Goal: Transaction & Acquisition: Download file/media

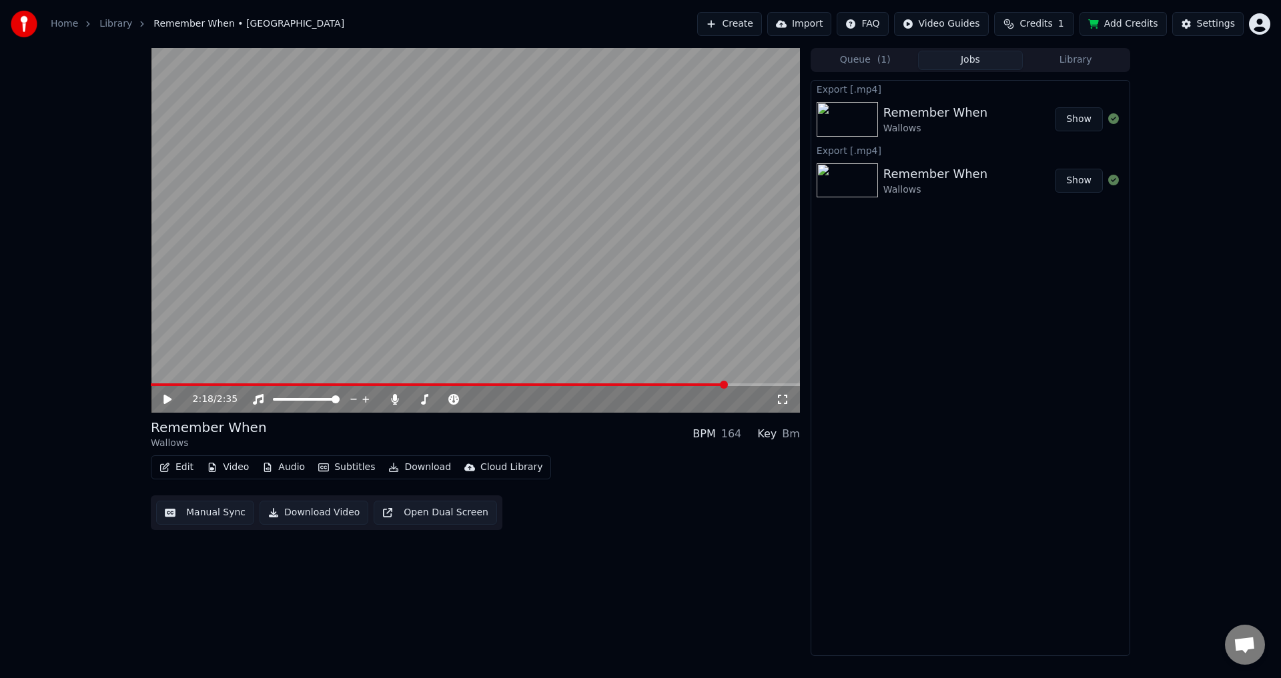
click at [176, 458] on div "Remember When Wallows BPM 164 Key Bm Edit Video Audio Subtitles Download Cloud …" at bounding box center [475, 474] width 649 height 112
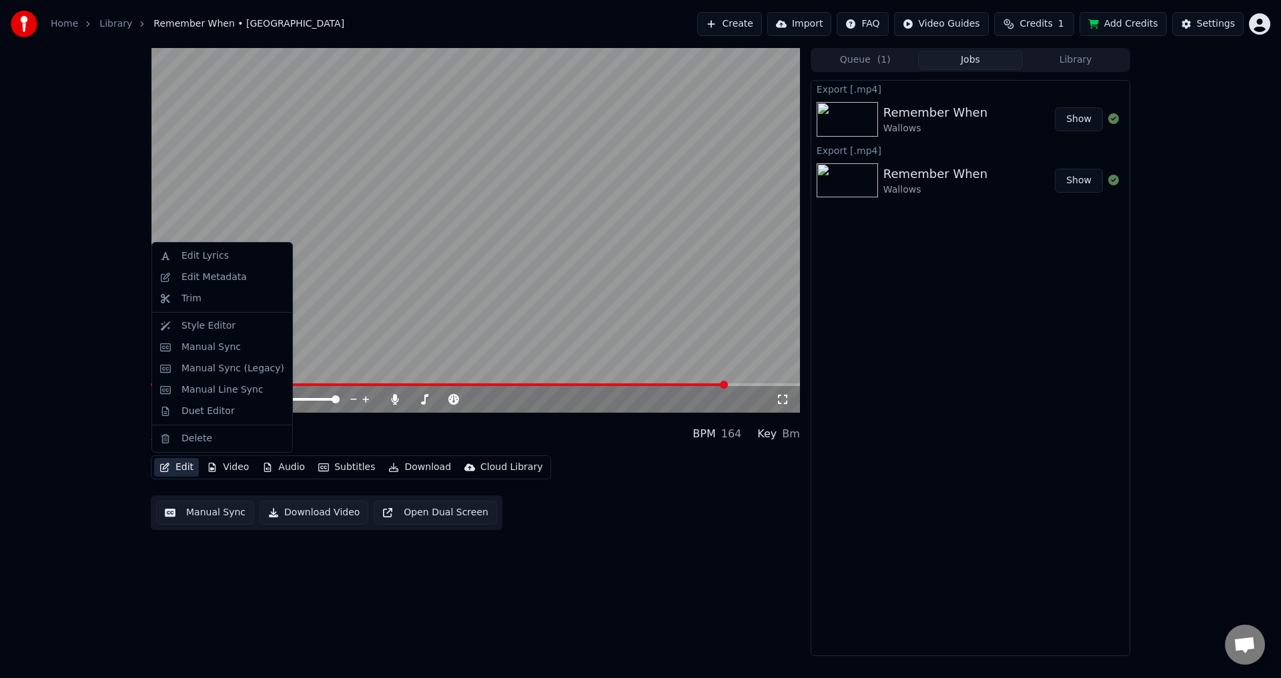
click at [180, 468] on button "Edit" at bounding box center [176, 467] width 45 height 19
click at [198, 415] on div "Duet Editor" at bounding box center [207, 411] width 53 height 13
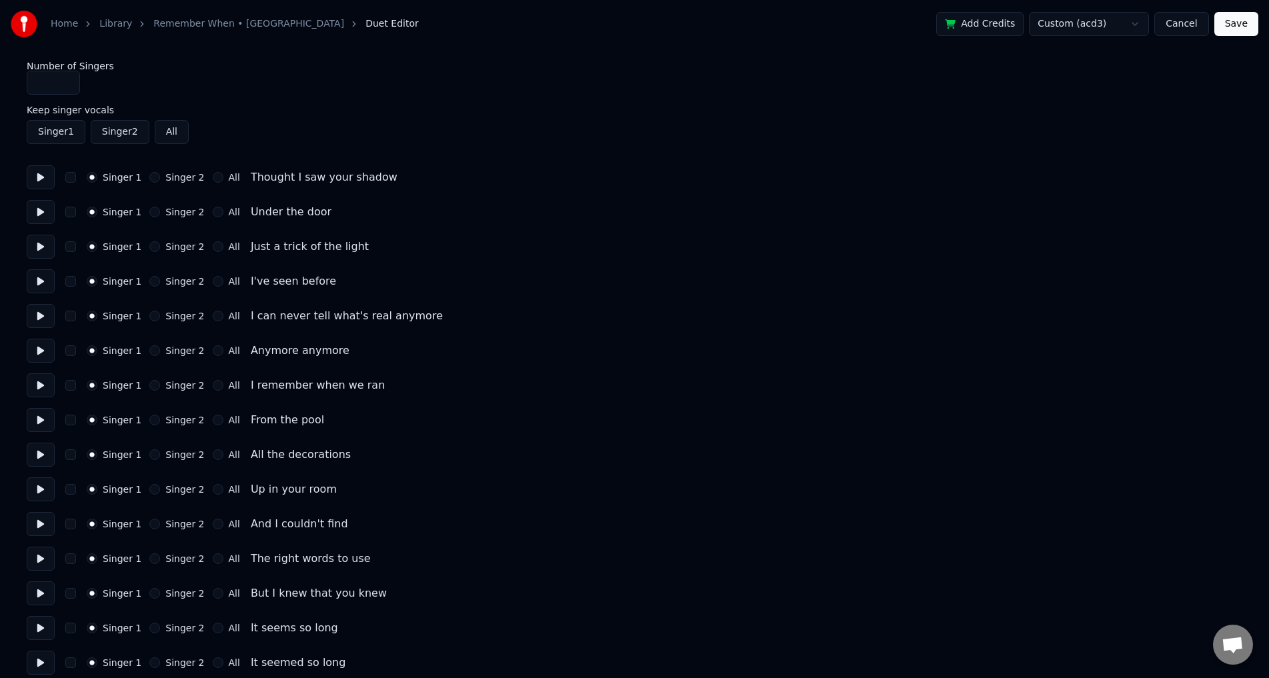
click at [213, 175] on button "All" at bounding box center [218, 177] width 11 height 11
click at [87, 183] on div "Singer 1 Singer 2 All Thought I saw your shadow" at bounding box center [635, 177] width 1216 height 24
click at [87, 177] on button "Singer 1" at bounding box center [92, 177] width 11 height 11
click at [213, 179] on button "All" at bounding box center [218, 177] width 11 height 11
click at [1239, 33] on button "Save" at bounding box center [1237, 24] width 44 height 24
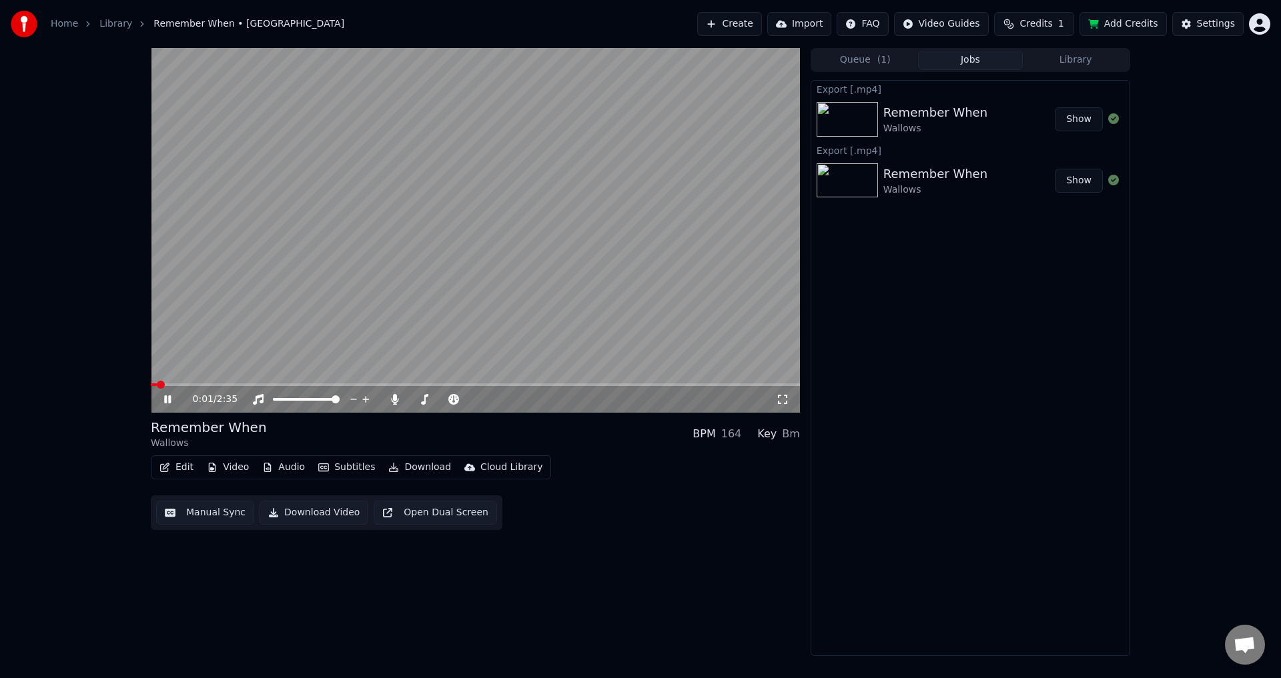
click at [180, 383] on video at bounding box center [475, 230] width 649 height 365
click at [184, 385] on span at bounding box center [475, 385] width 649 height 3
click at [235, 320] on video at bounding box center [475, 230] width 649 height 365
click at [367, 244] on video at bounding box center [475, 230] width 649 height 365
click at [270, 383] on video at bounding box center [475, 230] width 649 height 365
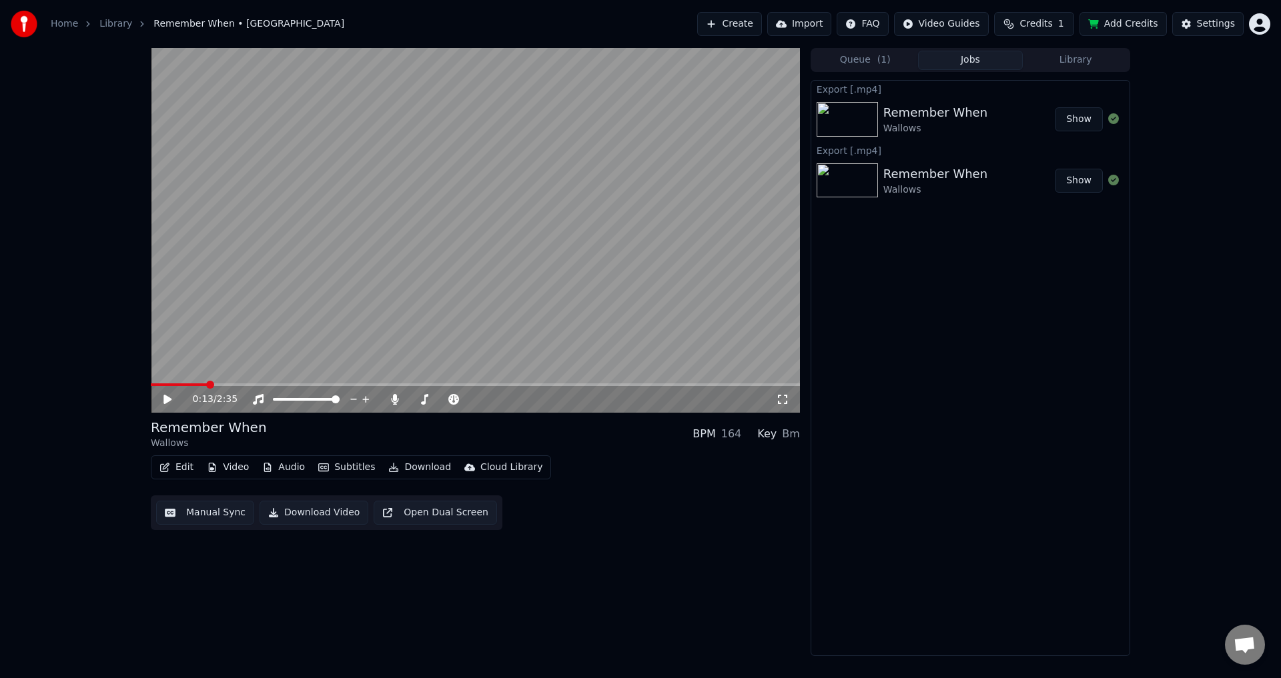
click at [272, 384] on span at bounding box center [475, 385] width 649 height 3
click at [297, 315] on video at bounding box center [475, 230] width 649 height 365
click at [209, 386] on span at bounding box center [214, 385] width 126 height 3
click at [360, 306] on video at bounding box center [475, 230] width 649 height 365
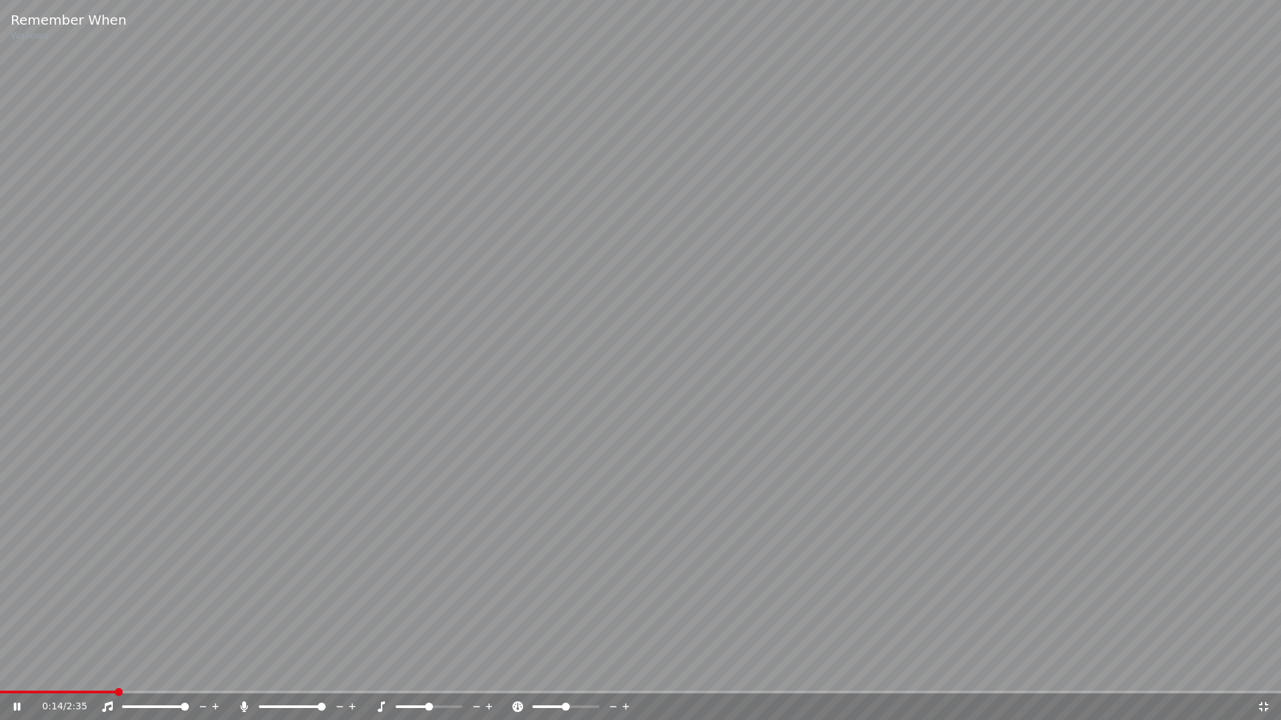
click at [1266, 678] on icon at bounding box center [1263, 706] width 9 height 9
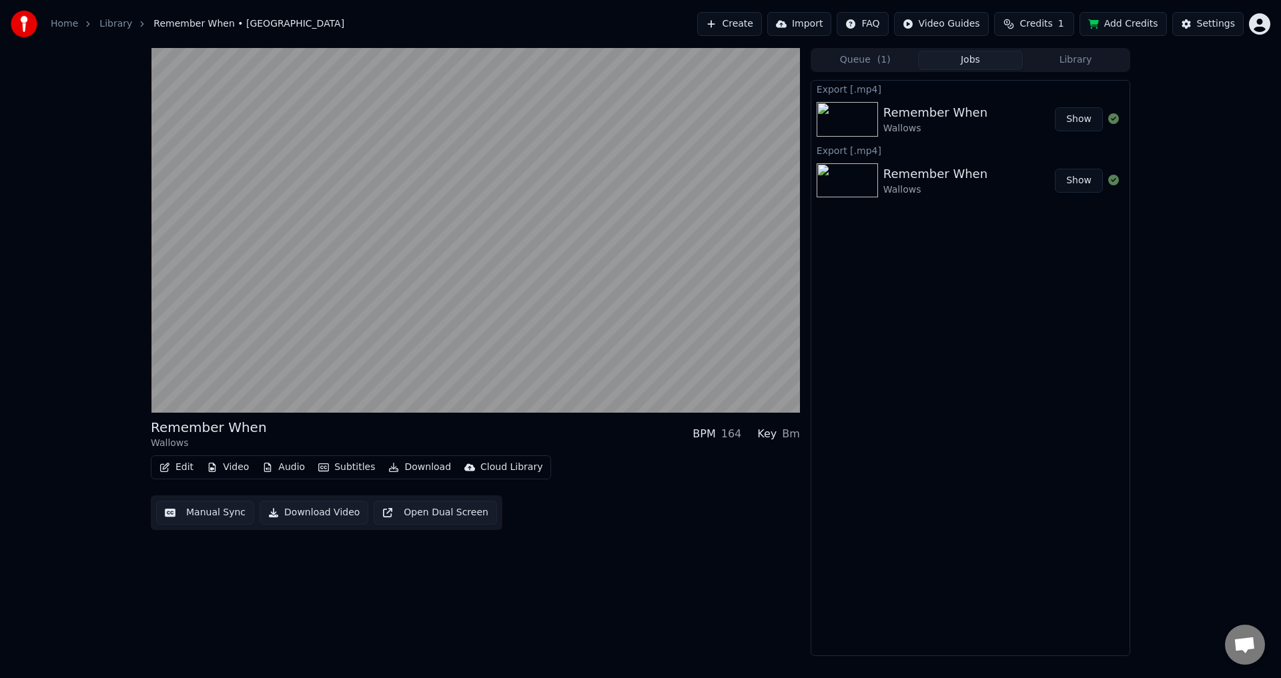
click at [505, 340] on video at bounding box center [475, 230] width 649 height 365
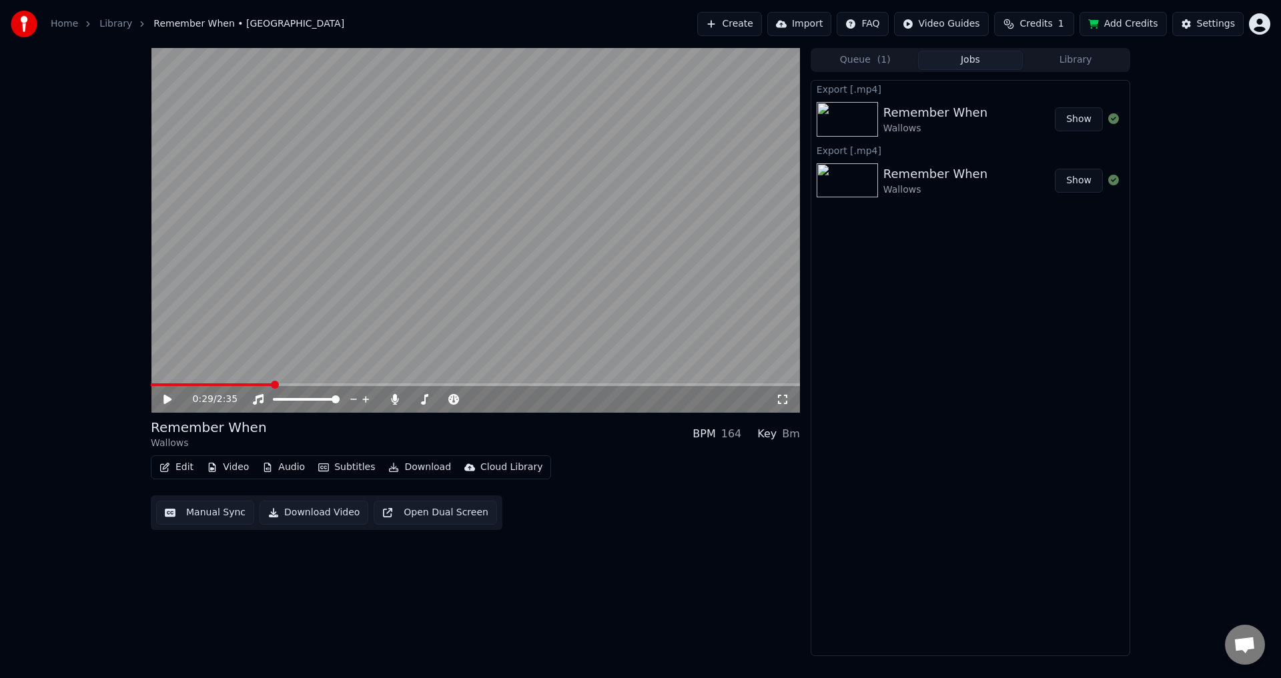
click at [190, 464] on button "Edit" at bounding box center [176, 467] width 45 height 19
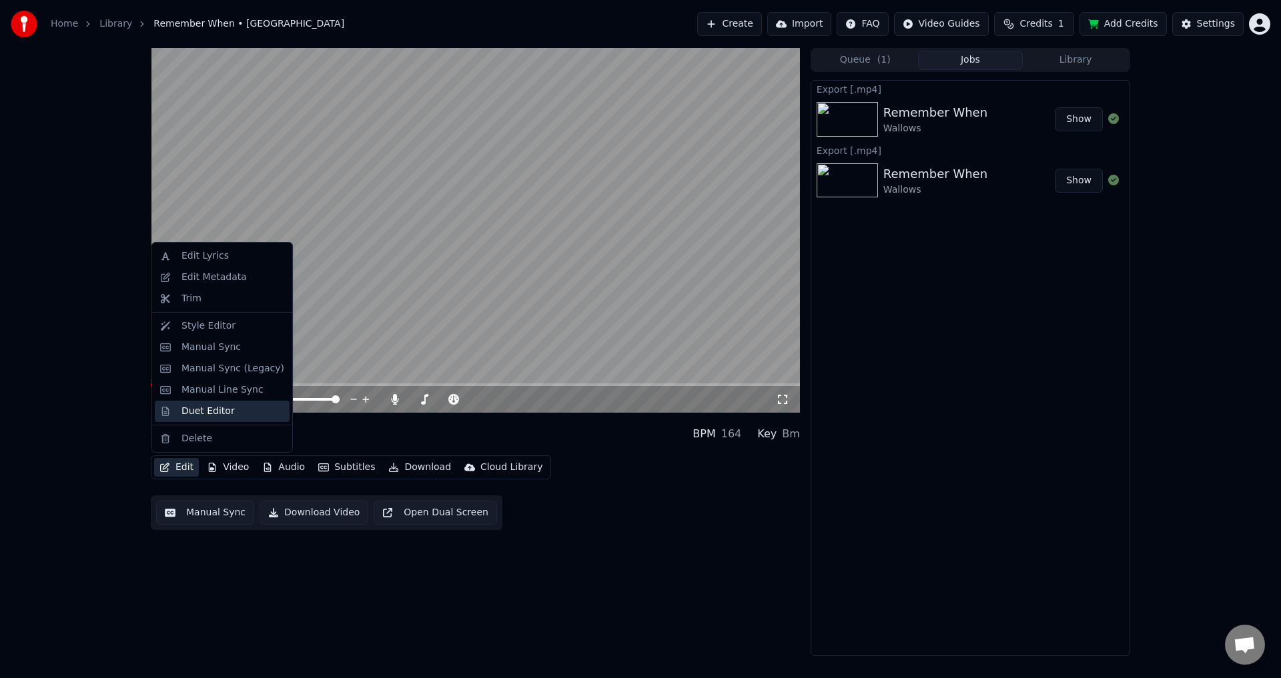
click at [189, 409] on div "Duet Editor" at bounding box center [207, 411] width 53 height 13
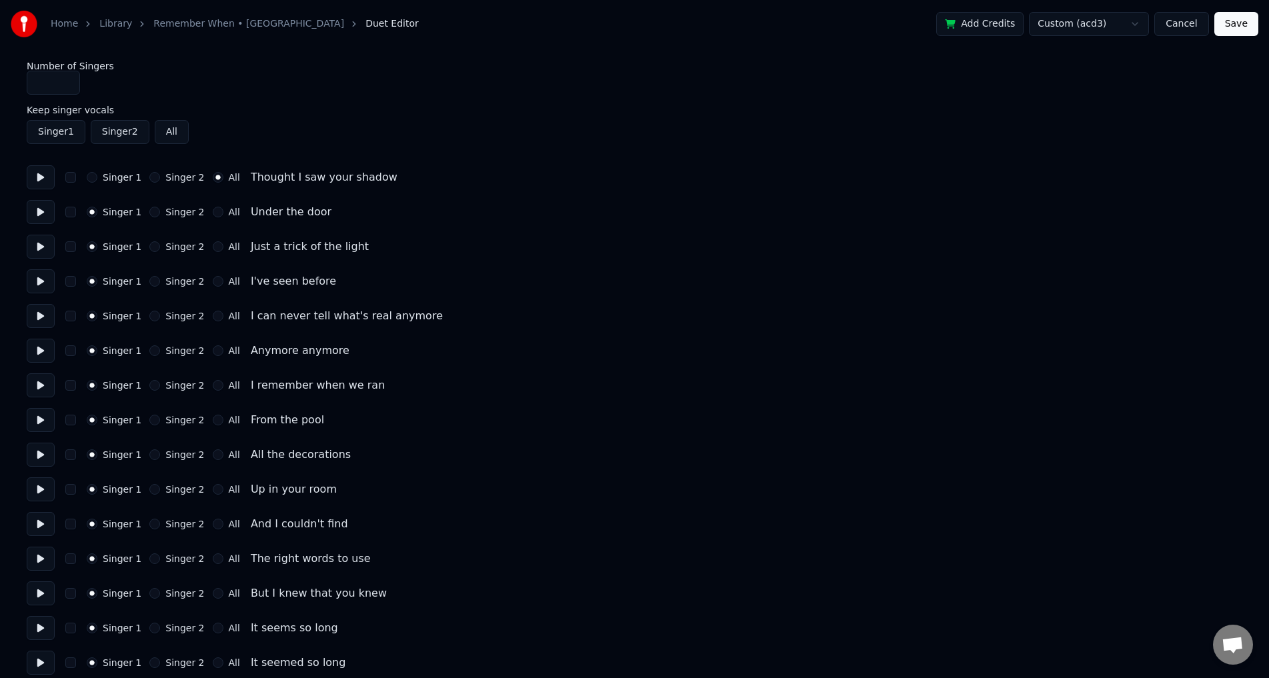
click at [73, 179] on button "button" at bounding box center [70, 177] width 11 height 11
click at [213, 179] on button "All" at bounding box center [218, 177] width 11 height 11
click at [213, 173] on button "All" at bounding box center [218, 177] width 11 height 11
click at [213, 174] on button "All" at bounding box center [218, 177] width 11 height 11
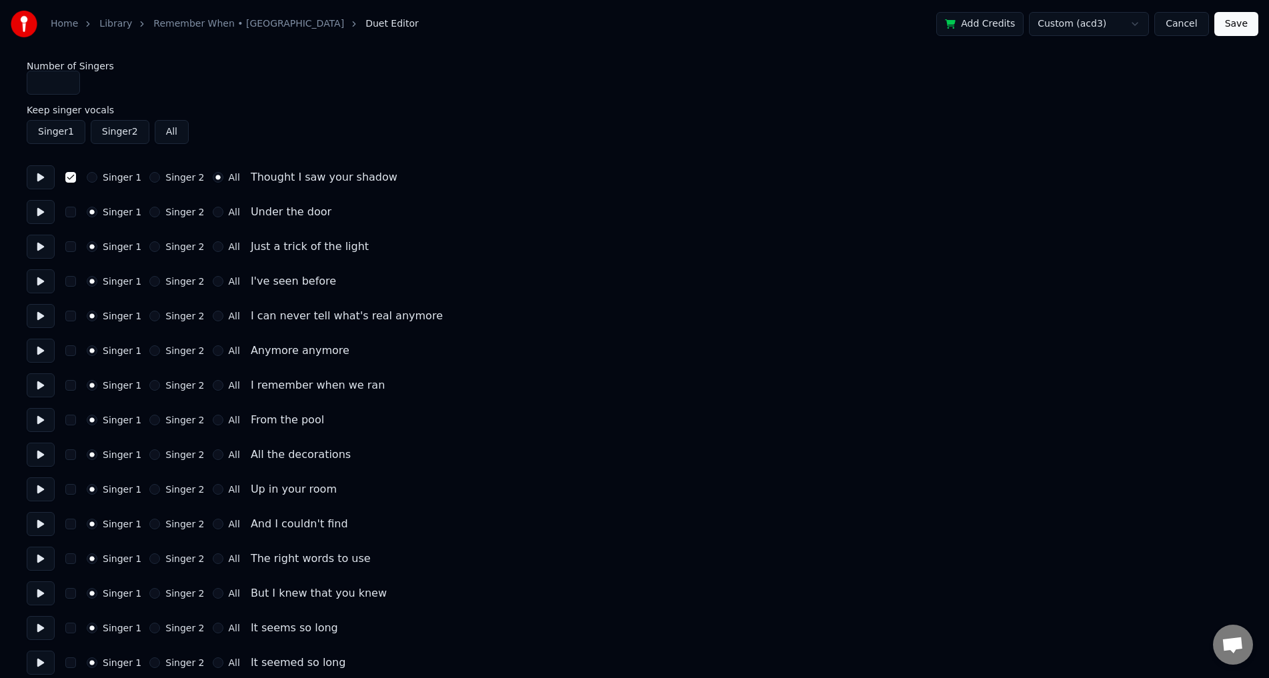
click at [229, 177] on label "All" at bounding box center [234, 177] width 11 height 9
click at [222, 177] on button "All" at bounding box center [218, 177] width 11 height 11
click at [65, 181] on button "button" at bounding box center [70, 177] width 11 height 11
click at [91, 177] on button "Singer 1" at bounding box center [92, 177] width 11 height 11
click at [42, 181] on button at bounding box center [41, 177] width 28 height 24
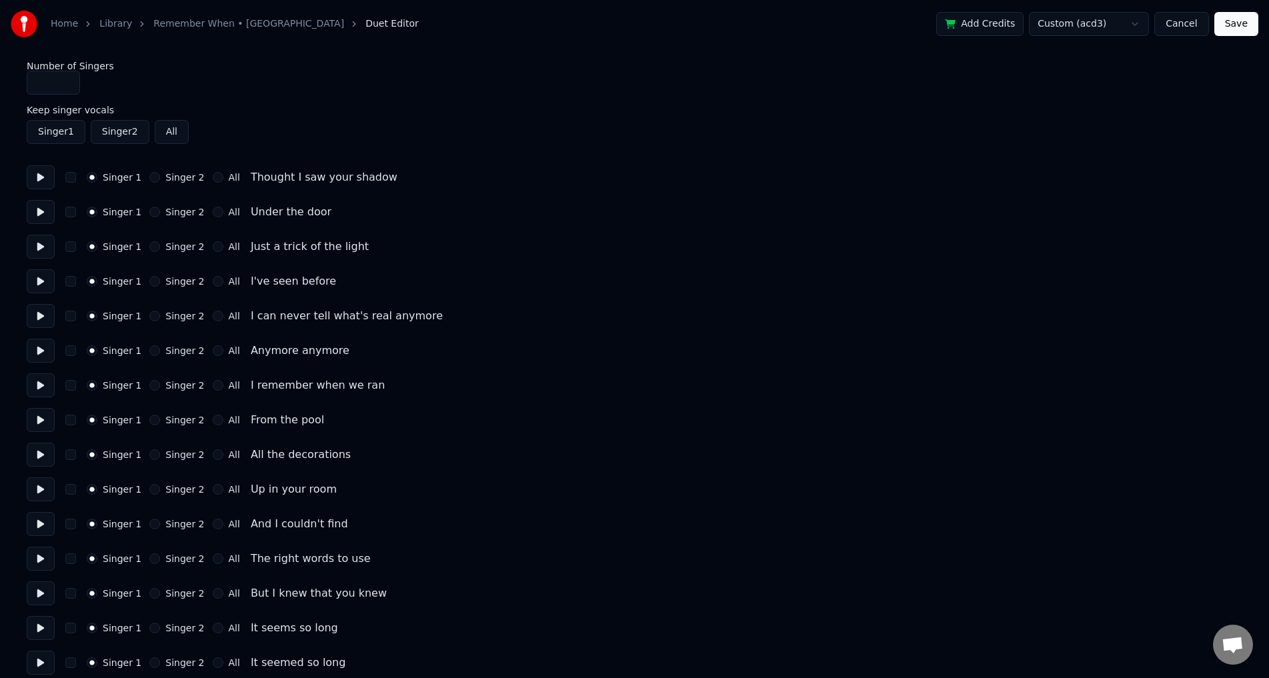
click at [149, 178] on button "Singer 2" at bounding box center [154, 177] width 11 height 11
click at [90, 174] on button "Singer 1" at bounding box center [92, 177] width 11 height 11
click at [213, 177] on button "All" at bounding box center [218, 177] width 11 height 11
click at [97, 176] on div "Singer 1" at bounding box center [114, 177] width 55 height 11
click at [71, 178] on button "button" at bounding box center [70, 177] width 11 height 11
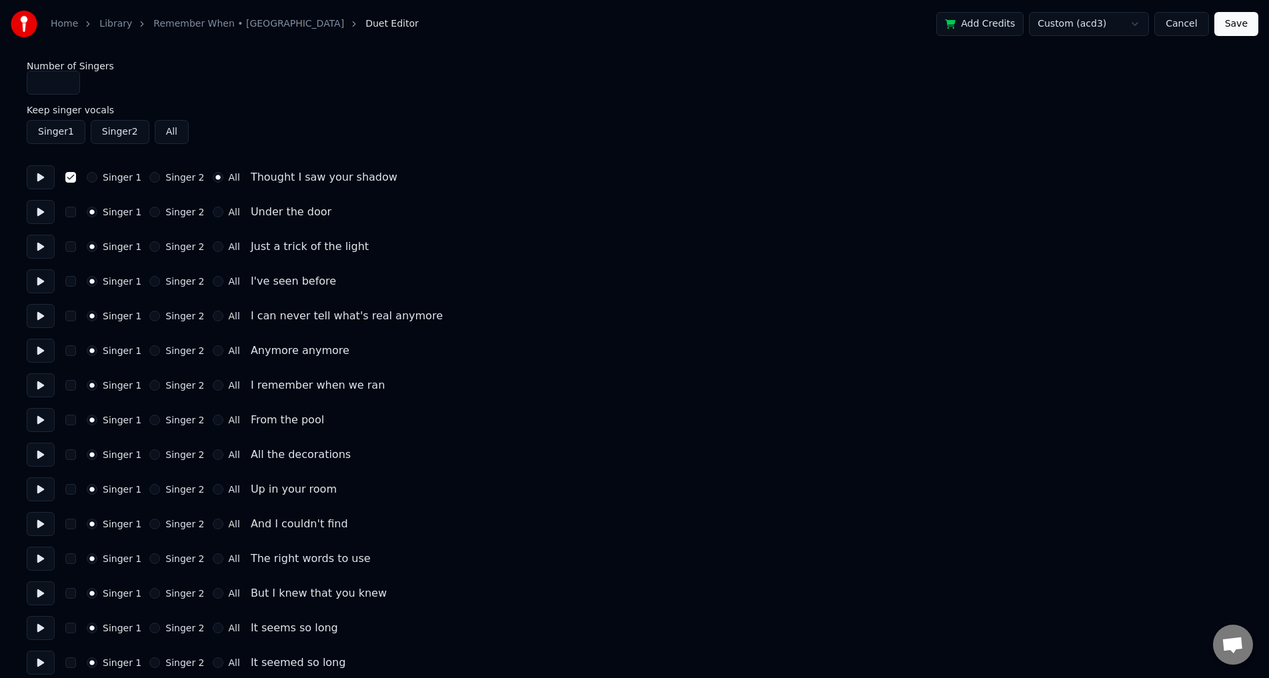
click at [93, 176] on button "Singer 1" at bounding box center [92, 177] width 11 height 11
click at [69, 203] on div "Singer 1 Singer 2 All Under the door" at bounding box center [635, 212] width 1216 height 24
click at [71, 211] on button "button" at bounding box center [70, 212] width 11 height 11
click at [213, 209] on button "All" at bounding box center [218, 212] width 11 height 11
click at [89, 215] on button "Singer 1" at bounding box center [92, 212] width 11 height 11
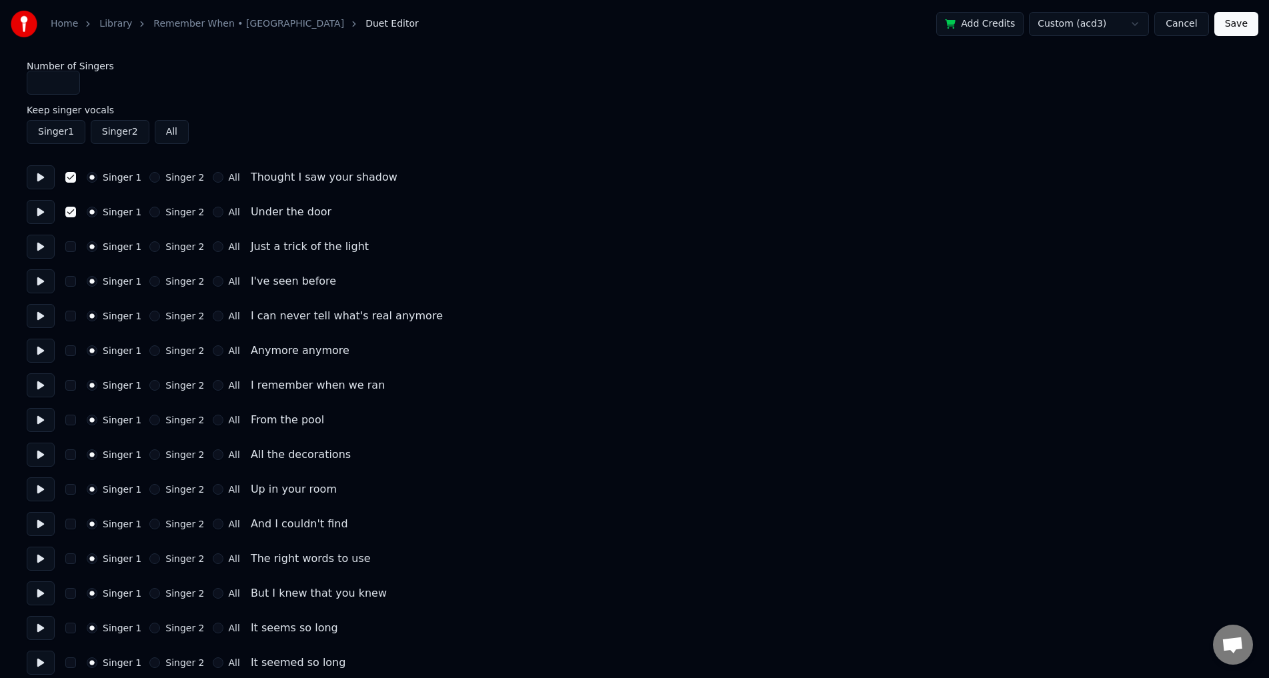
click at [168, 139] on button "All" at bounding box center [172, 132] width 34 height 24
click at [51, 140] on button "Singer 1" at bounding box center [56, 132] width 59 height 24
click at [114, 133] on button "Singer 2" at bounding box center [120, 132] width 59 height 24
click at [115, 129] on button "Singer 2" at bounding box center [120, 132] width 59 height 24
click at [166, 135] on button "All" at bounding box center [172, 132] width 34 height 24
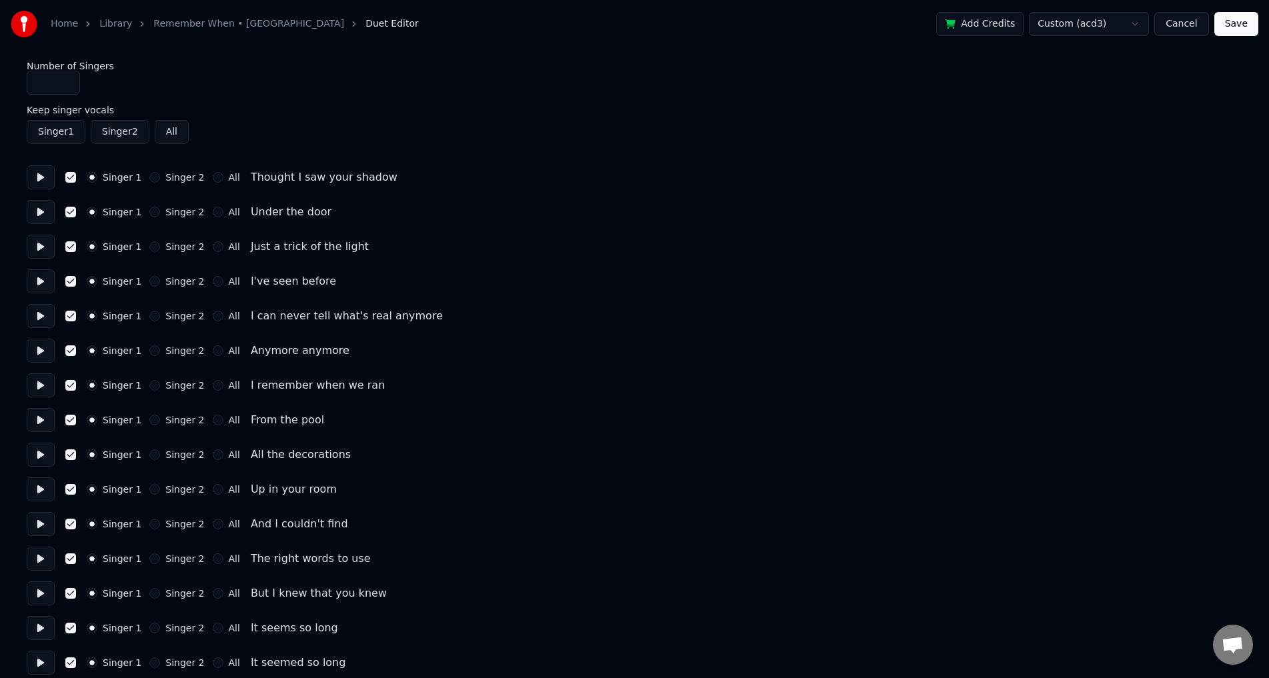
click at [55, 141] on button "Singer 1" at bounding box center [56, 132] width 59 height 24
click at [1231, 25] on button "Save" at bounding box center [1237, 24] width 44 height 24
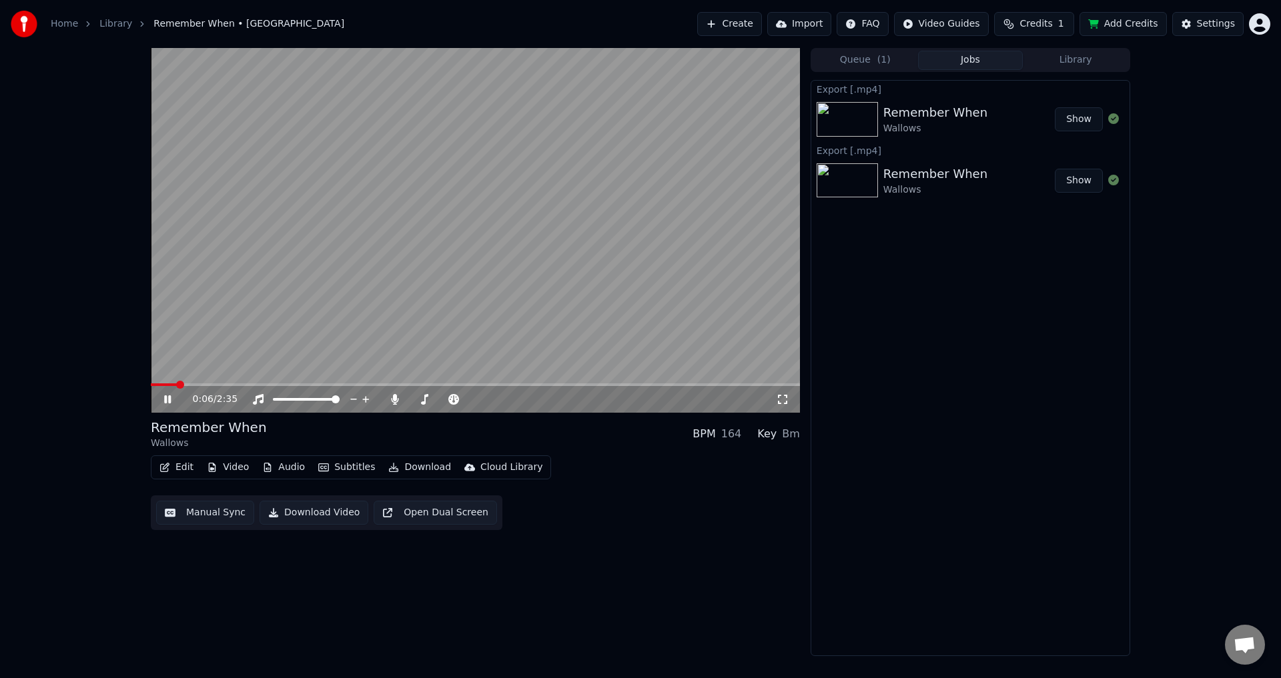
click at [224, 388] on div "0:06 / 2:35" at bounding box center [475, 399] width 649 height 27
click at [216, 386] on span at bounding box center [475, 385] width 649 height 3
click at [764, 222] on video at bounding box center [475, 230] width 649 height 365
click at [1085, 118] on button "Show" at bounding box center [1079, 119] width 48 height 24
click at [453, 317] on video at bounding box center [475, 230] width 649 height 365
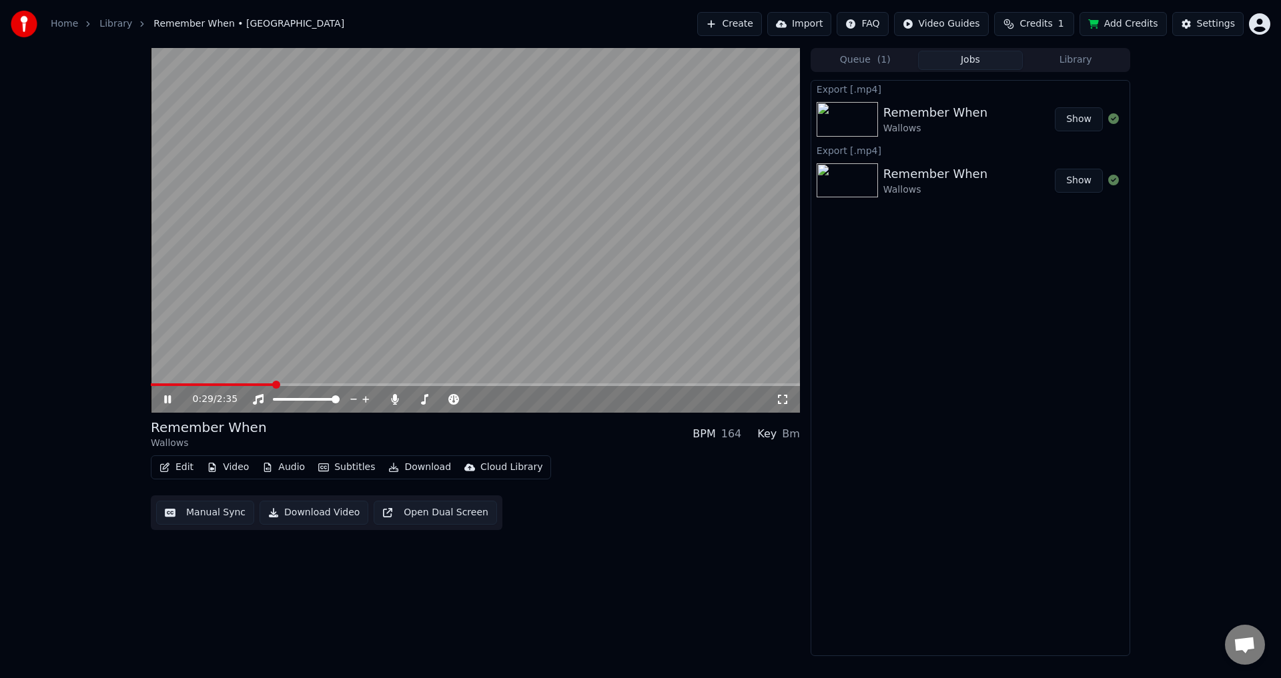
click at [202, 382] on video at bounding box center [475, 230] width 649 height 365
click at [197, 388] on div "0:29 / 2:35" at bounding box center [475, 399] width 649 height 27
click at [195, 385] on span at bounding box center [213, 385] width 124 height 3
click at [379, 264] on video at bounding box center [475, 230] width 649 height 365
click at [253, 384] on span at bounding box center [475, 385] width 649 height 3
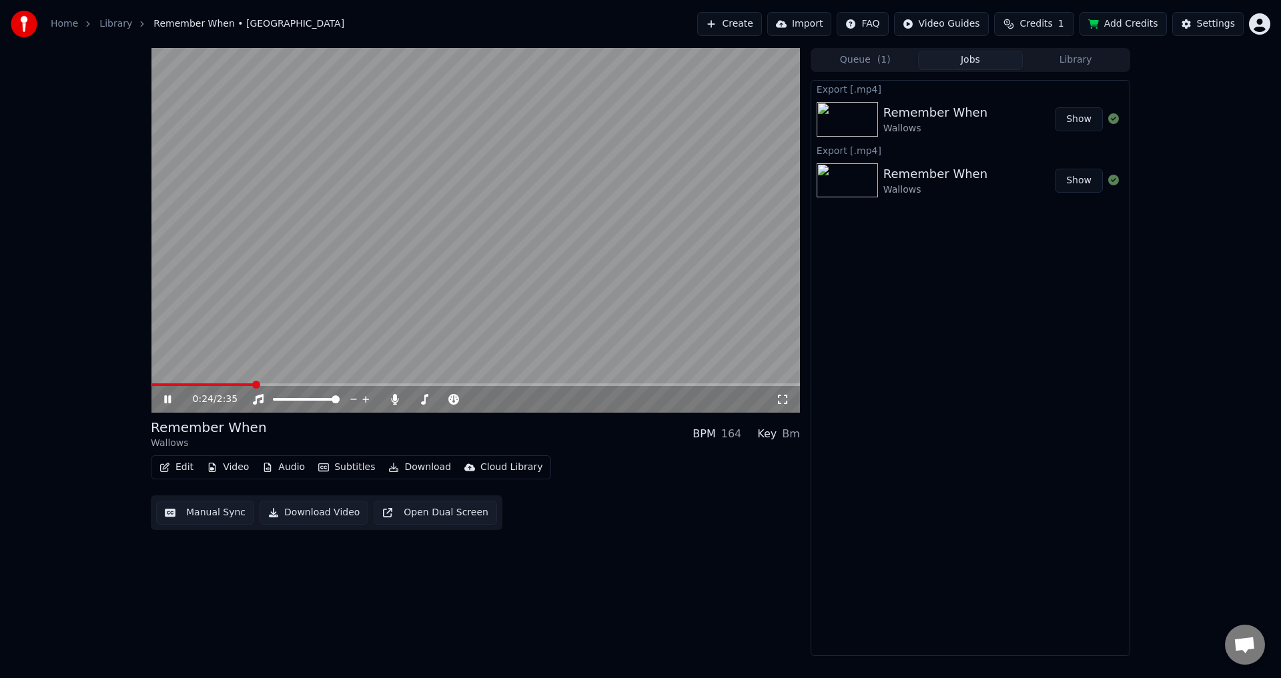
click at [244, 384] on span at bounding box center [202, 385] width 103 height 3
click at [528, 384] on span at bounding box center [475, 385] width 649 height 3
click at [592, 388] on div "1:32 / 2:35" at bounding box center [475, 399] width 649 height 27
click at [594, 388] on div "1:32 / 2:35" at bounding box center [475, 399] width 649 height 27
click at [598, 387] on div "1:32 / 2:35" at bounding box center [475, 399] width 649 height 27
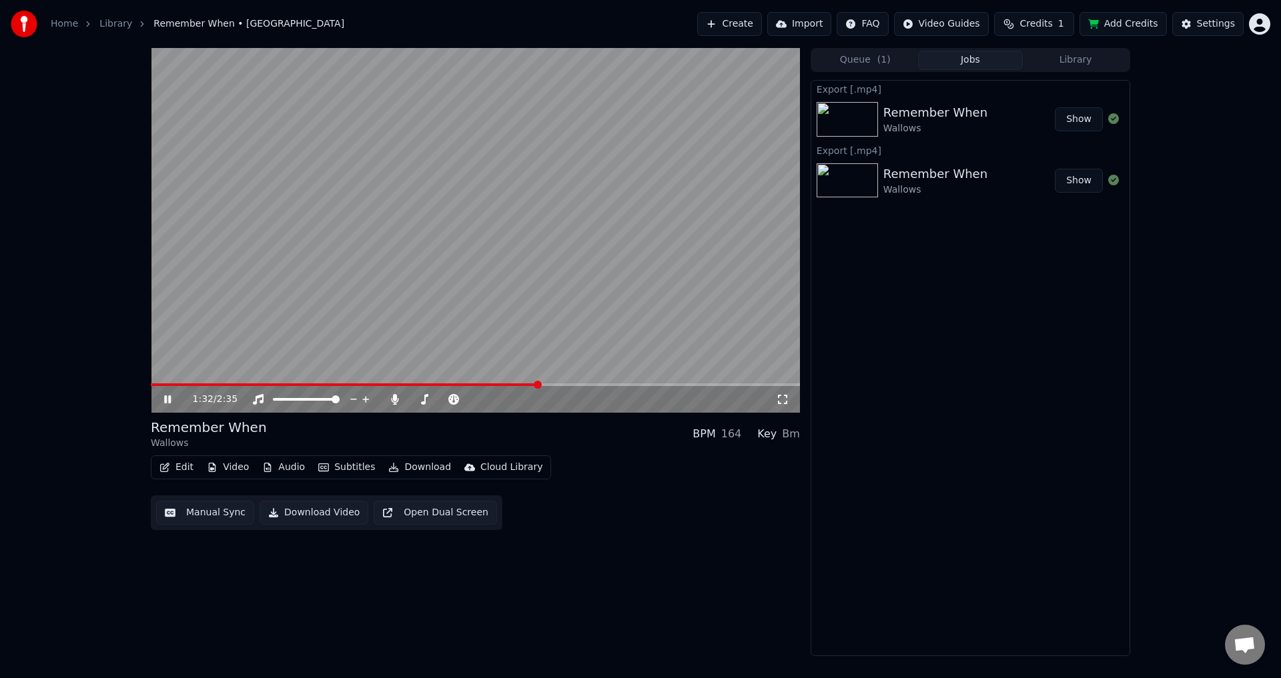
click at [599, 386] on span at bounding box center [475, 385] width 649 height 3
click at [583, 383] on video at bounding box center [475, 230] width 649 height 365
click at [577, 383] on video at bounding box center [475, 230] width 649 height 365
click at [571, 385] on span at bounding box center [377, 385] width 453 height 3
click at [674, 292] on video at bounding box center [475, 230] width 649 height 365
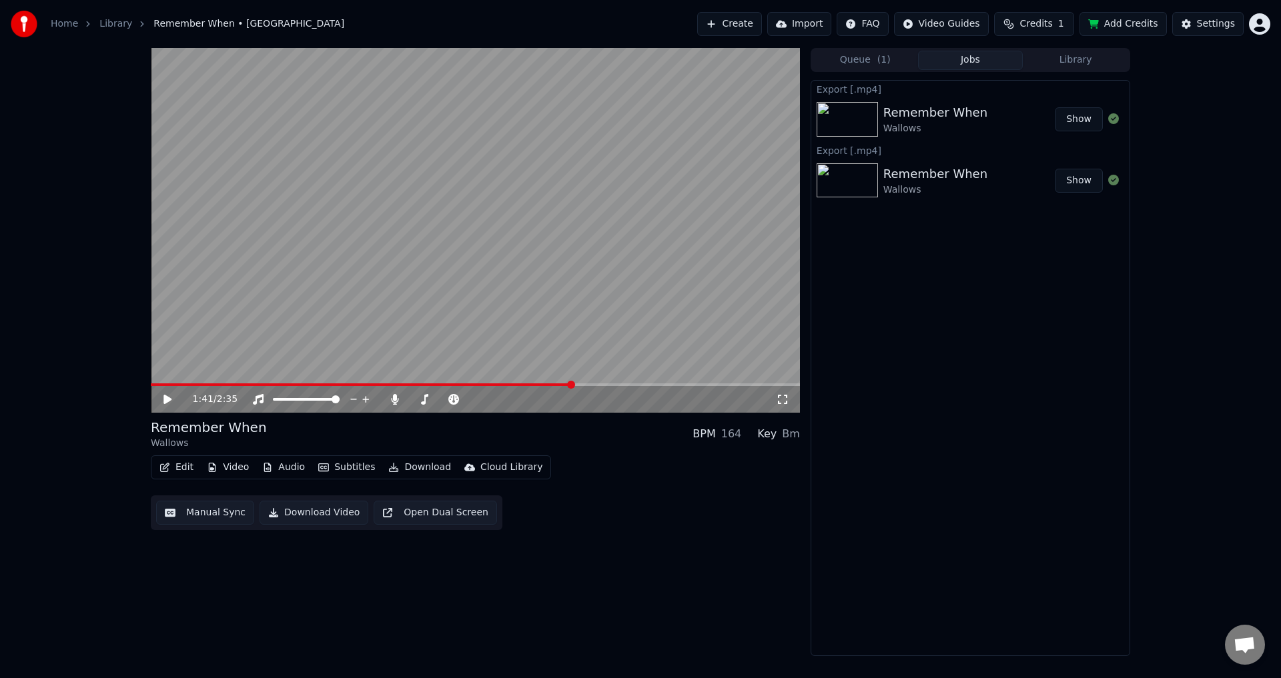
click at [674, 292] on video at bounding box center [475, 230] width 649 height 365
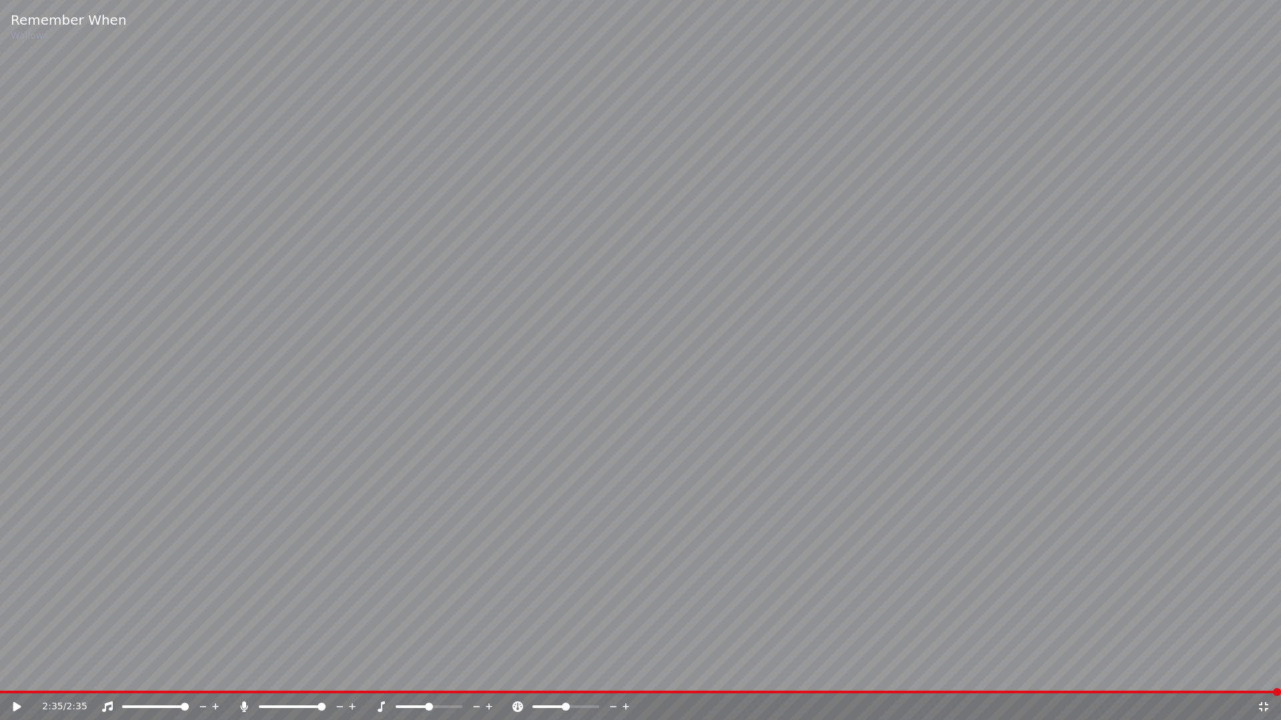
click at [35, 678] on video at bounding box center [640, 360] width 1281 height 720
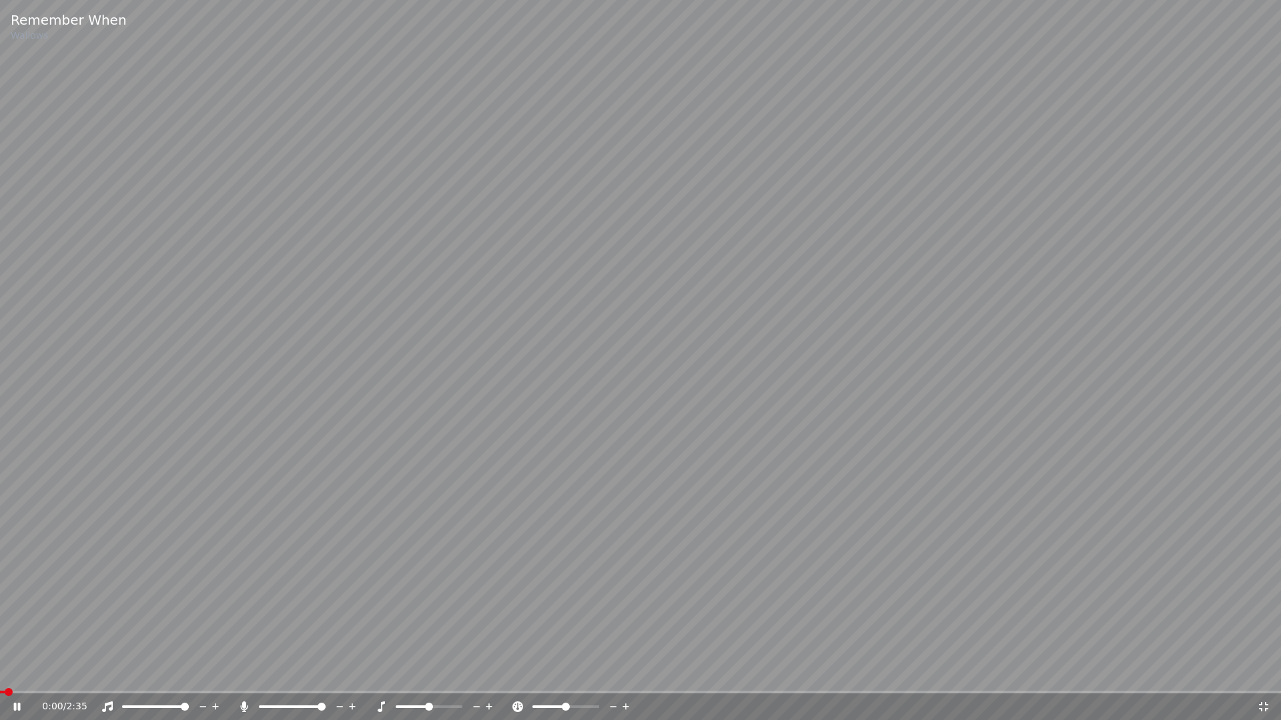
click at [36, 678] on div "0:00 / 2:35" at bounding box center [640, 707] width 1281 height 27
click at [43, 678] on span at bounding box center [640, 692] width 1281 height 3
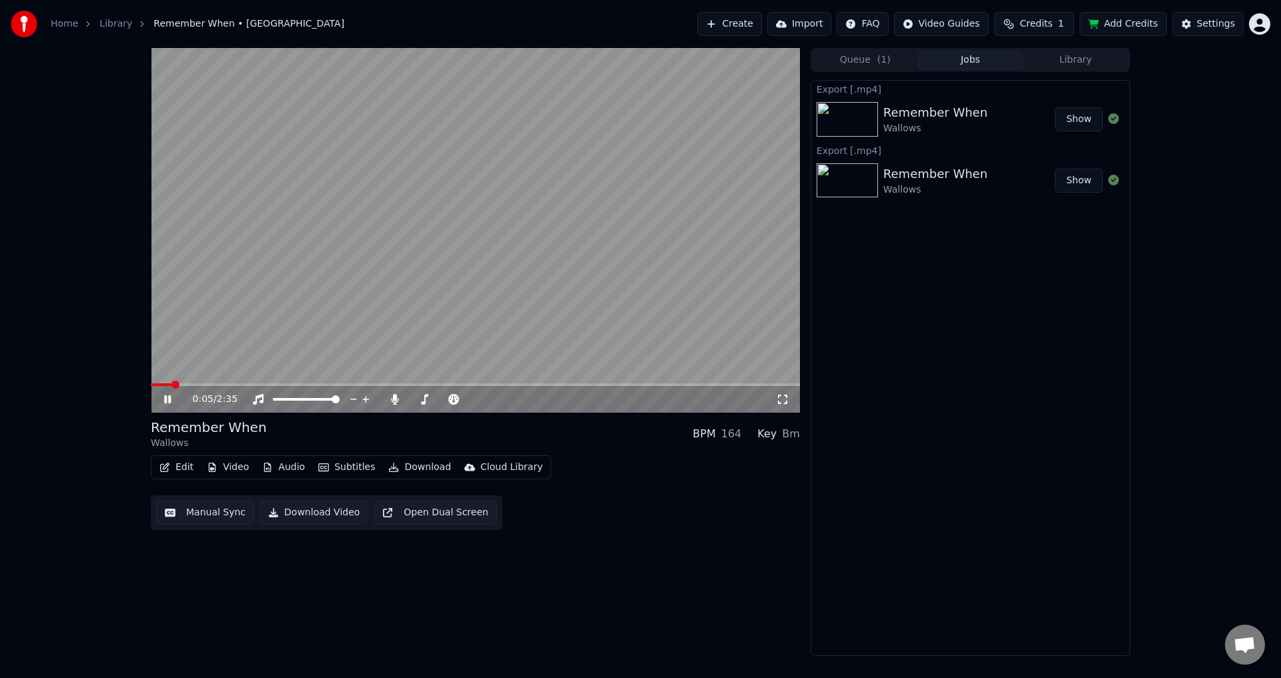
click at [209, 106] on video at bounding box center [475, 230] width 649 height 365
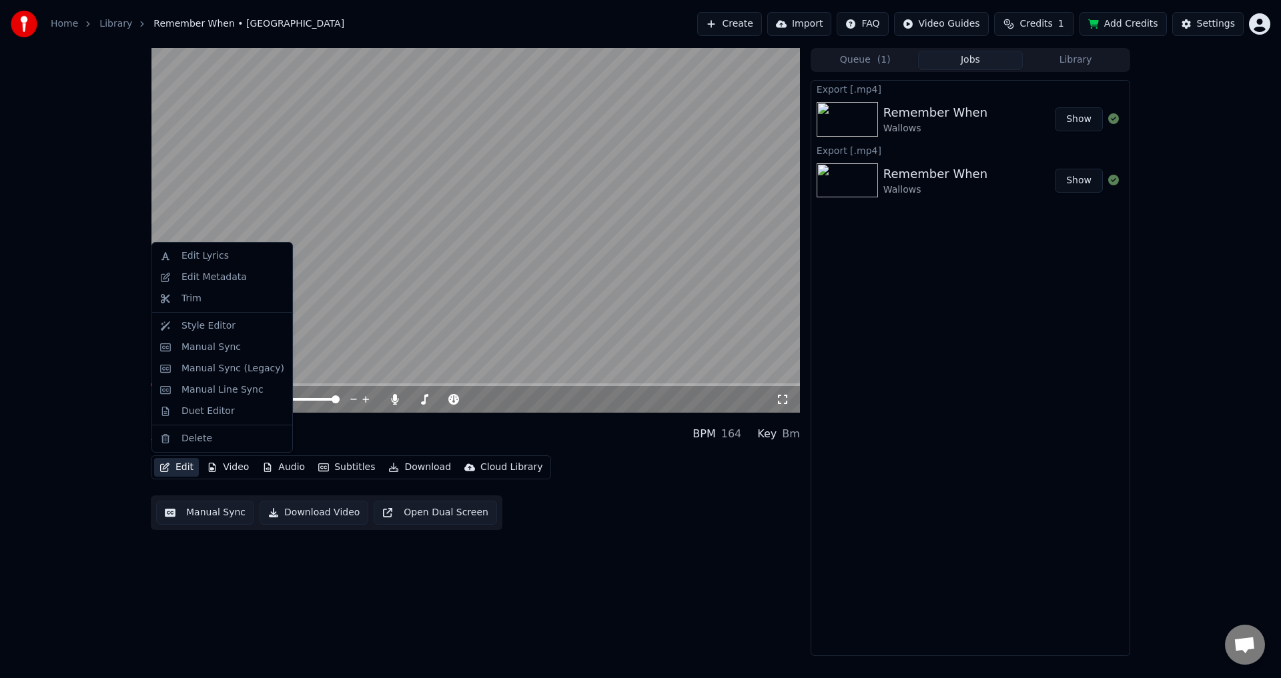
click at [171, 470] on button "Edit" at bounding box center [176, 467] width 45 height 19
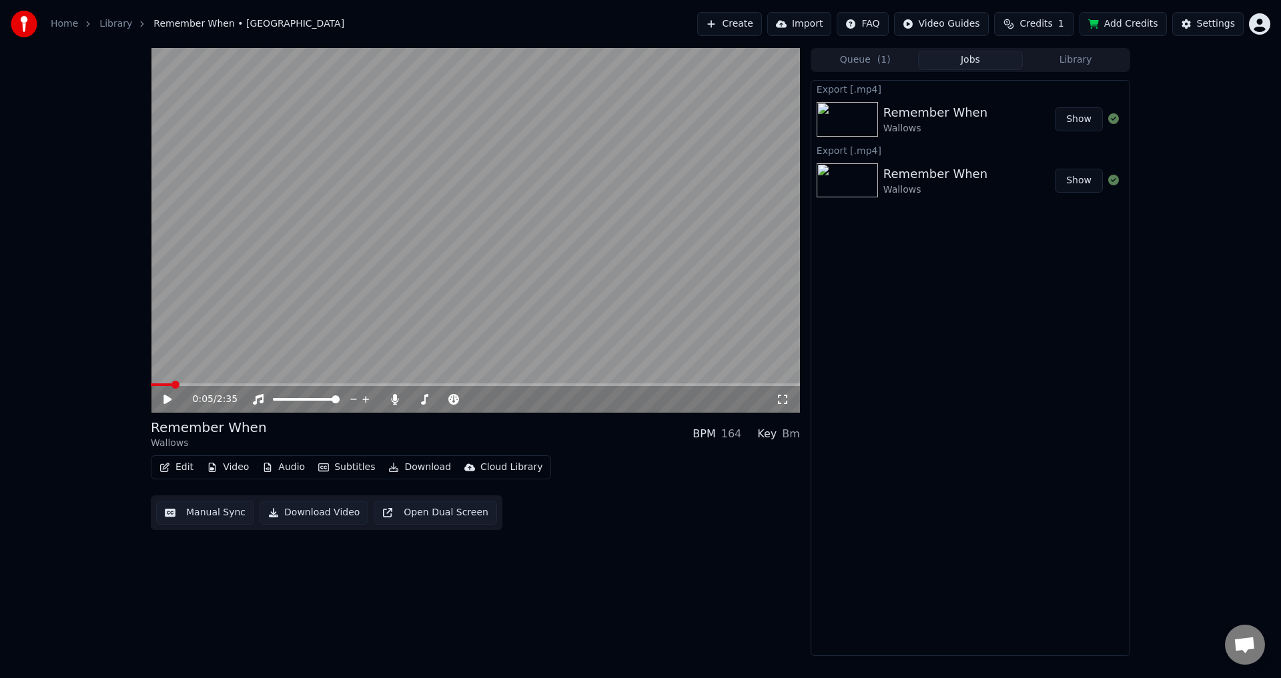
click at [239, 384] on div "0:05 / 2:35" at bounding box center [475, 230] width 649 height 365
click at [239, 384] on span at bounding box center [475, 385] width 649 height 3
click at [291, 384] on span at bounding box center [475, 385] width 649 height 3
click at [257, 384] on span at bounding box center [205, 385] width 109 height 3
click at [224, 385] on span at bounding box center [222, 385] width 143 height 3
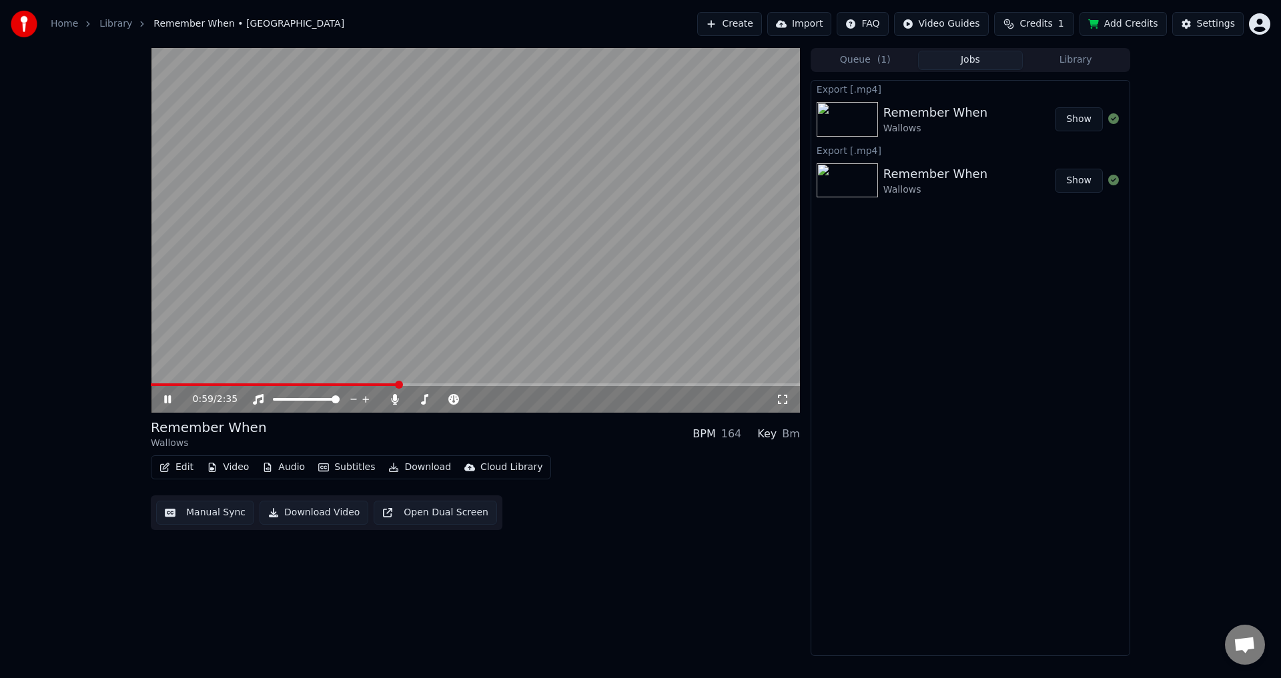
click at [480, 282] on video at bounding box center [475, 230] width 649 height 365
click at [500, 320] on video at bounding box center [475, 230] width 649 height 365
click at [168, 469] on icon "button" at bounding box center [164, 467] width 9 height 9
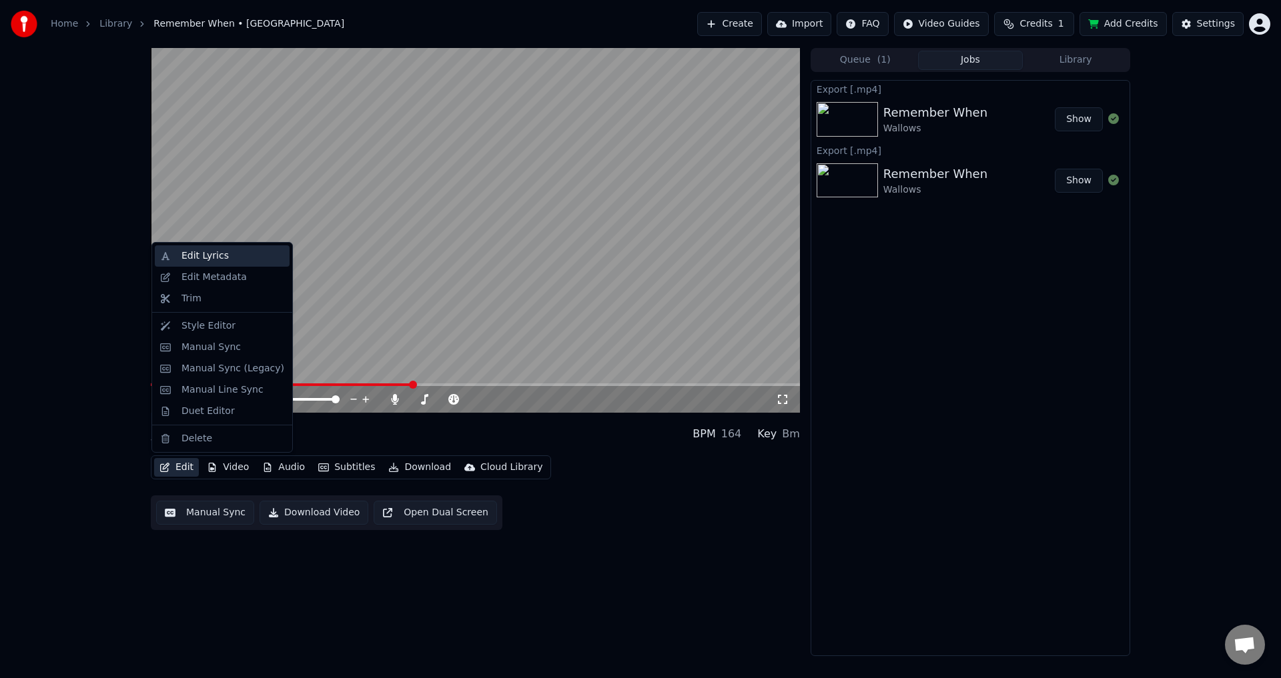
click at [229, 263] on div "Edit Lyrics" at bounding box center [222, 255] width 135 height 21
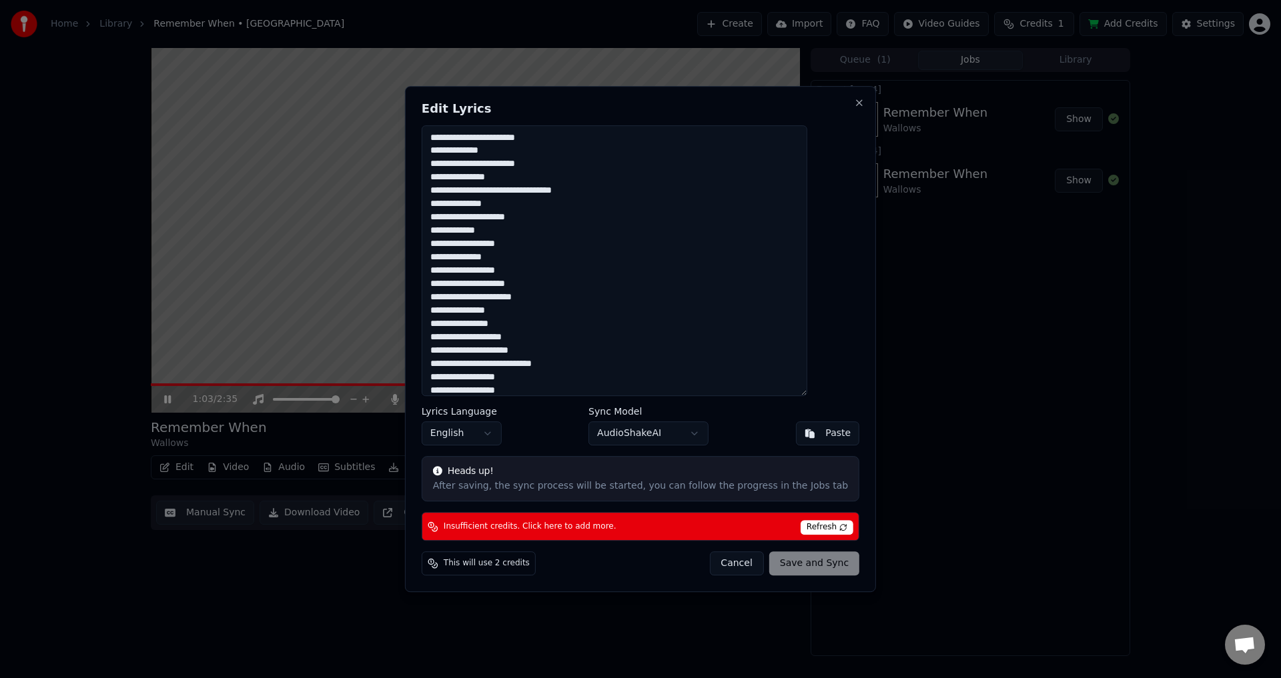
click at [718, 567] on button "Cancel" at bounding box center [736, 564] width 54 height 24
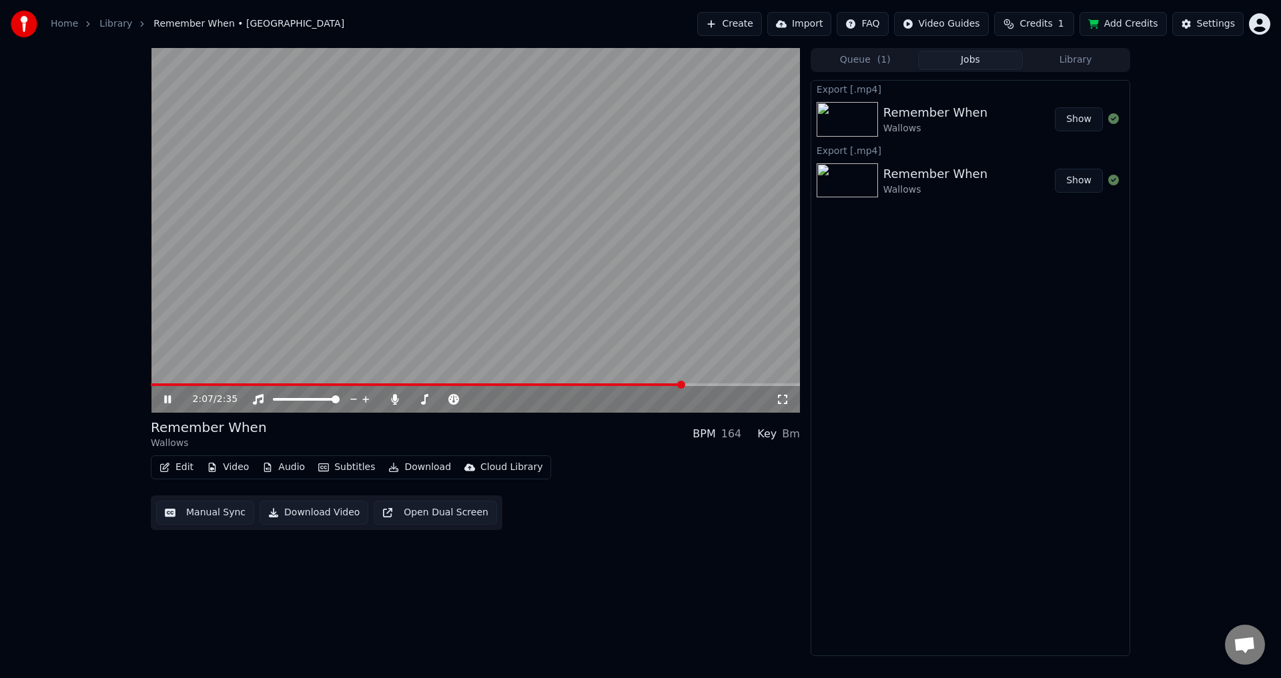
click at [179, 459] on button "Edit" at bounding box center [176, 467] width 45 height 19
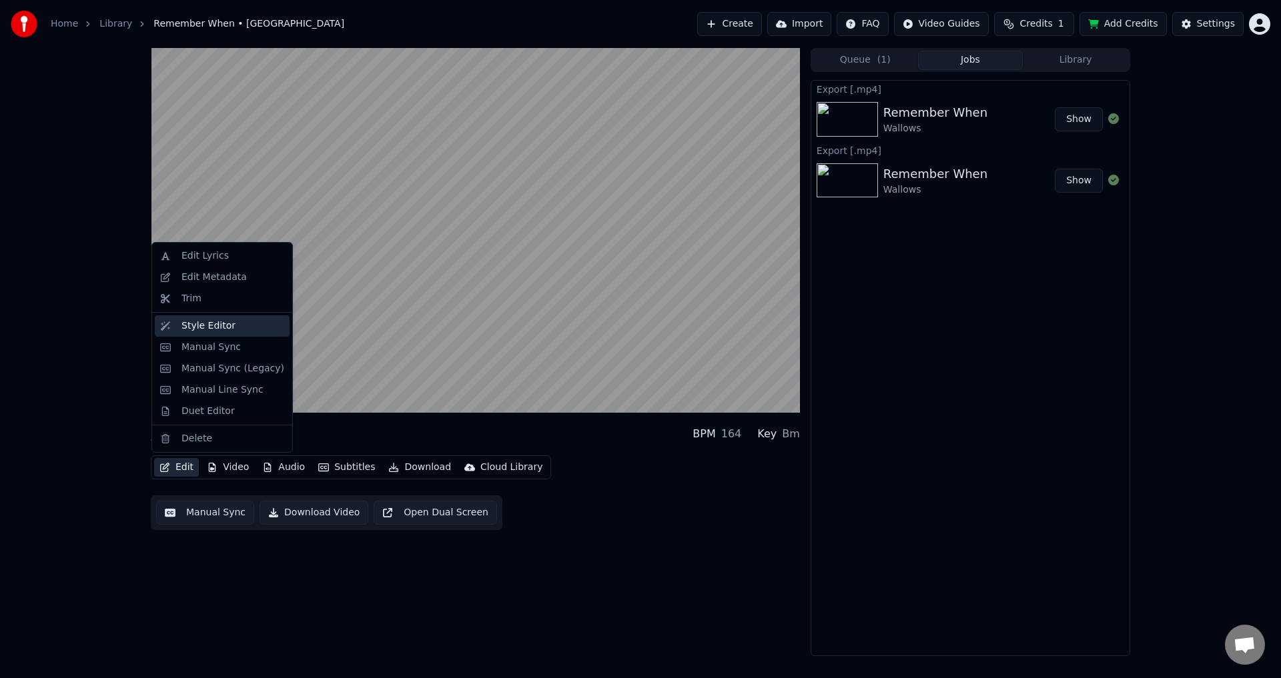
click at [229, 322] on div "Style Editor" at bounding box center [232, 326] width 103 height 13
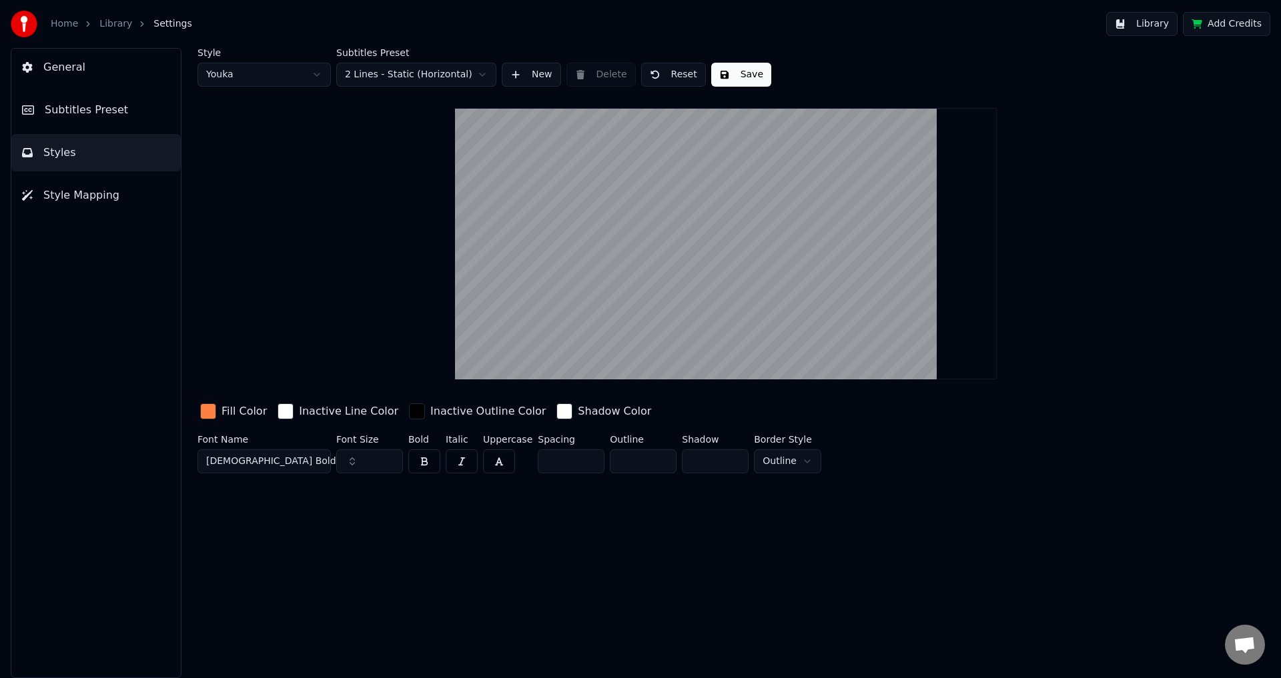
click at [117, 126] on button "Subtitles Preset" at bounding box center [95, 109] width 169 height 37
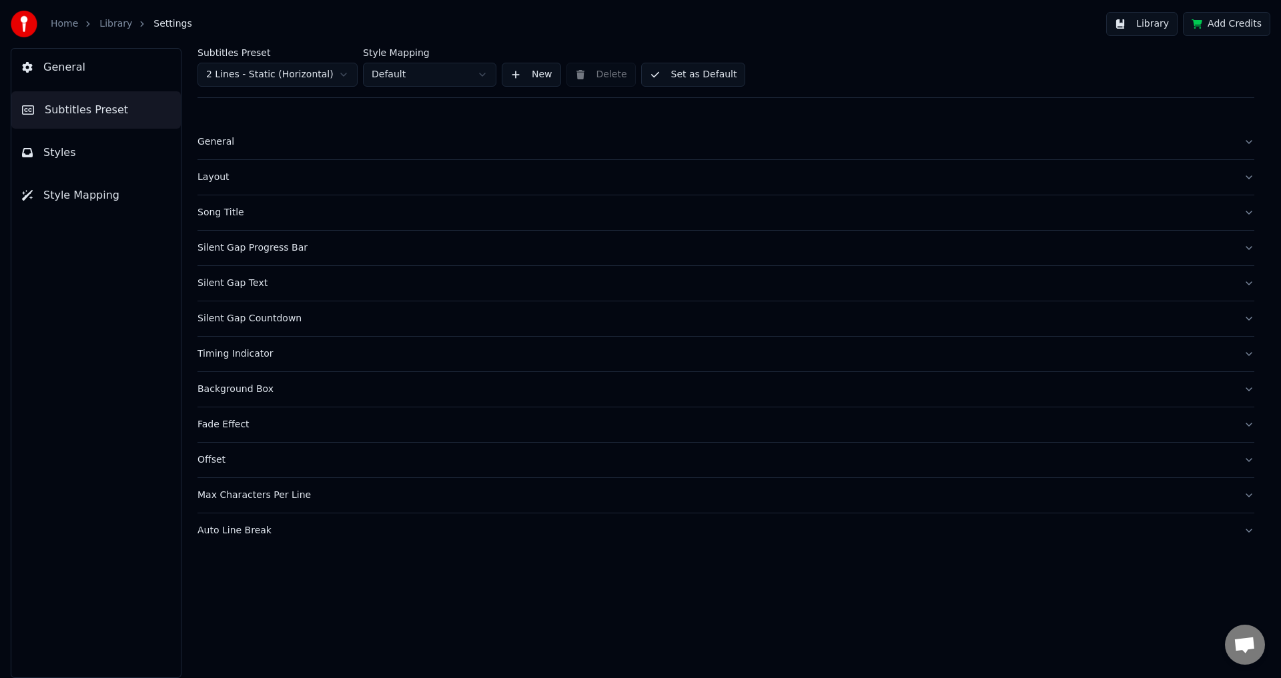
click at [255, 171] on div "Layout" at bounding box center [714, 177] width 1035 height 13
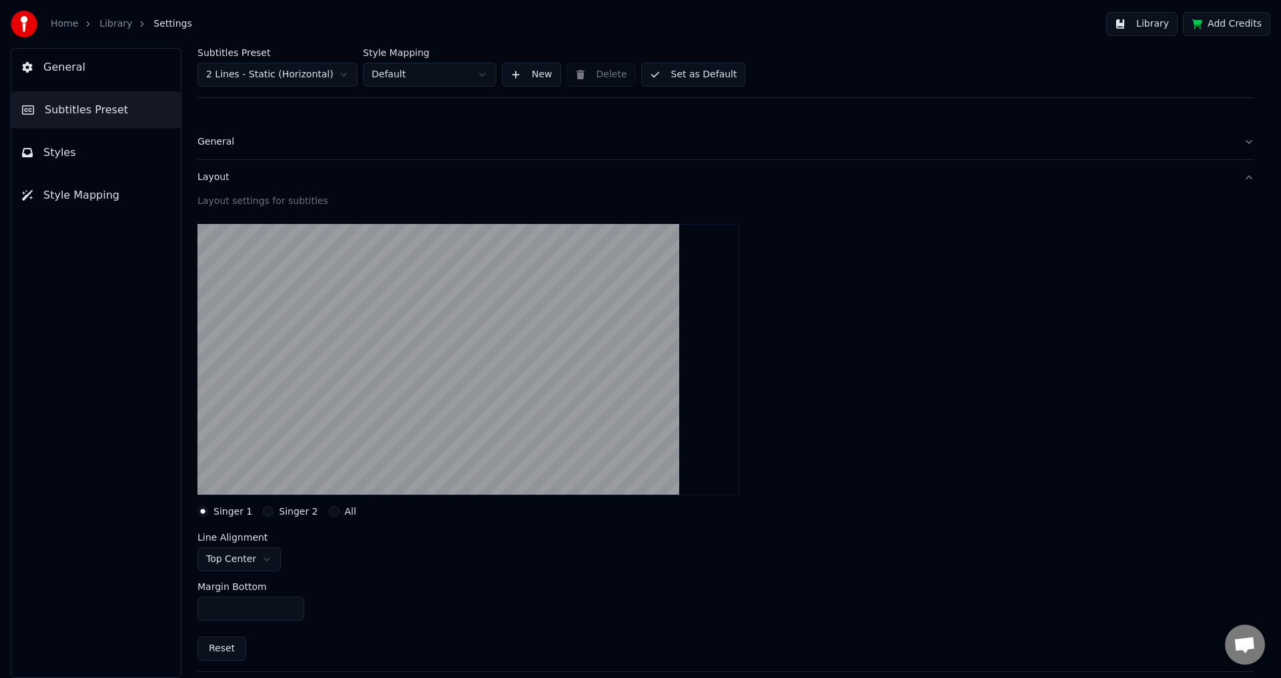
click at [265, 180] on div "Layout" at bounding box center [714, 177] width 1035 height 13
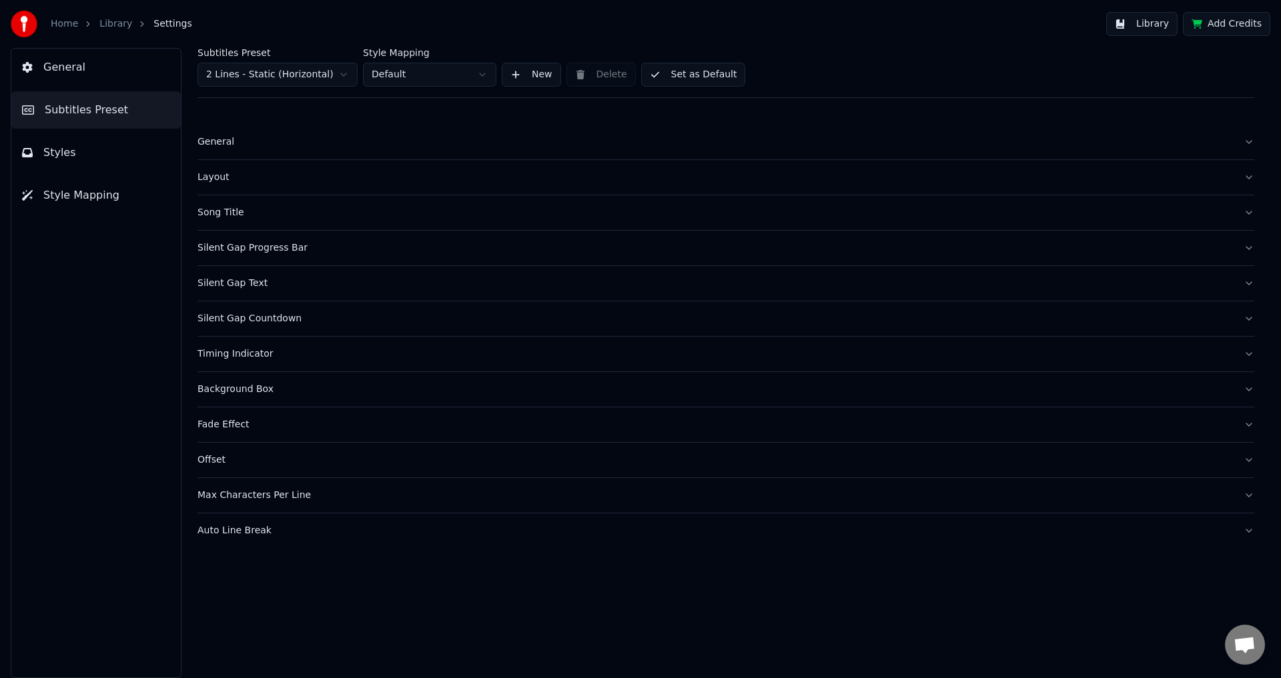
click at [267, 224] on button "Song Title" at bounding box center [725, 212] width 1057 height 35
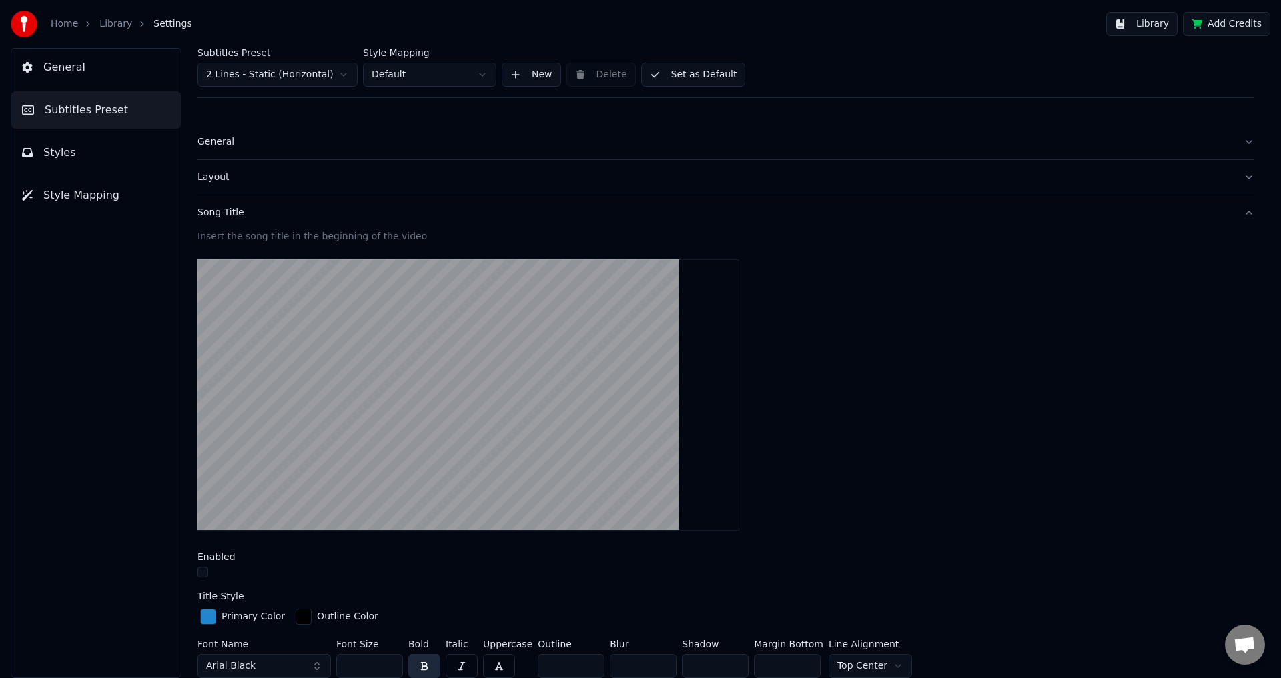
click at [265, 222] on button "Song Title" at bounding box center [725, 212] width 1057 height 35
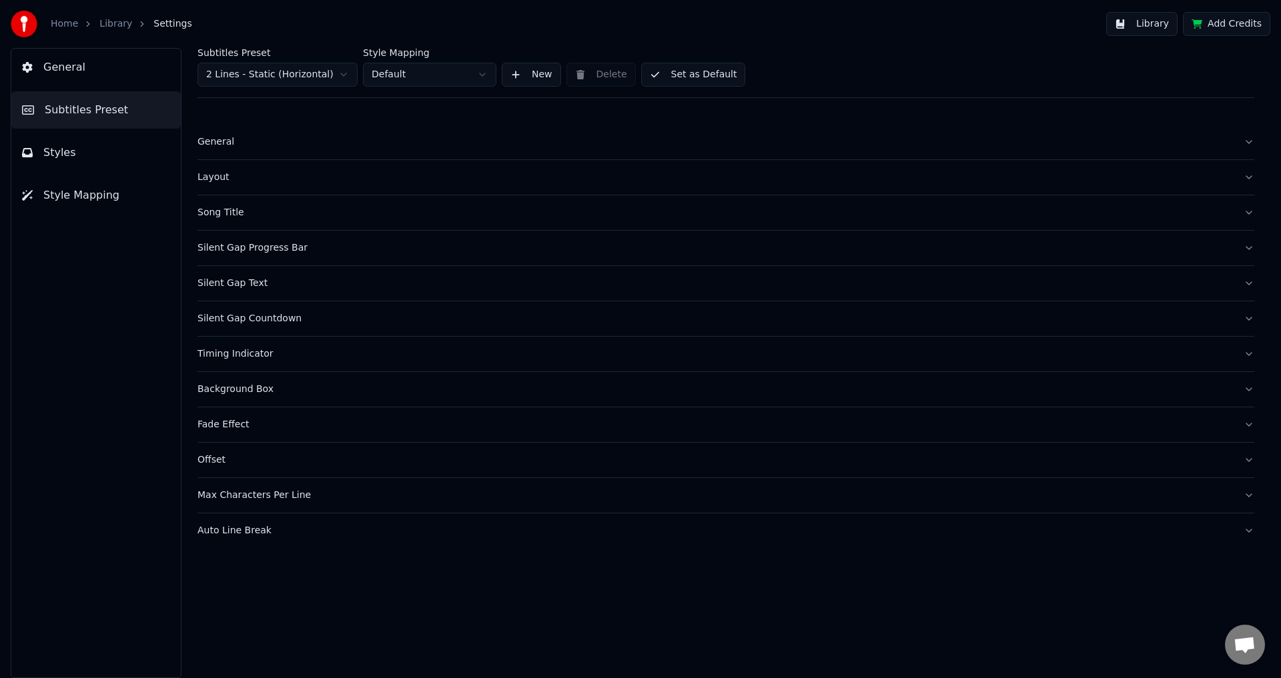
click at [267, 418] on div "Fade Effect" at bounding box center [714, 424] width 1035 height 13
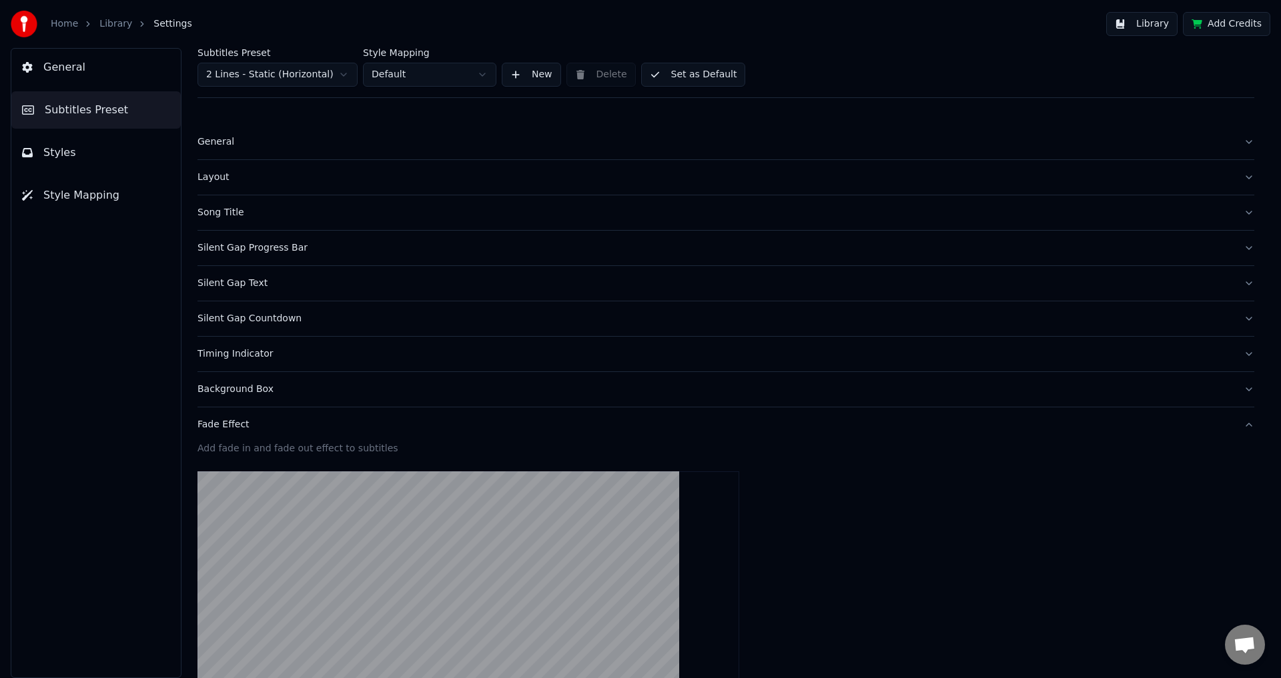
scroll to position [334, 0]
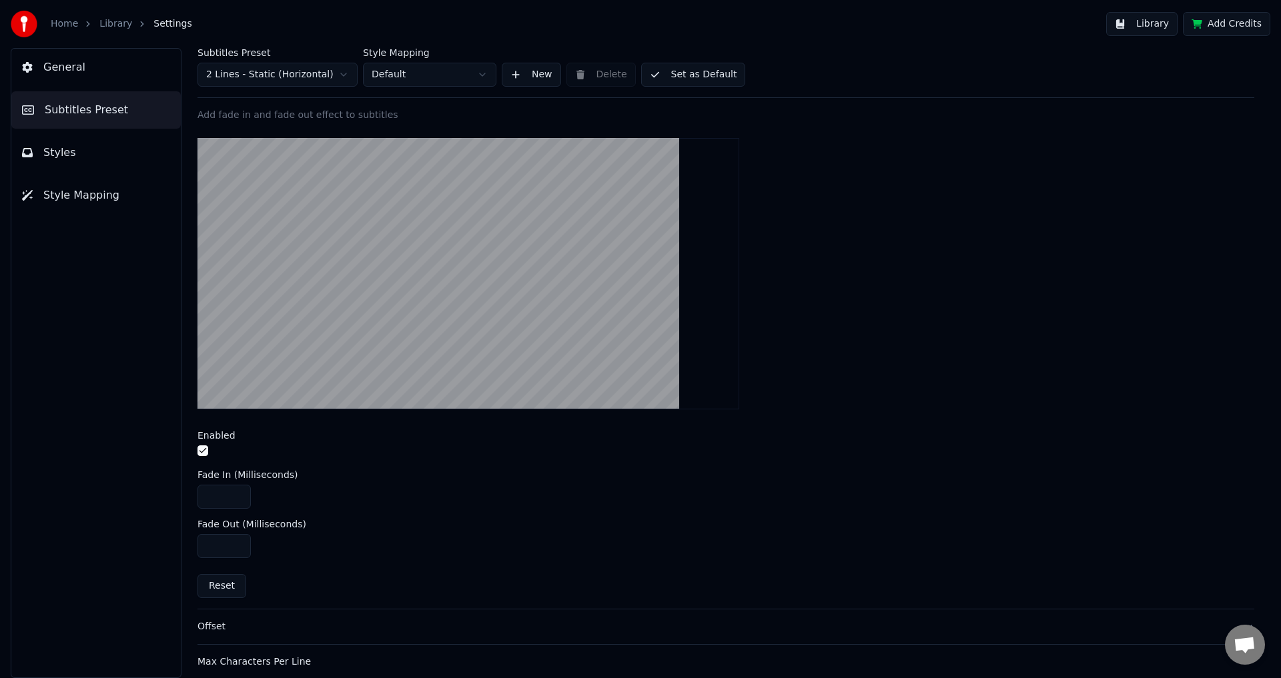
drag, startPoint x: 223, startPoint y: 496, endPoint x: 200, endPoint y: 495, distance: 22.7
click at [200, 495] on input "***" at bounding box center [223, 497] width 53 height 24
type input "****"
drag, startPoint x: 209, startPoint y: 547, endPoint x: 195, endPoint y: 566, distance: 24.3
click at [190, 547] on div "Subtitles Preset 2 Lines - Static (Horizontal) Style Mapping Default New Delete…" at bounding box center [726, 363] width 1110 height 630
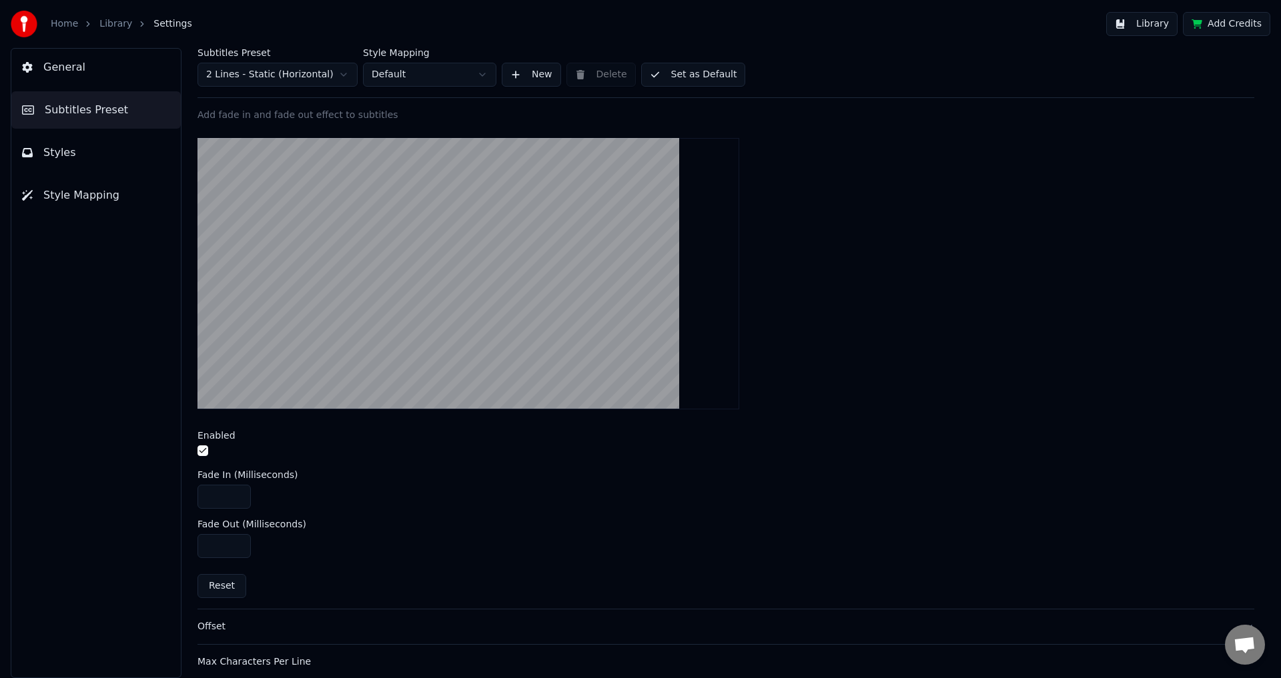
type input "***"
click at [674, 67] on button "Set as Default" at bounding box center [693, 75] width 105 height 24
click at [675, 67] on button "Done" at bounding box center [672, 75] width 63 height 24
click at [676, 69] on button "Done" at bounding box center [672, 75] width 63 height 24
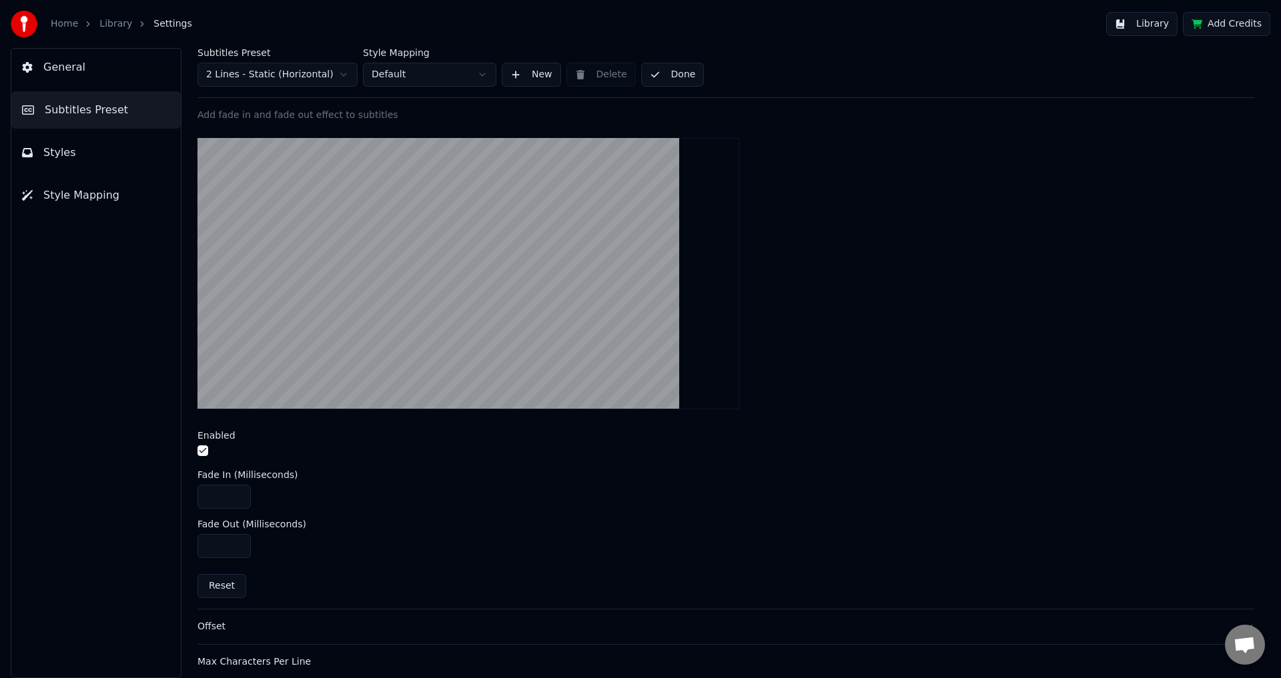
click at [676, 69] on button "Done" at bounding box center [672, 75] width 63 height 24
click at [111, 29] on link "Library" at bounding box center [115, 23] width 33 height 13
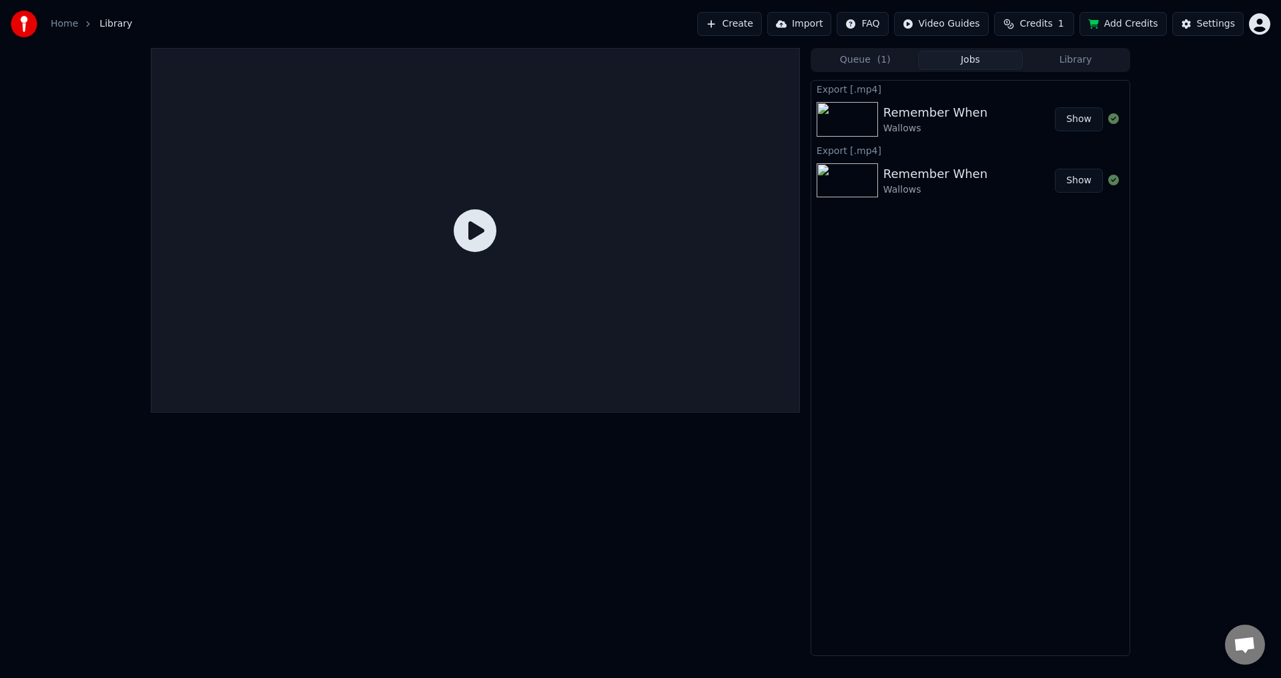
click at [420, 253] on div at bounding box center [475, 230] width 649 height 365
click at [916, 128] on div "Wallows" at bounding box center [935, 128] width 104 height 13
click at [1013, 121] on div "Remember When Wallows" at bounding box center [968, 119] width 171 height 32
click at [889, 55] on button "Queue ( 1 )" at bounding box center [864, 60] width 105 height 19
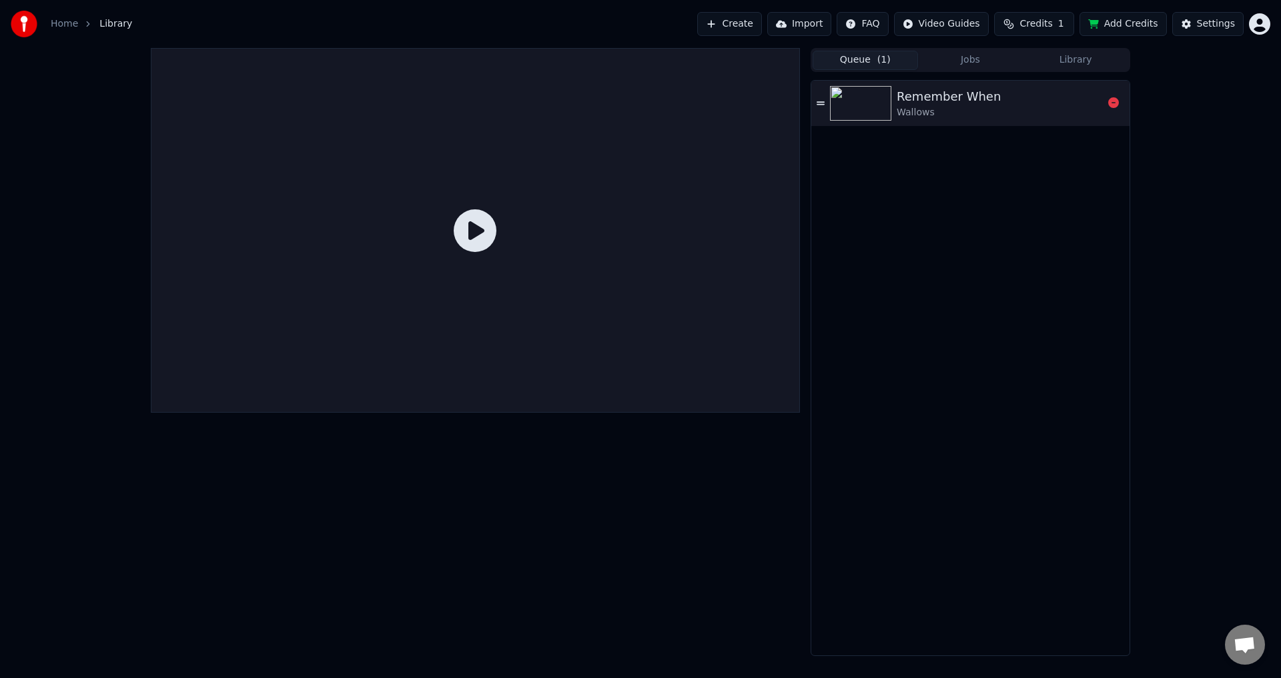
click at [917, 117] on div "Wallows" at bounding box center [948, 112] width 104 height 13
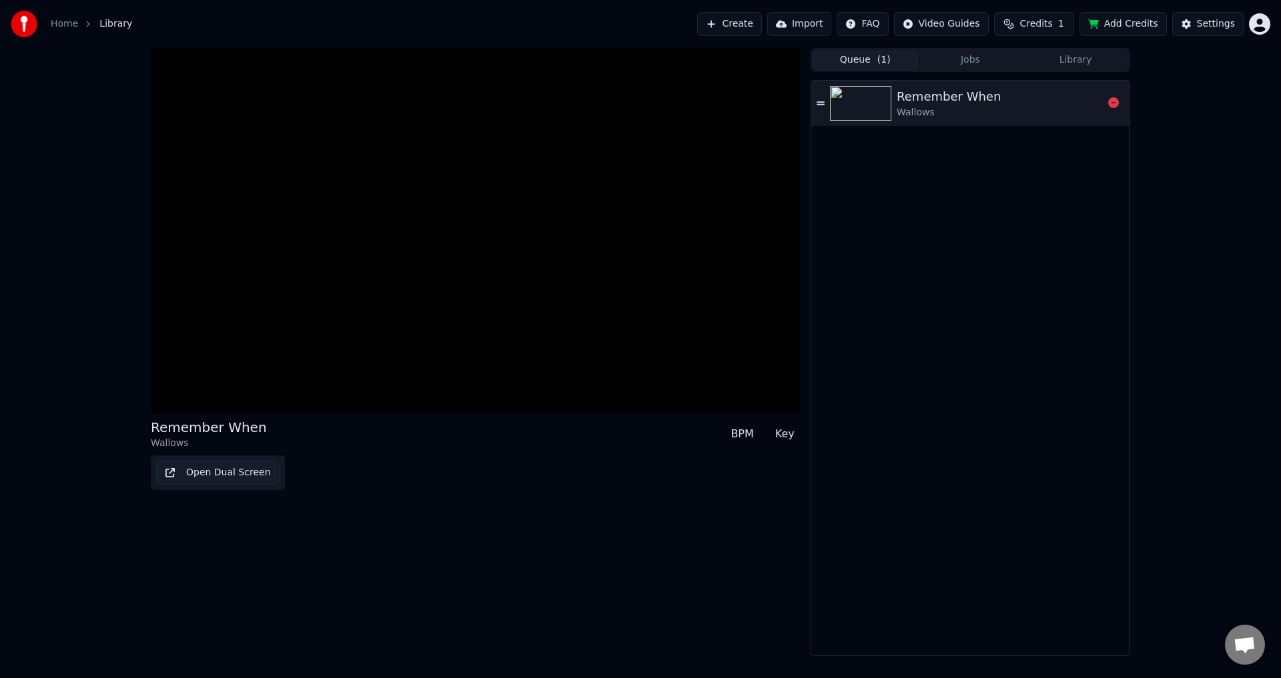
click at [917, 117] on div "Wallows" at bounding box center [948, 112] width 104 height 13
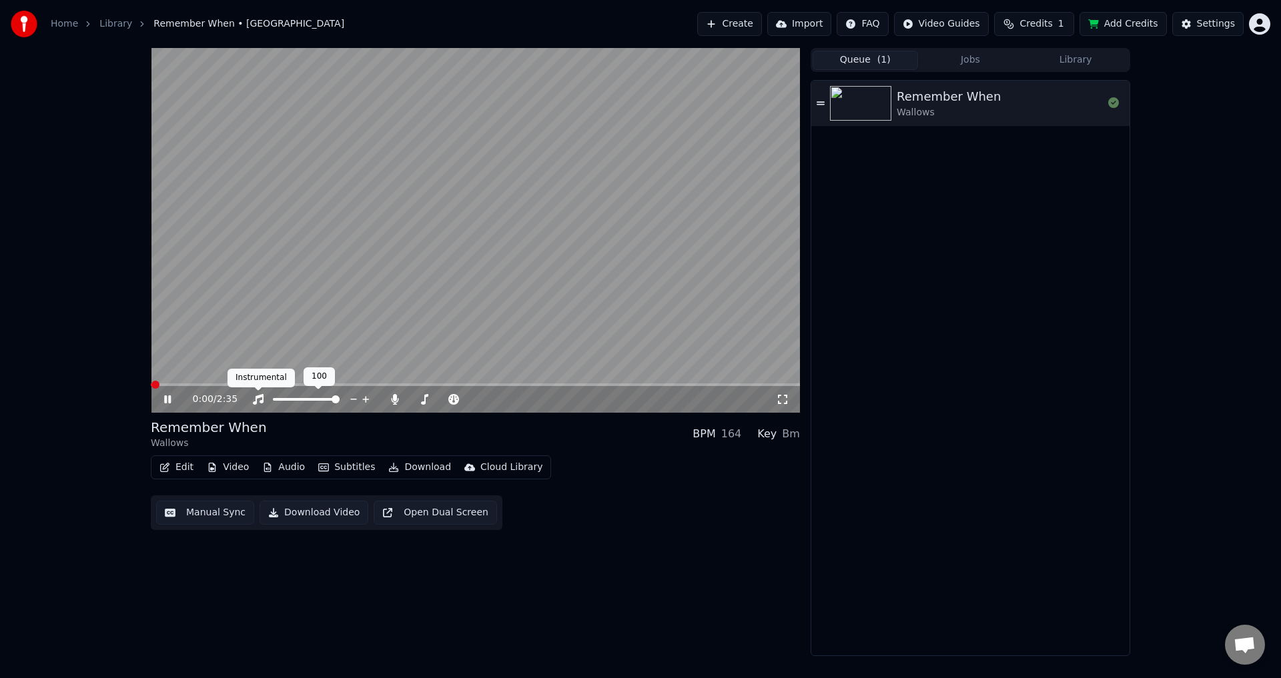
click at [244, 388] on div "0:00 / 2:35" at bounding box center [475, 399] width 649 height 27
click at [267, 384] on span at bounding box center [475, 385] width 649 height 3
click at [215, 384] on span at bounding box center [218, 385] width 134 height 3
click at [381, 275] on video at bounding box center [475, 230] width 649 height 365
click at [458, 299] on video at bounding box center [475, 230] width 649 height 365
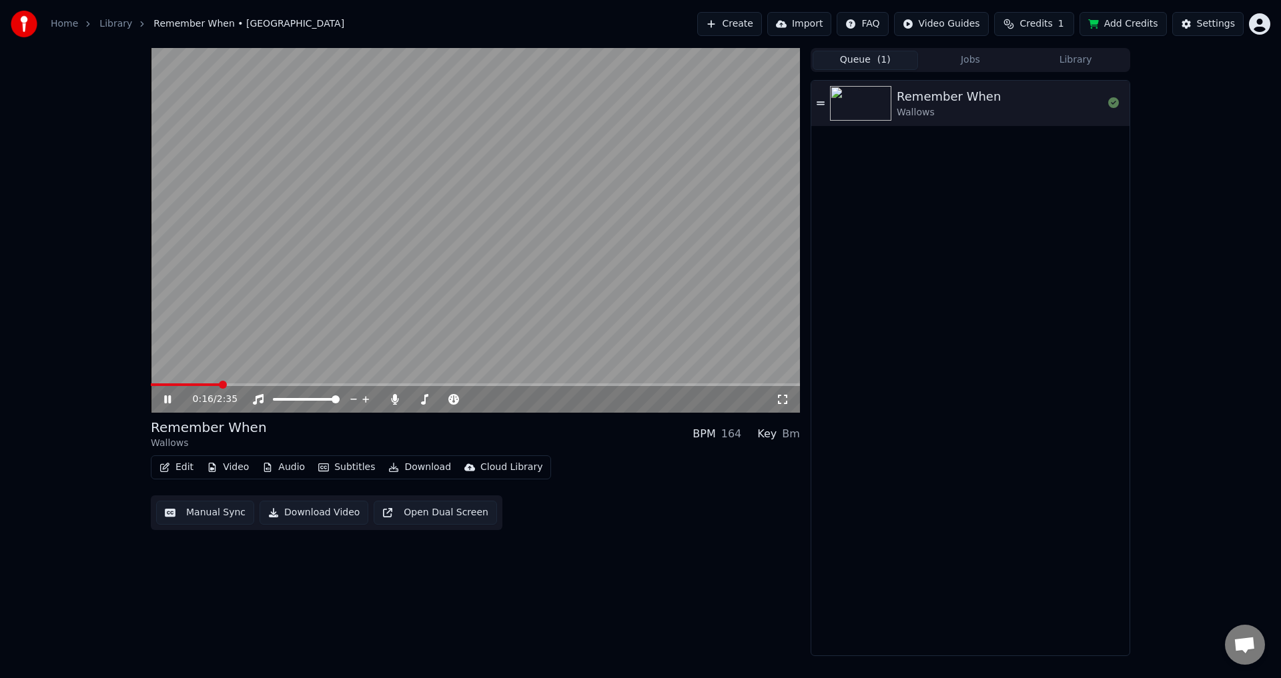
click at [786, 402] on icon at bounding box center [782, 399] width 9 height 9
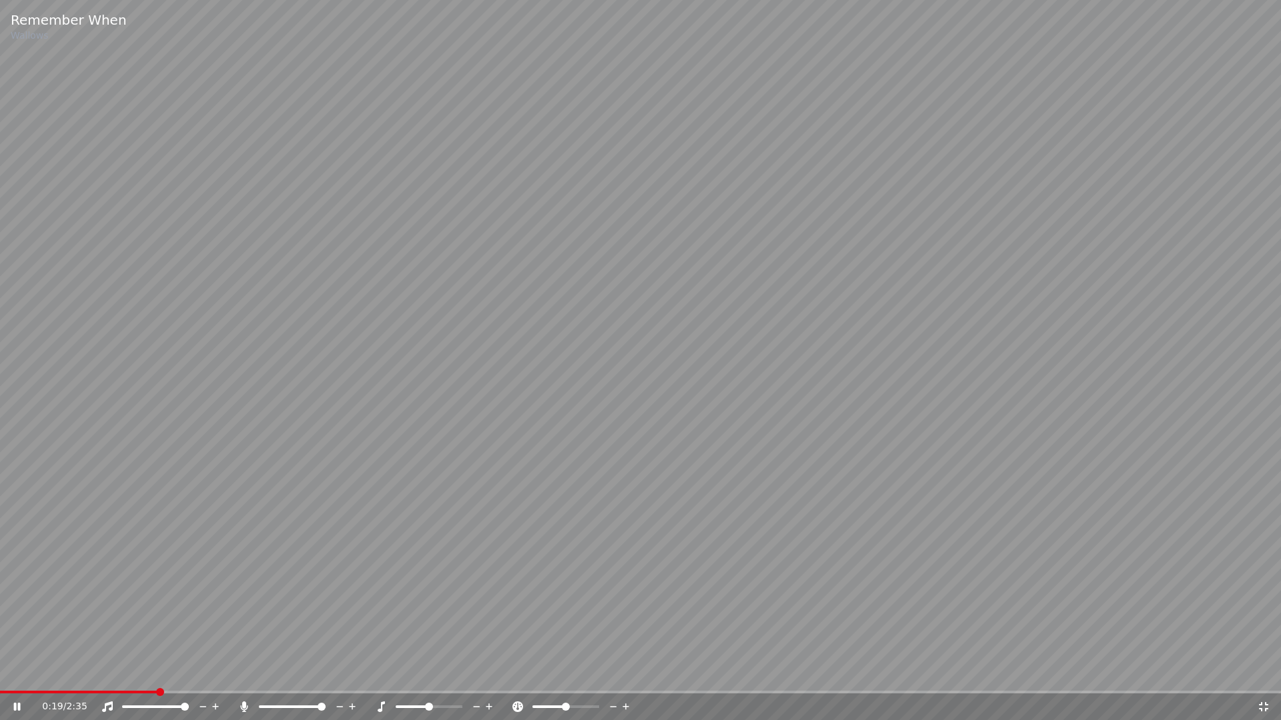
click at [995, 678] on div "0:19 / 2:35" at bounding box center [640, 707] width 1281 height 27
click at [987, 678] on span at bounding box center [640, 692] width 1281 height 3
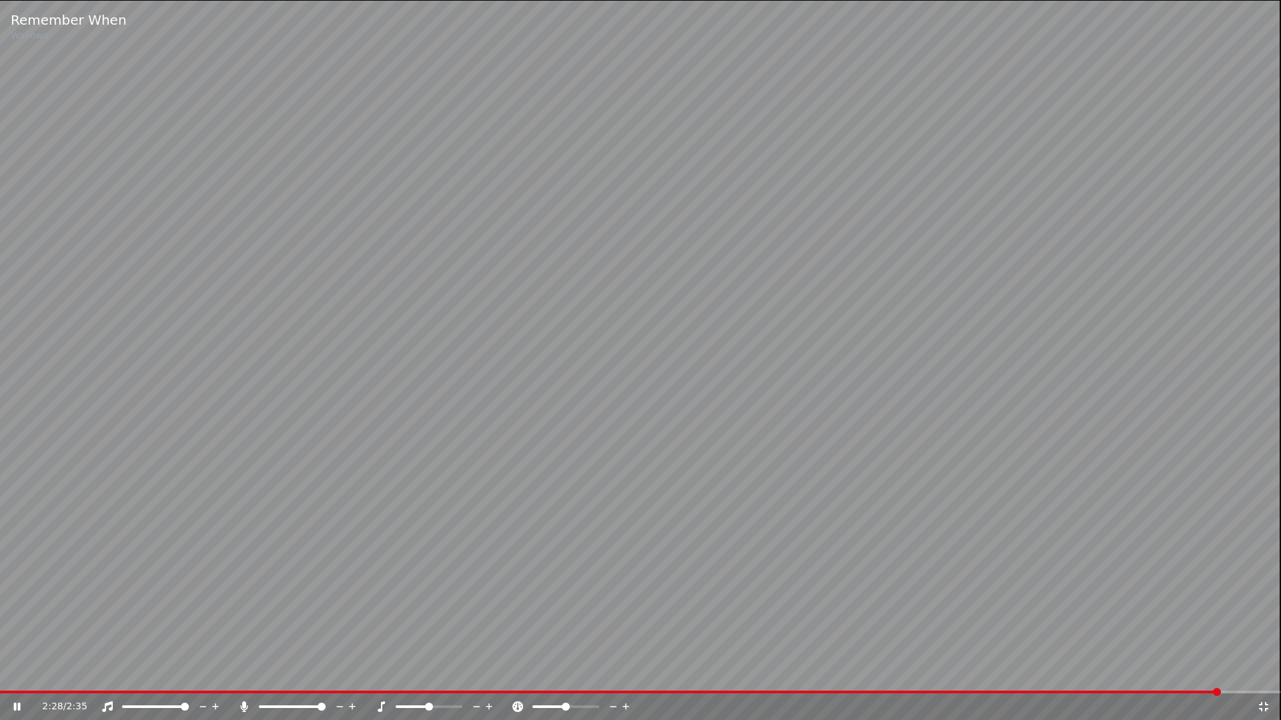
click at [1080, 417] on video at bounding box center [640, 360] width 1281 height 720
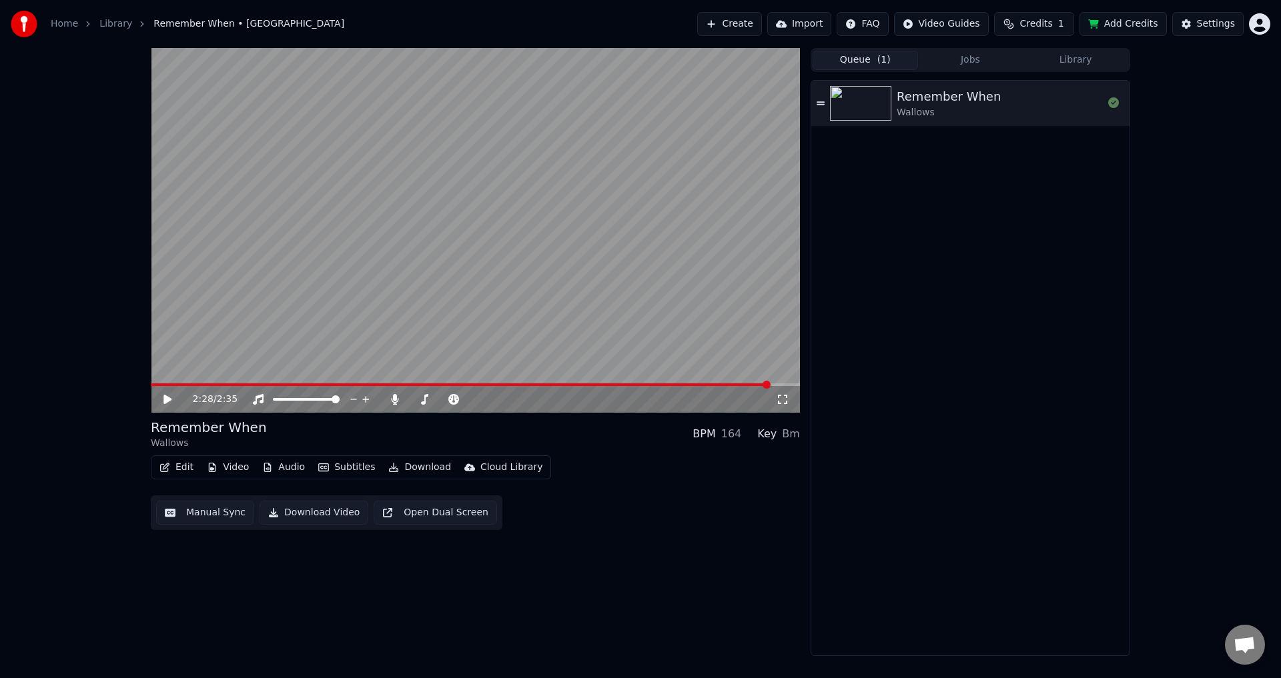
click at [668, 237] on video at bounding box center [475, 230] width 649 height 365
click at [468, 295] on video at bounding box center [475, 230] width 649 height 365
click at [420, 466] on button "Download" at bounding box center [419, 467] width 73 height 19
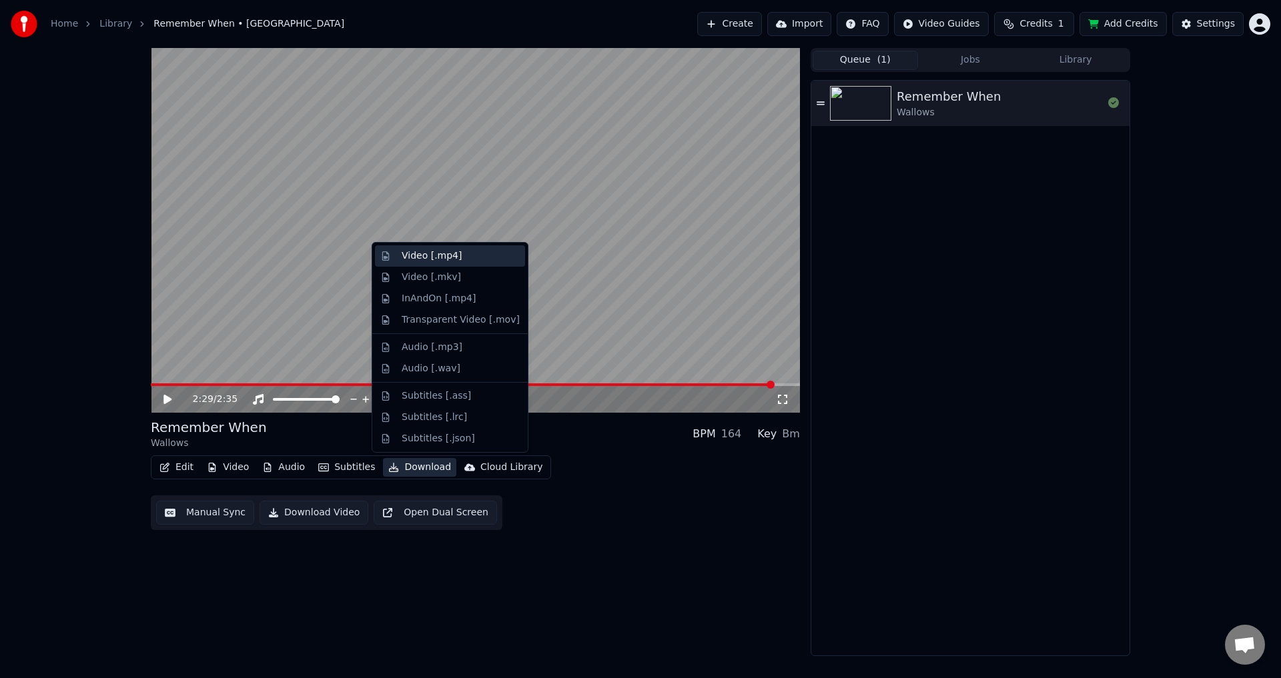
click at [435, 263] on div "Video [.mp4]" at bounding box center [450, 255] width 150 height 21
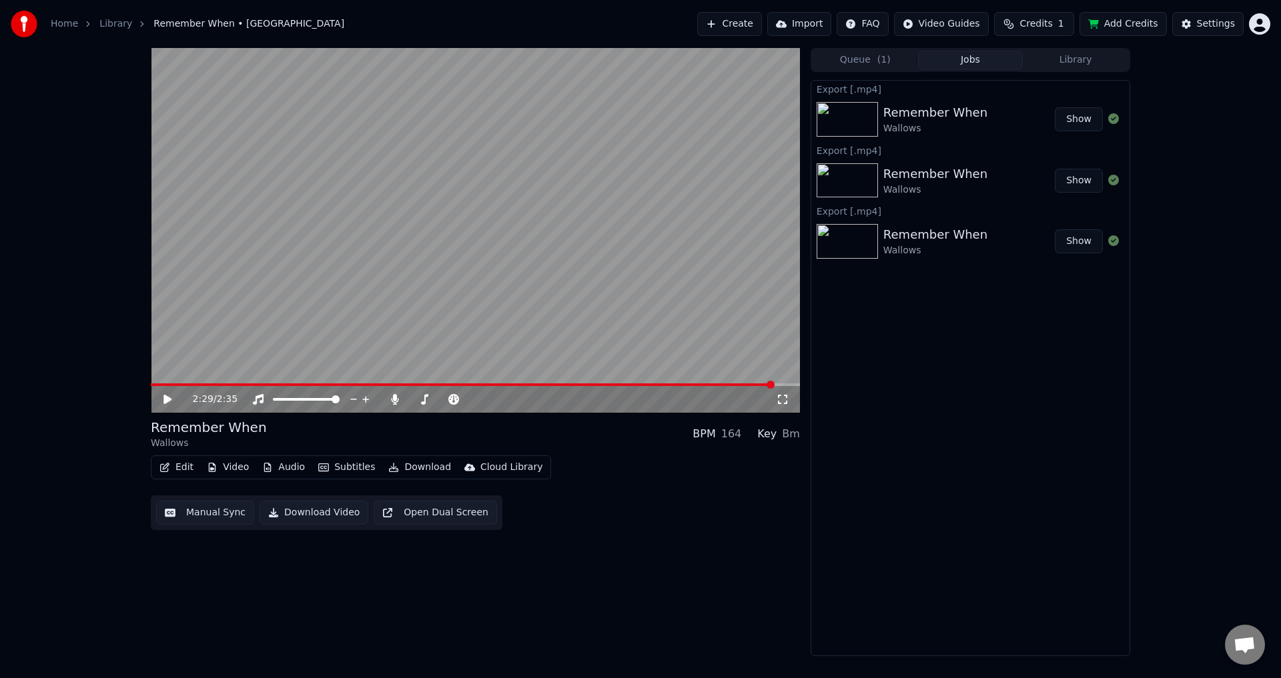
click at [1072, 119] on button "Show" at bounding box center [1079, 119] width 48 height 24
click at [172, 464] on button "Edit" at bounding box center [176, 467] width 45 height 19
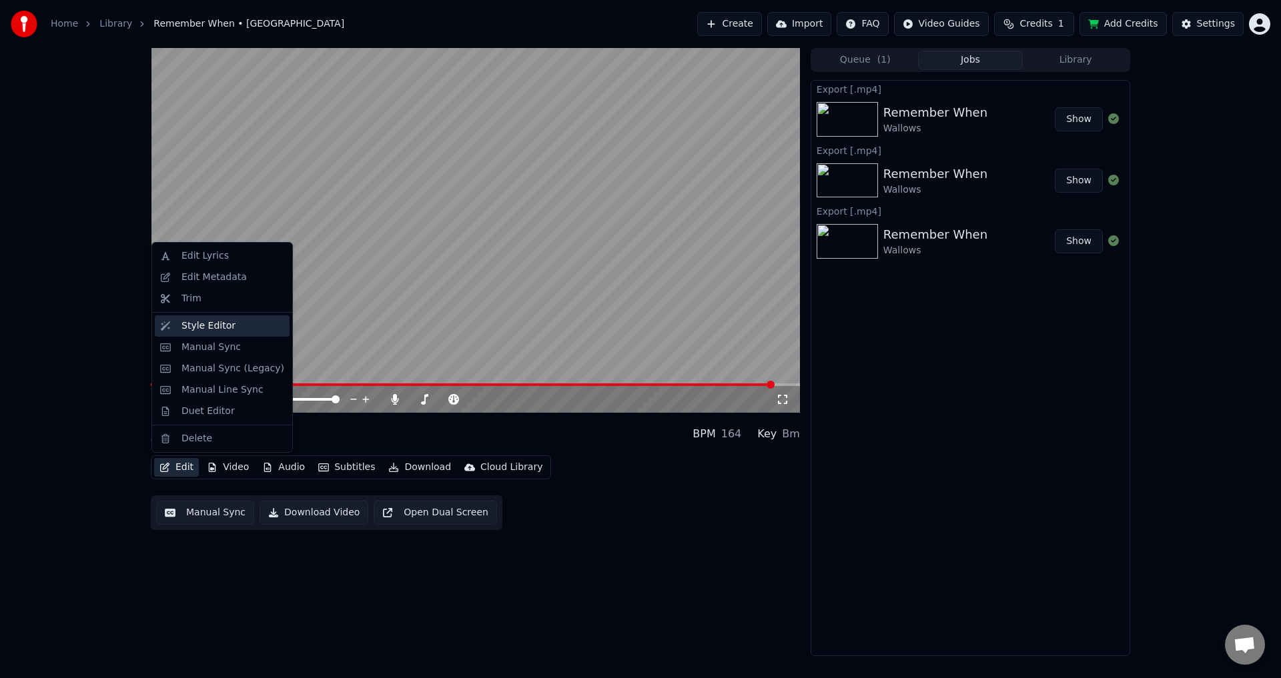
click at [216, 329] on div "Style Editor" at bounding box center [208, 326] width 54 height 13
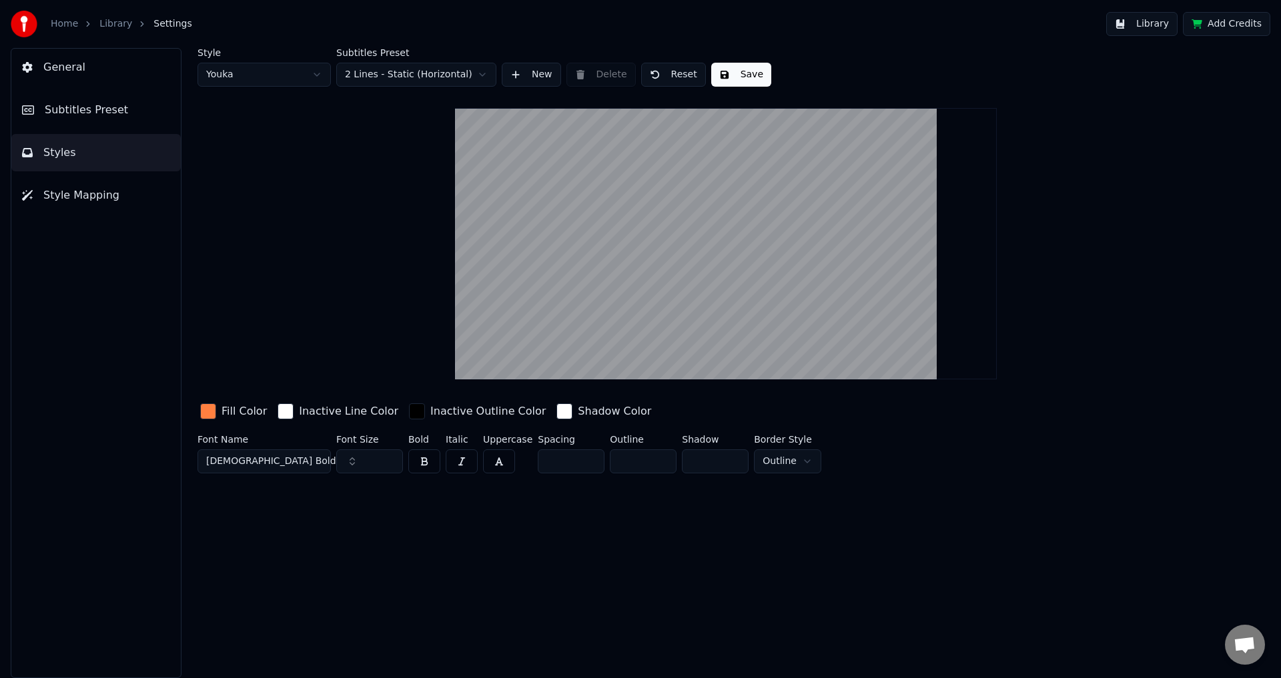
click at [121, 130] on div "General Subtitles Preset Styles Style Mapping" at bounding box center [96, 363] width 171 height 630
click at [123, 120] on button "Subtitles Preset" at bounding box center [95, 109] width 169 height 37
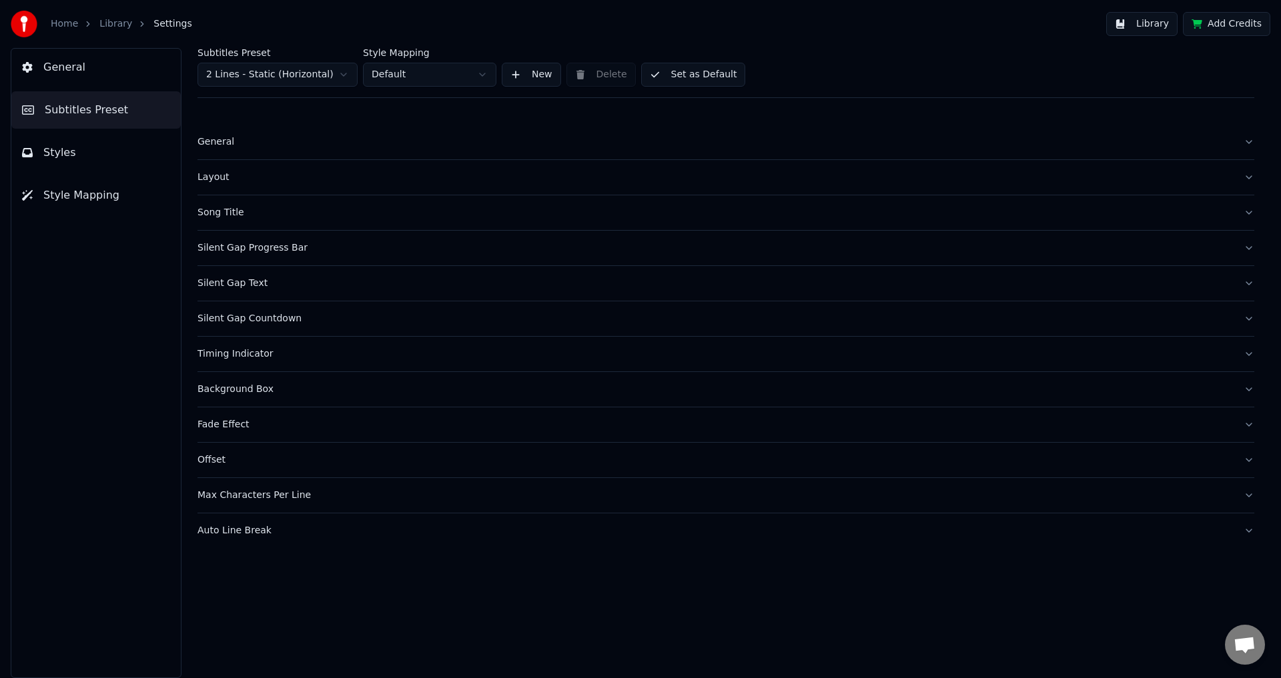
click at [248, 431] on div "Fade Effect" at bounding box center [714, 424] width 1035 height 13
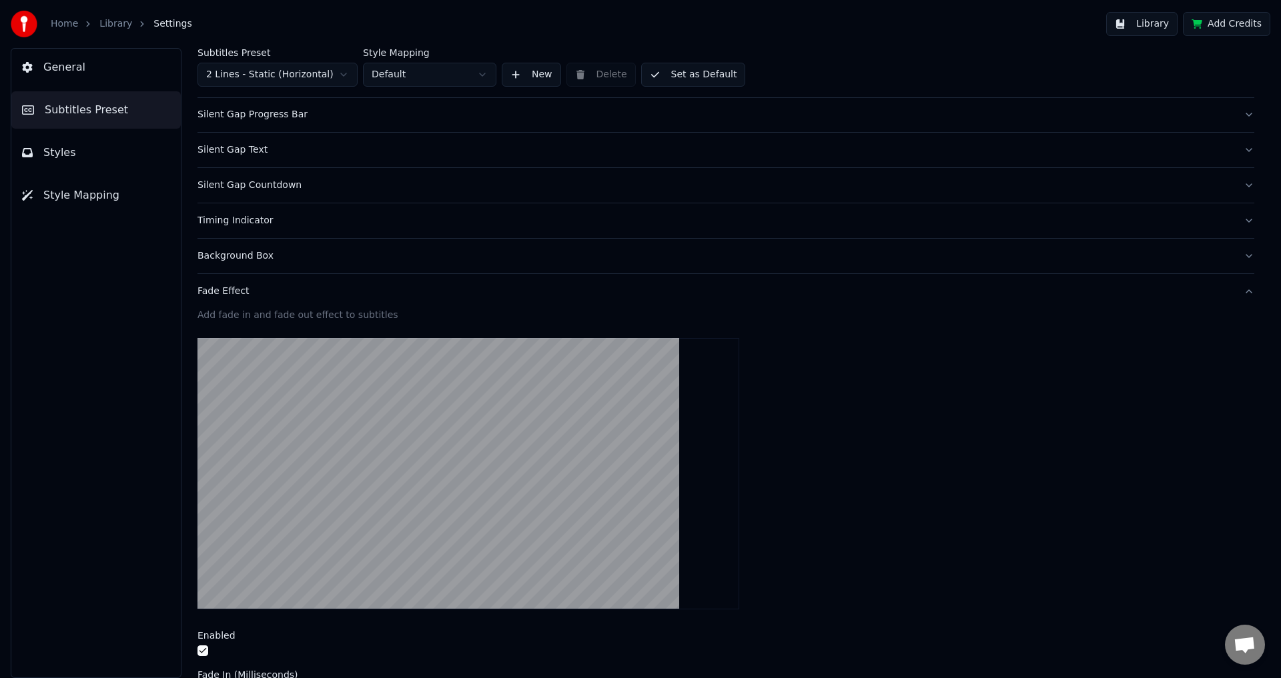
scroll to position [334, 0]
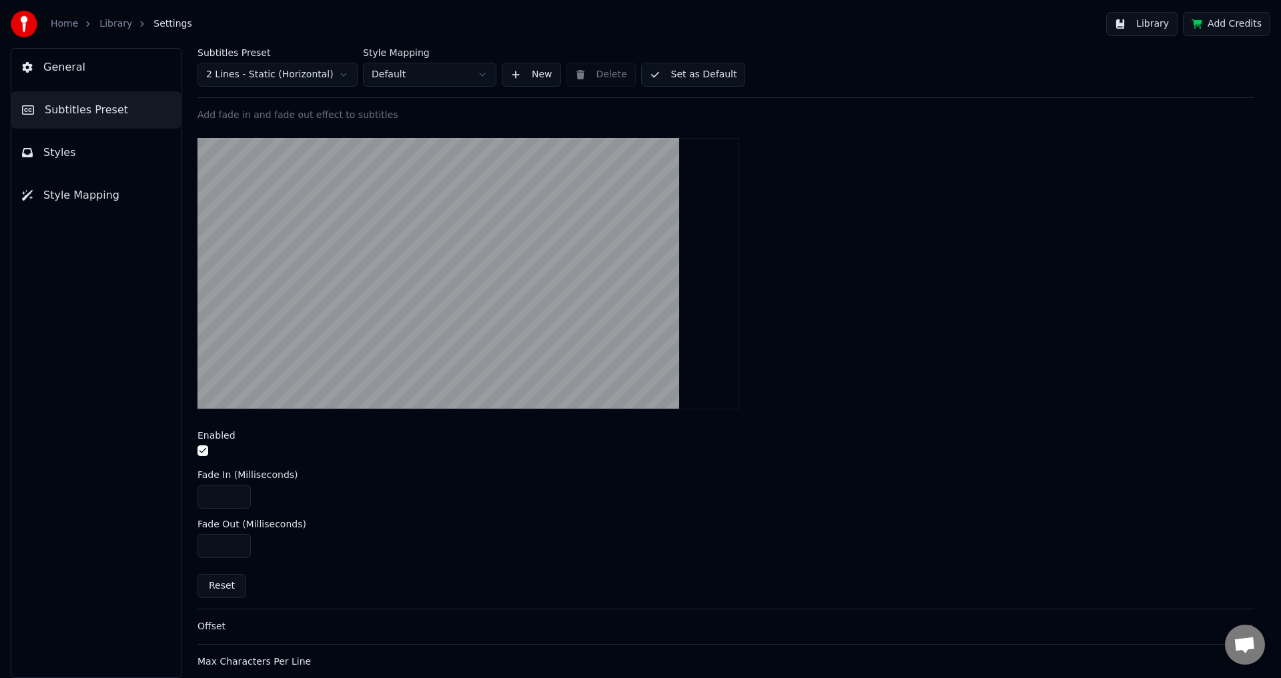
click at [241, 499] on input "***" at bounding box center [223, 497] width 53 height 24
type input "***"
click at [241, 499] on input "***" at bounding box center [223, 497] width 53 height 24
click at [700, 75] on button "Set as Default" at bounding box center [693, 75] width 105 height 24
click at [662, 64] on button "Done" at bounding box center [672, 75] width 63 height 24
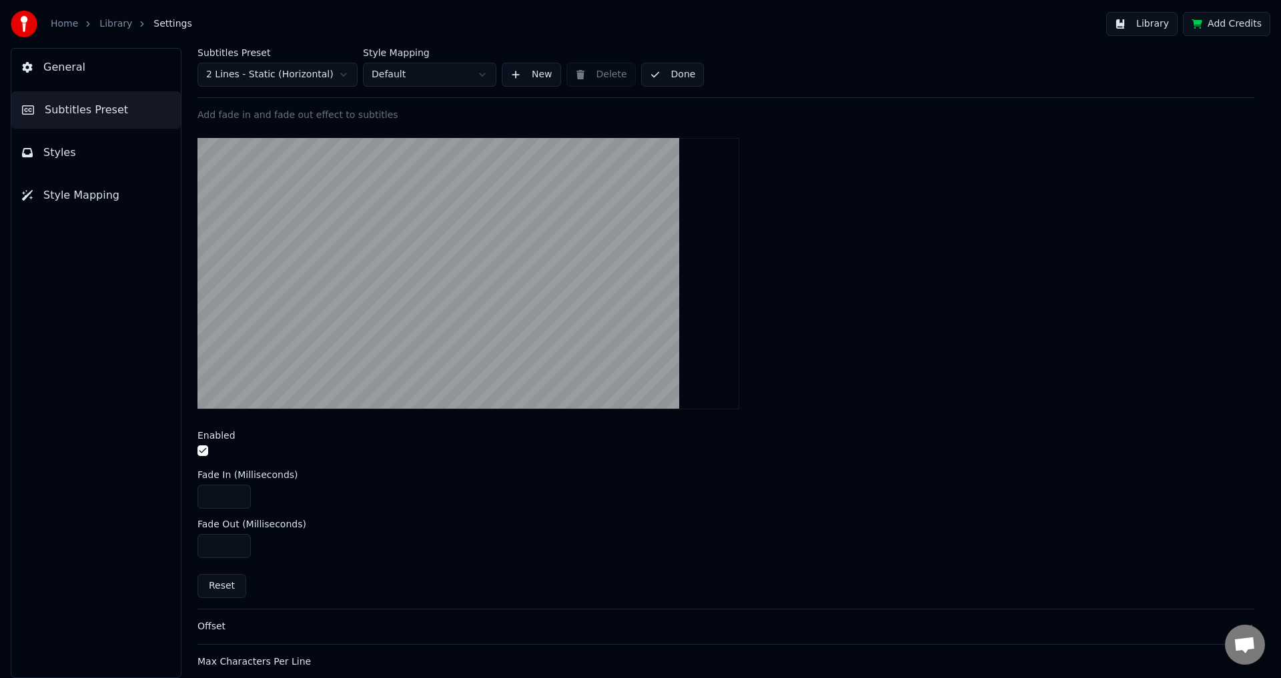
click at [662, 71] on button "Done" at bounding box center [672, 75] width 63 height 24
click at [108, 28] on link "Library" at bounding box center [115, 23] width 33 height 13
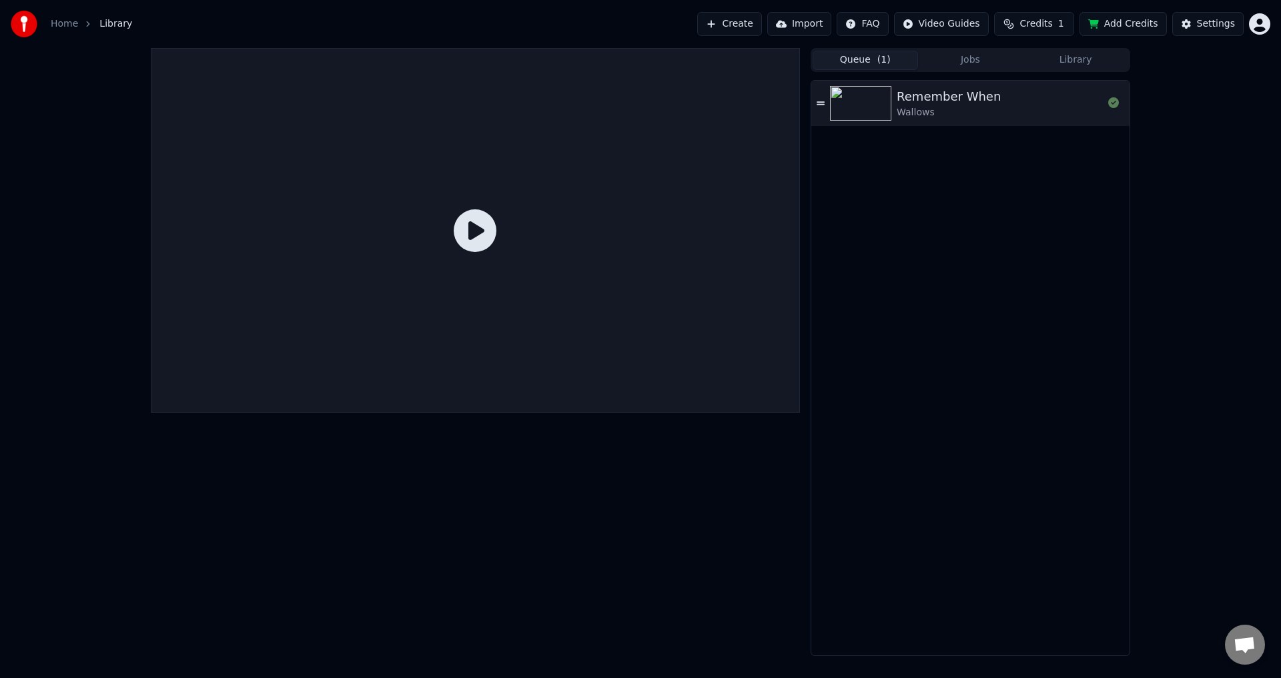
click at [864, 65] on button "Queue ( 1 )" at bounding box center [864, 60] width 105 height 19
click at [895, 106] on div at bounding box center [863, 103] width 67 height 35
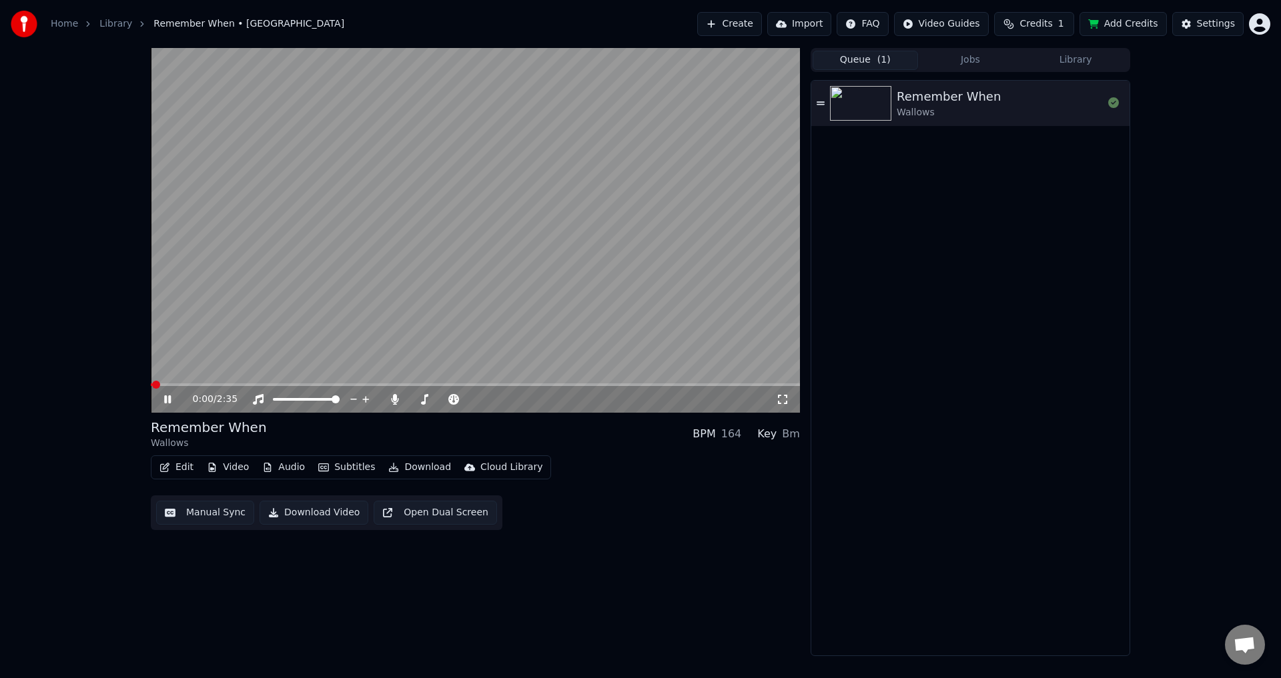
click at [384, 382] on video at bounding box center [475, 230] width 649 height 365
click at [409, 386] on span at bounding box center [475, 385] width 649 height 3
click at [461, 330] on video at bounding box center [475, 230] width 649 height 365
click at [452, 356] on video at bounding box center [475, 230] width 649 height 365
click at [781, 398] on icon at bounding box center [782, 399] width 13 height 11
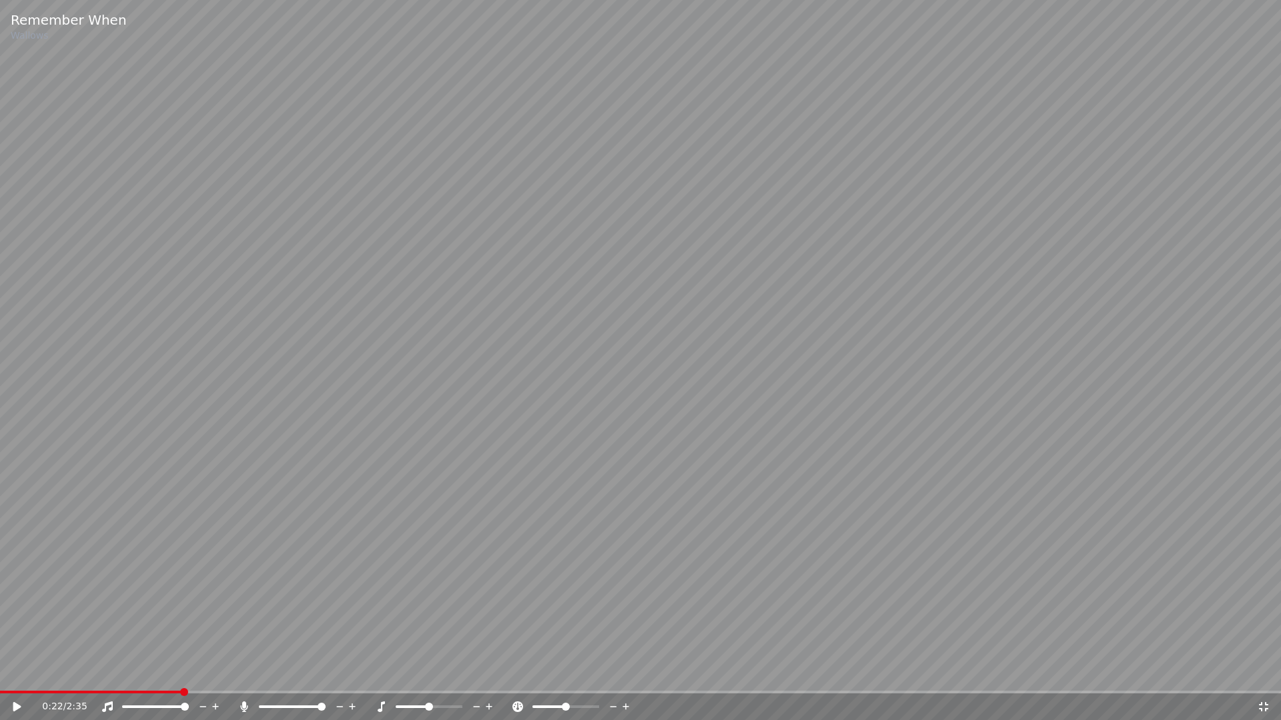
click at [180, 678] on span at bounding box center [90, 692] width 181 height 3
click at [655, 496] on video at bounding box center [640, 360] width 1281 height 720
click at [877, 678] on span at bounding box center [640, 692] width 1281 height 3
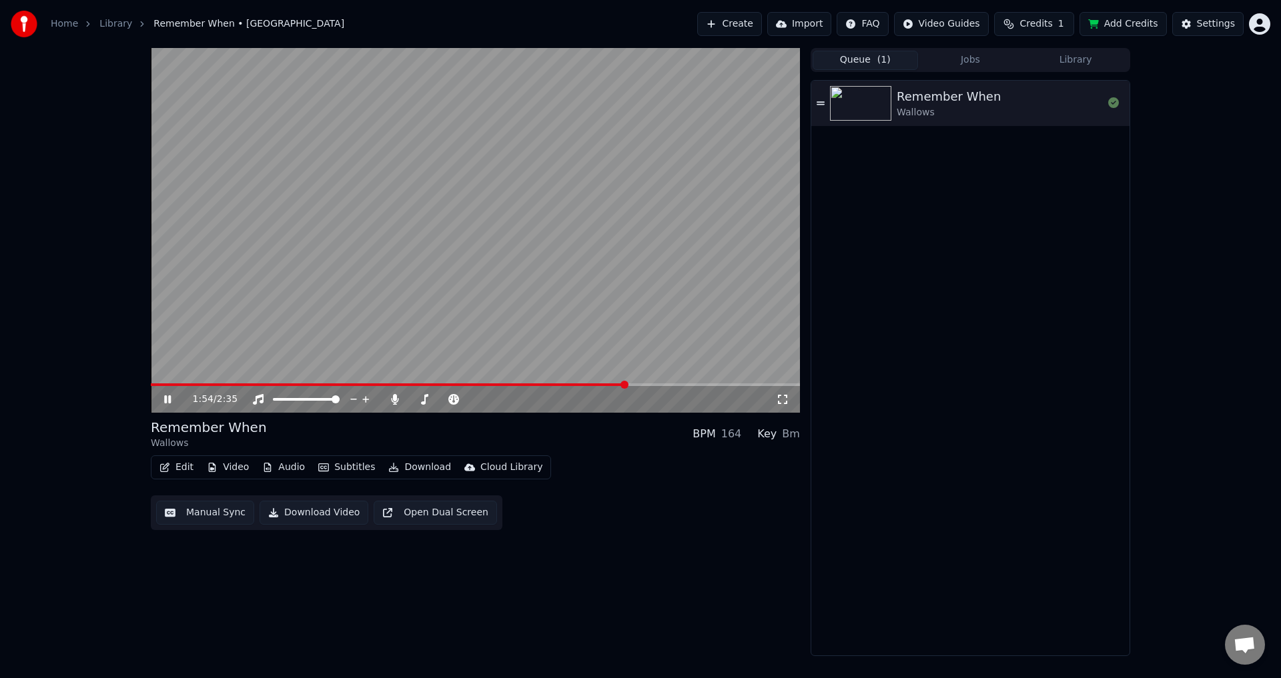
click at [625, 384] on span at bounding box center [389, 385] width 476 height 3
click at [616, 384] on span at bounding box center [384, 385] width 467 height 3
click at [789, 396] on div "1:58 / 2:35" at bounding box center [475, 399] width 638 height 13
click at [785, 399] on icon at bounding box center [782, 399] width 13 height 11
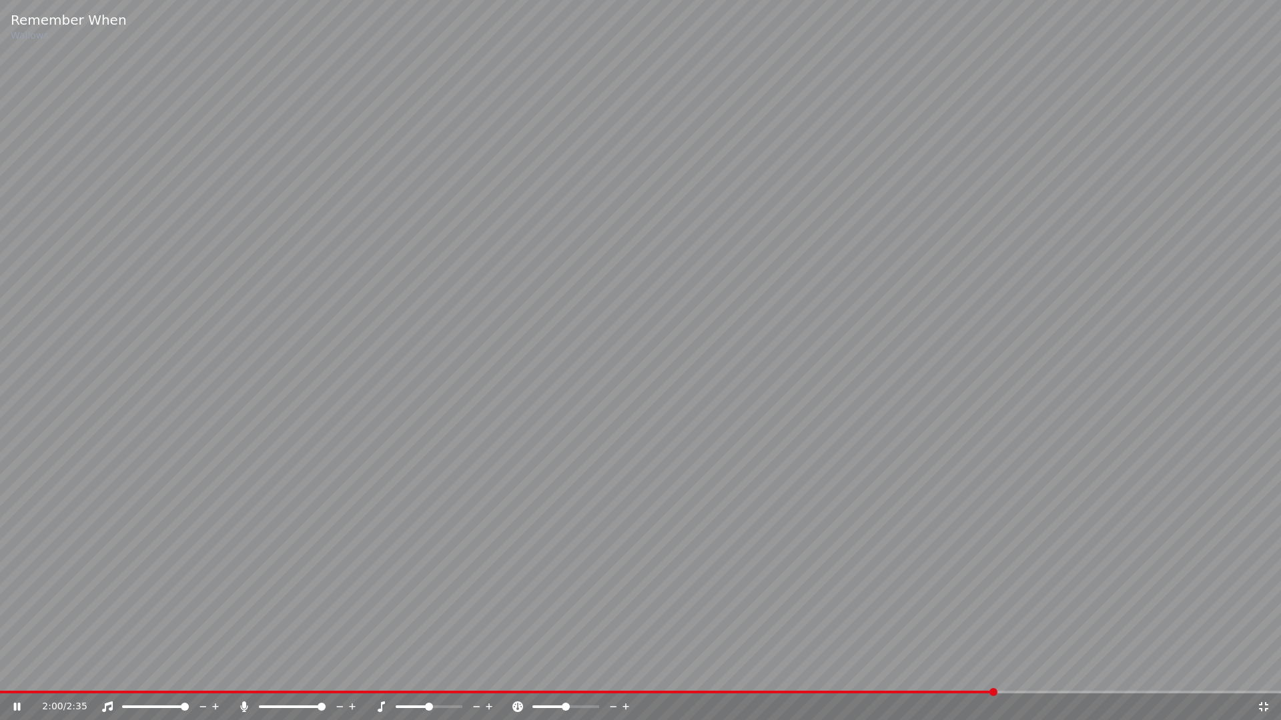
click at [957, 678] on span at bounding box center [497, 692] width 995 height 3
click at [931, 678] on span at bounding box center [480, 692] width 961 height 3
click at [919, 678] on span at bounding box center [461, 692] width 922 height 3
click at [930, 678] on span at bounding box center [465, 692] width 930 height 3
click at [947, 678] on span at bounding box center [945, 692] width 8 height 8
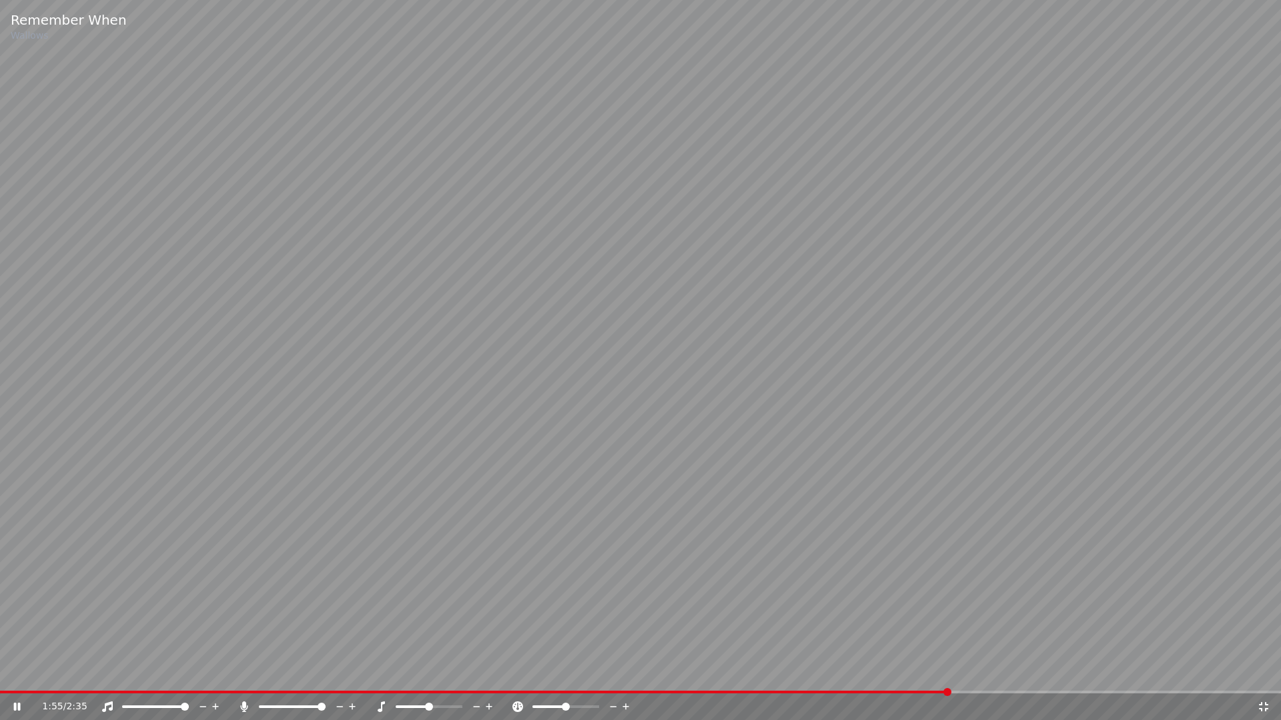
click at [952, 678] on div "Remember When Wallows 1:55 / 2:35" at bounding box center [640, 360] width 1281 height 720
click at [958, 678] on video at bounding box center [640, 360] width 1281 height 720
click at [960, 678] on span at bounding box center [640, 692] width 1281 height 3
click at [960, 678] on span at bounding box center [488, 692] width 977 height 3
click at [953, 678] on div "1:57 / 2:35" at bounding box center [640, 707] width 1281 height 27
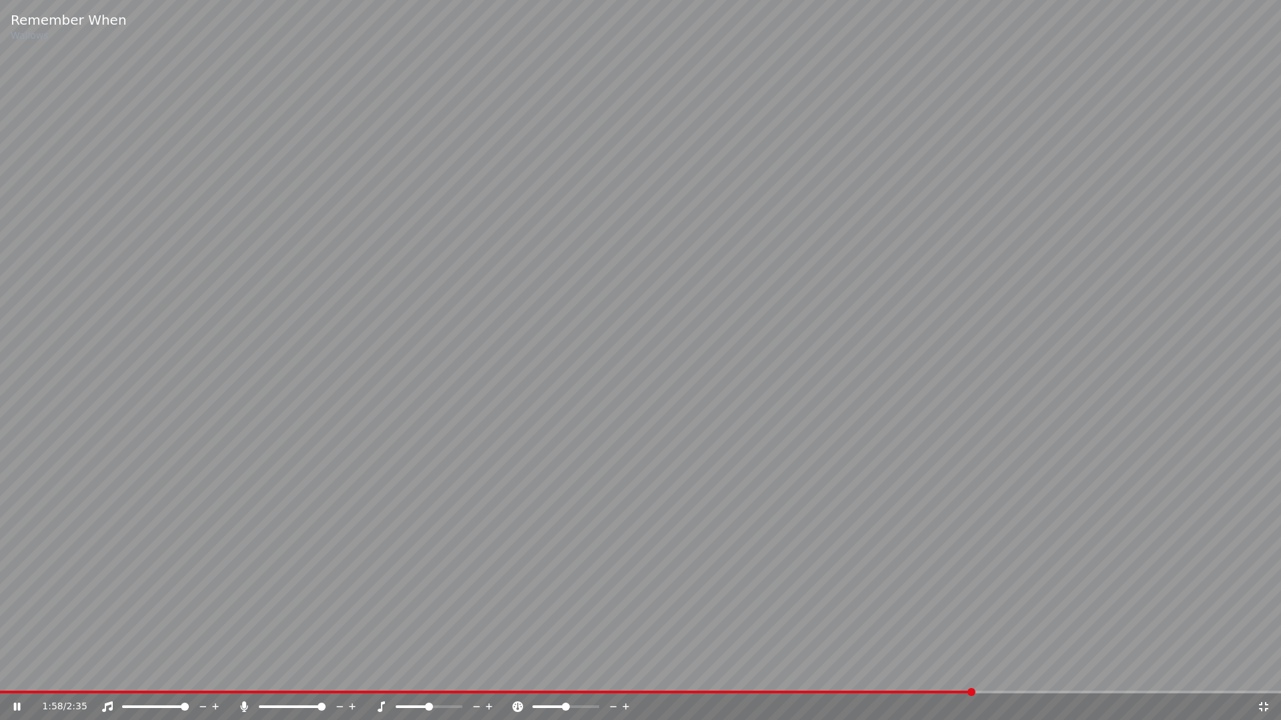
click at [953, 678] on video at bounding box center [640, 360] width 1281 height 720
click at [955, 678] on span at bounding box center [487, 692] width 975 height 3
click at [937, 652] on video at bounding box center [640, 360] width 1281 height 720
click at [937, 678] on span at bounding box center [469, 692] width 939 height 3
click at [919, 678] on video at bounding box center [640, 360] width 1281 height 720
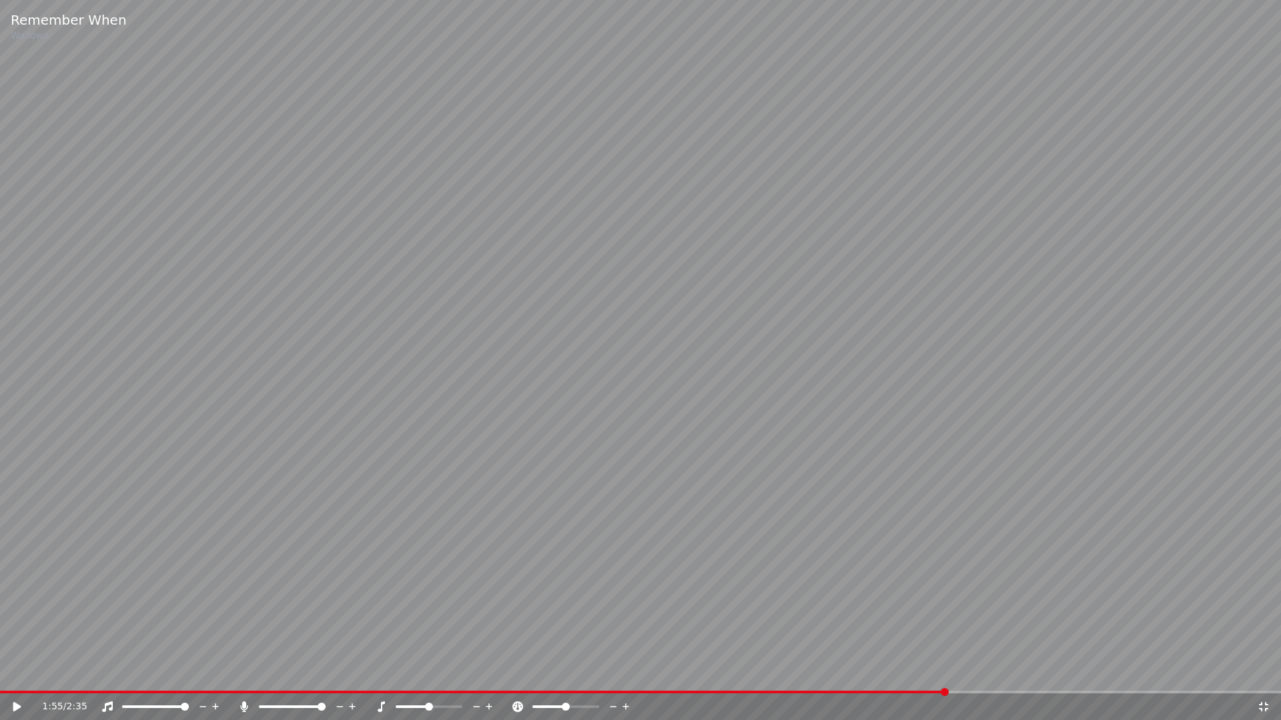
click at [915, 678] on span at bounding box center [473, 692] width 947 height 3
click at [905, 624] on video at bounding box center [640, 360] width 1281 height 720
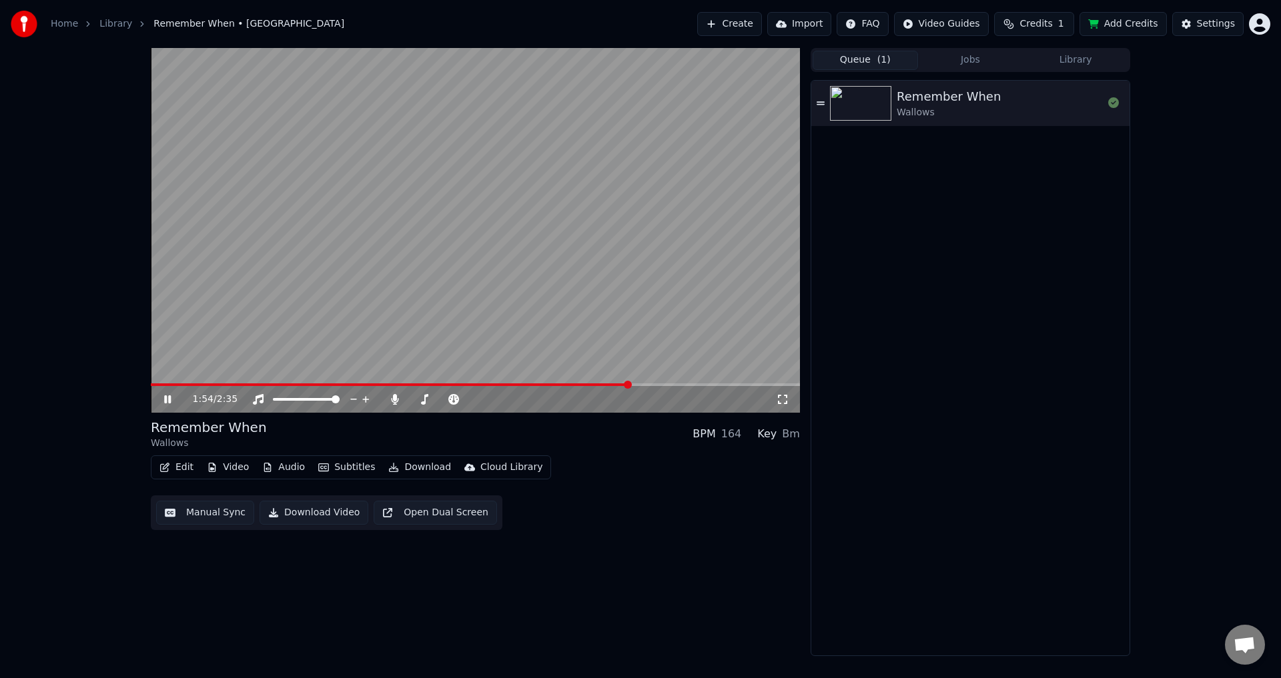
click at [566, 337] on video at bounding box center [475, 230] width 649 height 365
click at [785, 405] on icon at bounding box center [782, 399] width 13 height 11
click at [617, 384] on span at bounding box center [390, 385] width 479 height 3
click at [649, 324] on video at bounding box center [475, 230] width 649 height 365
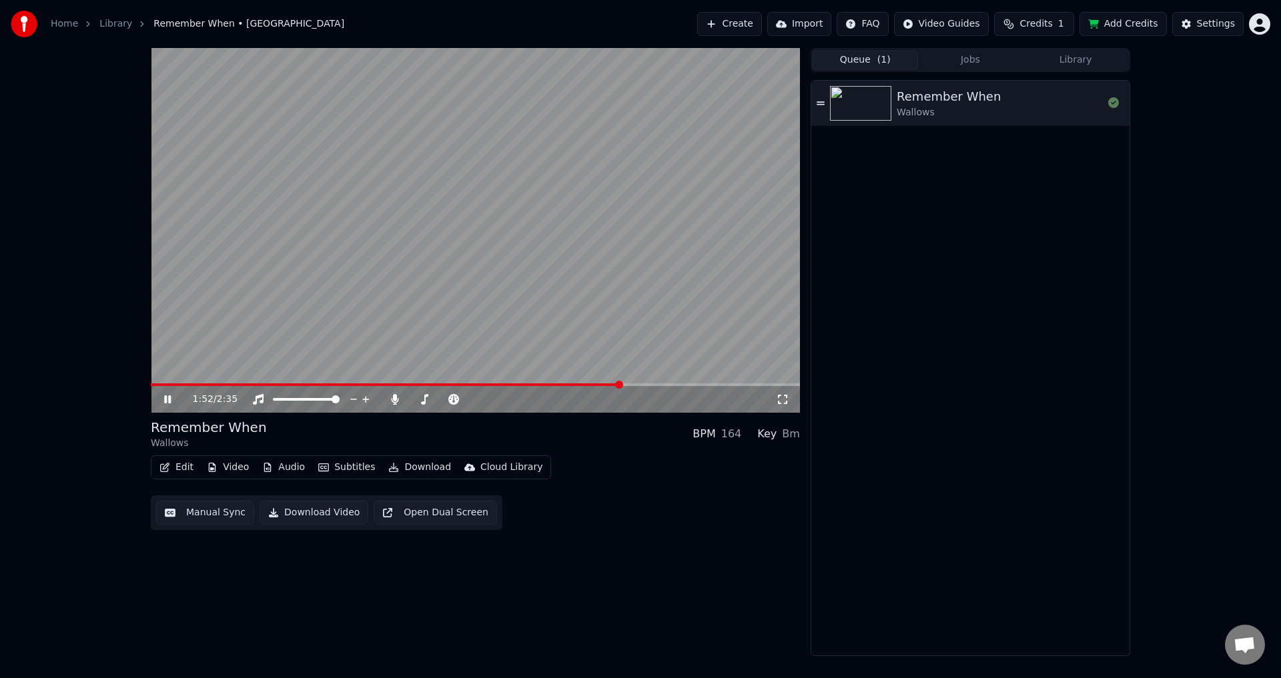
click at [649, 324] on video at bounding box center [475, 230] width 649 height 365
click at [276, 358] on video at bounding box center [475, 230] width 649 height 365
click at [178, 466] on button "Edit" at bounding box center [176, 467] width 45 height 19
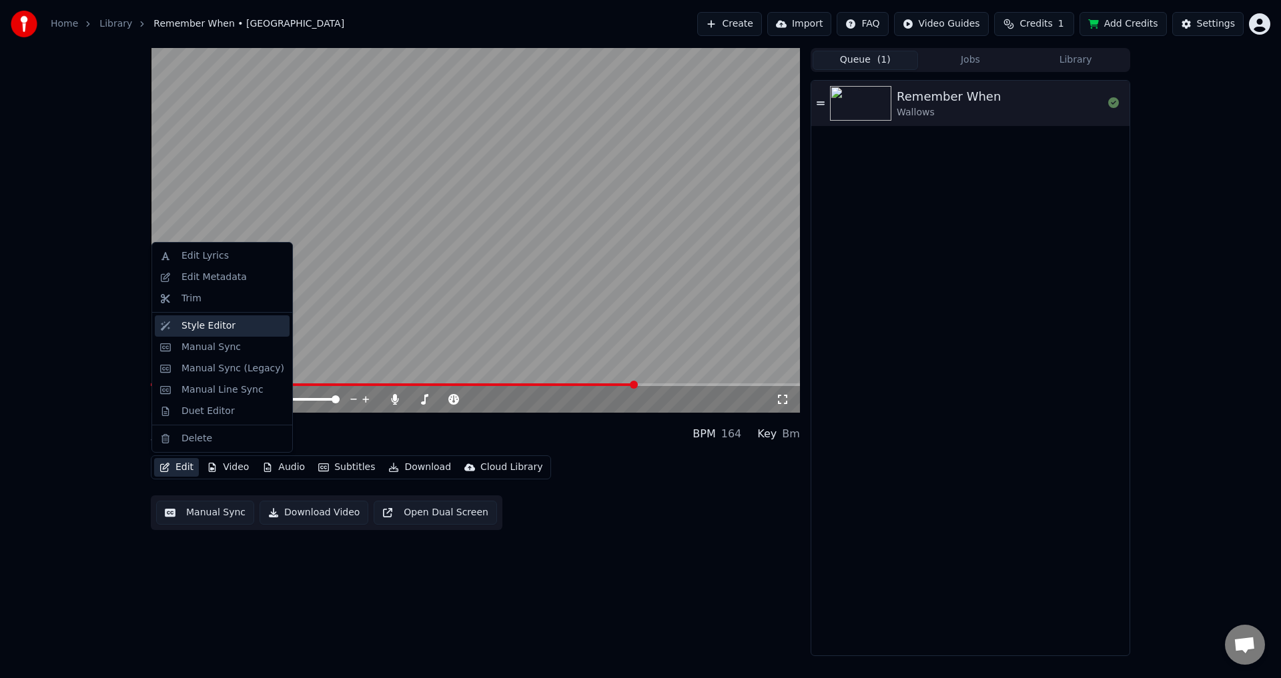
click at [208, 330] on div "Style Editor" at bounding box center [208, 326] width 54 height 13
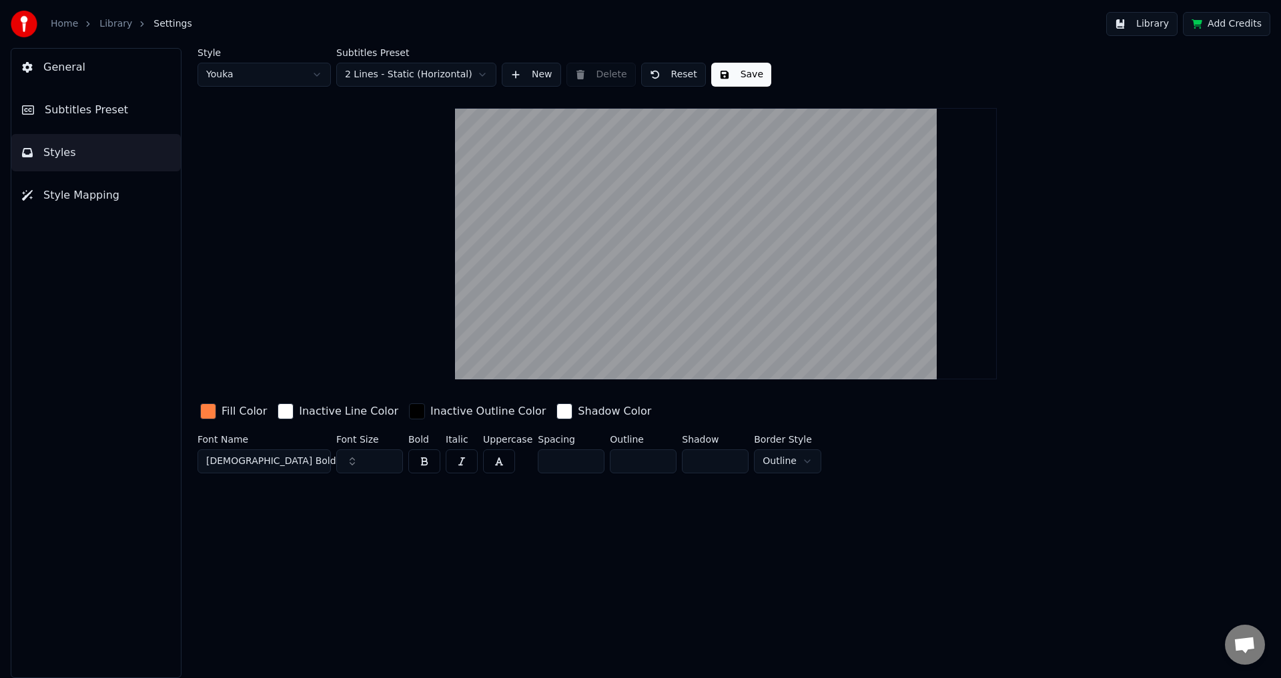
click at [57, 158] on span "Styles" at bounding box center [59, 153] width 33 height 16
click at [84, 96] on button "Subtitles Preset" at bounding box center [95, 109] width 169 height 37
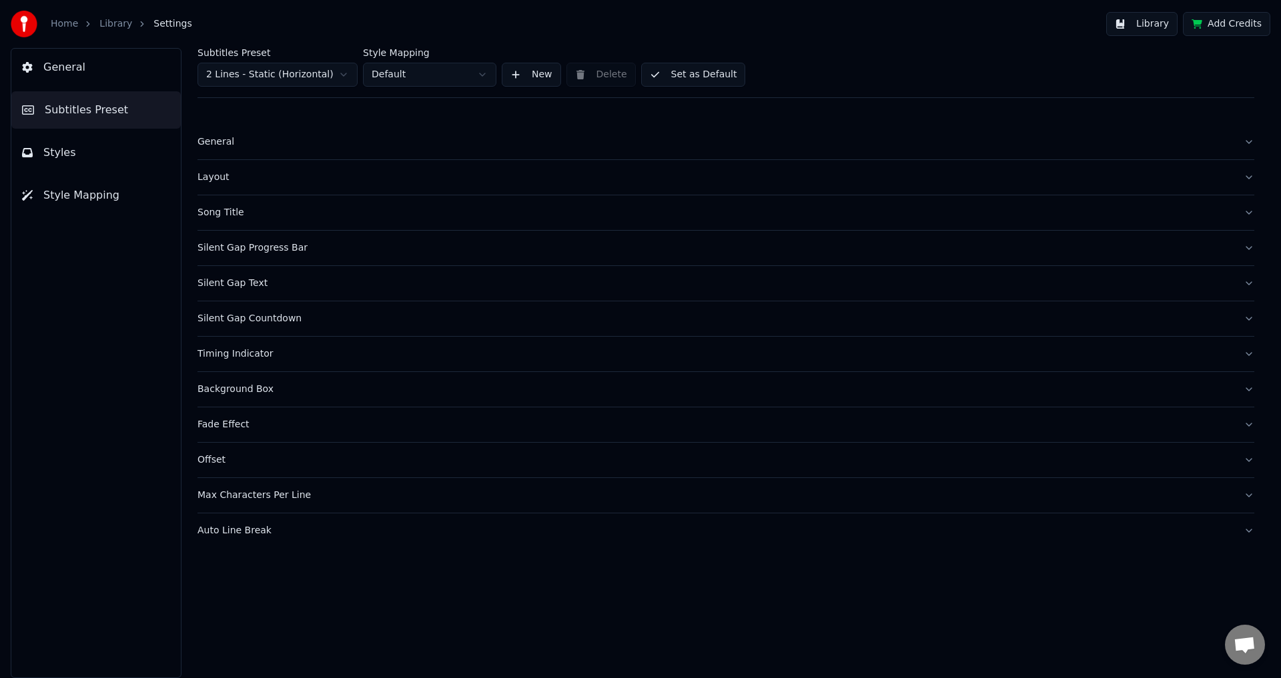
click at [89, 109] on span "Subtitles Preset" at bounding box center [86, 110] width 83 height 16
click at [310, 431] on div "Fade Effect" at bounding box center [714, 424] width 1035 height 13
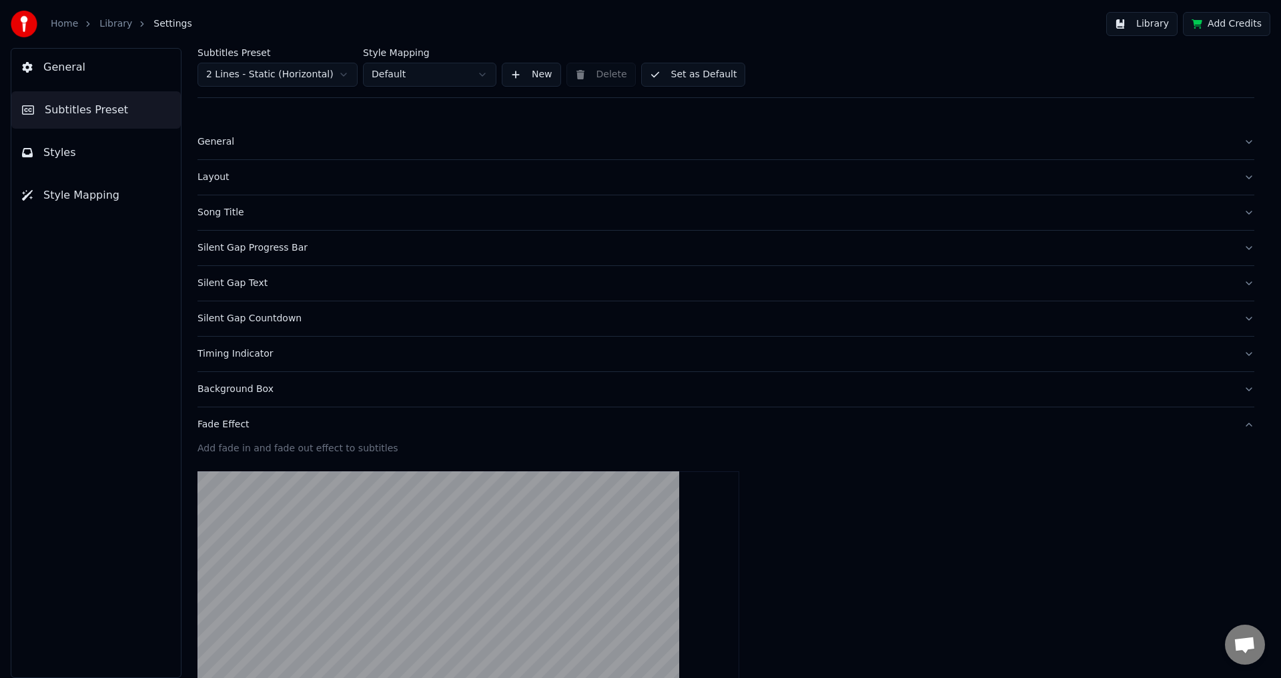
scroll to position [334, 0]
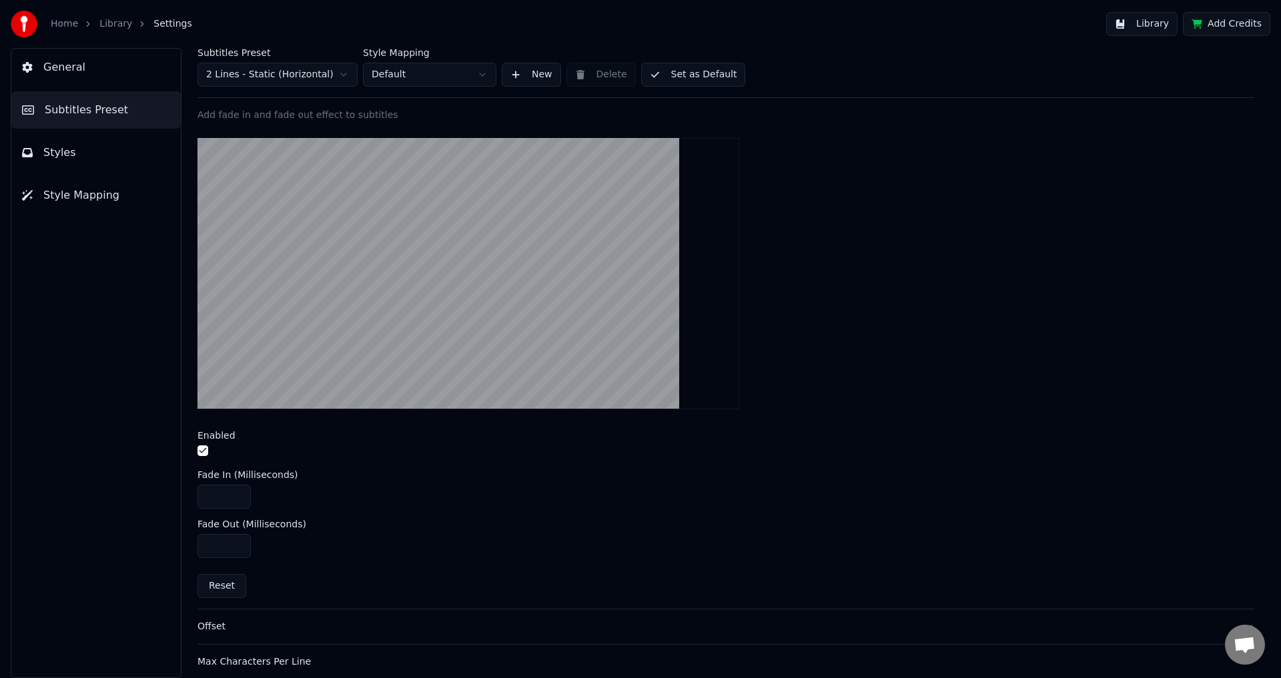
click at [239, 499] on input "***" at bounding box center [223, 497] width 53 height 24
type input "***"
click at [239, 499] on input "***" at bounding box center [223, 497] width 53 height 24
click at [710, 73] on button "Set as Default" at bounding box center [693, 75] width 105 height 24
click at [710, 73] on div "Subtitles Preset 2 Lines - Static (Horizontal) Style Mapping Default New Delete…" at bounding box center [725, 73] width 1057 height 50
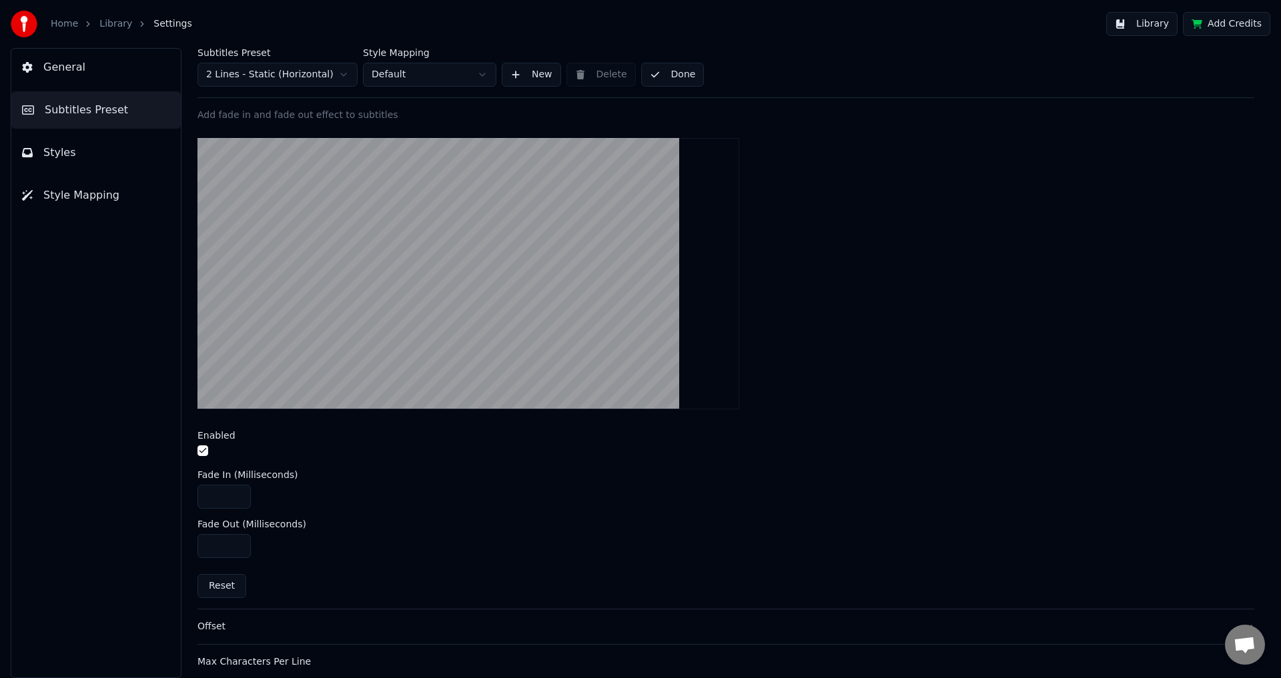
click at [670, 74] on button "Done" at bounding box center [672, 75] width 63 height 24
click at [105, 25] on link "Library" at bounding box center [115, 23] width 33 height 13
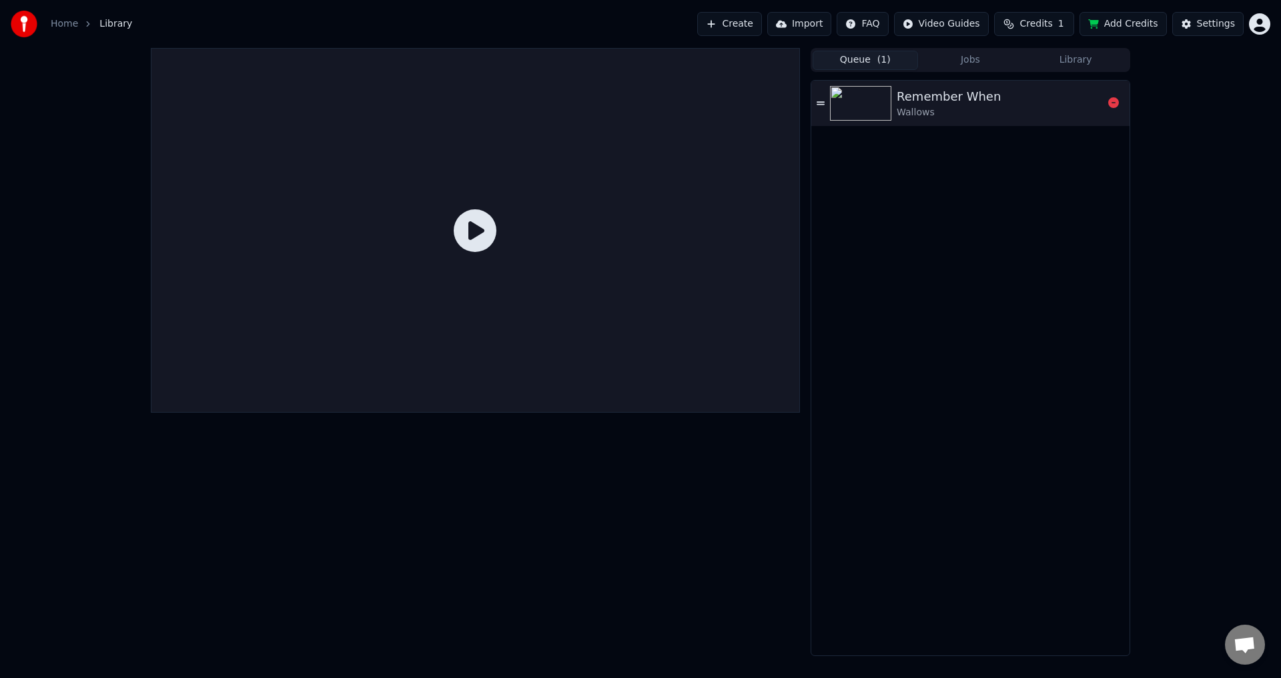
click at [932, 124] on div "Remember When Wallows" at bounding box center [970, 103] width 318 height 45
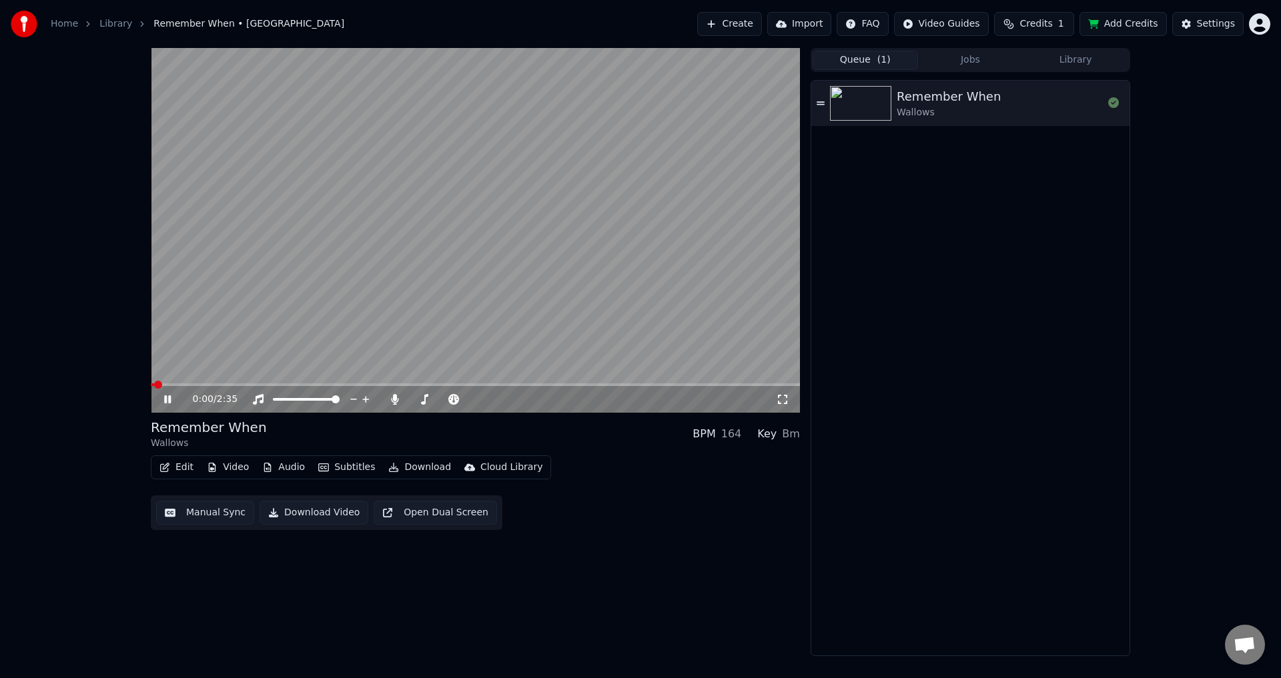
click at [463, 384] on span at bounding box center [475, 385] width 649 height 3
click at [618, 386] on div "1:15 / 2:35" at bounding box center [475, 398] width 649 height 29
click at [614, 384] on span at bounding box center [475, 385] width 649 height 3
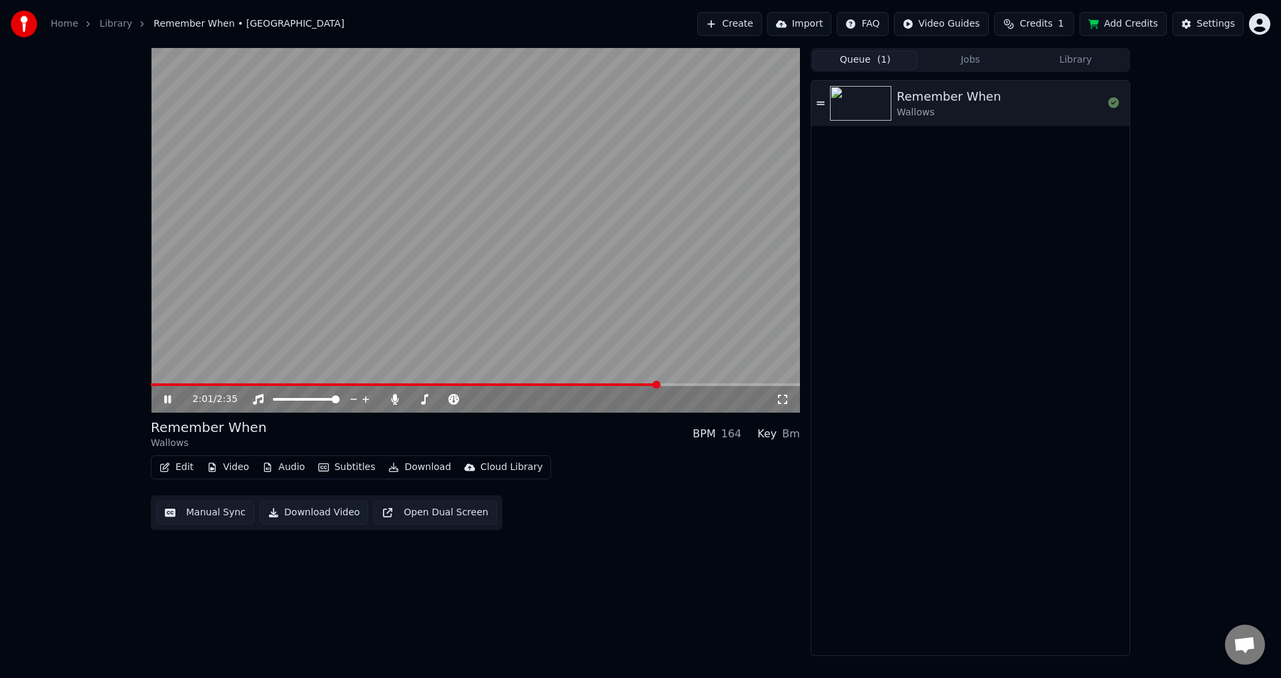
click at [0, 280] on div "2:01 / 2:35 Remember When Wallows BPM 164 Key Bm Edit Video Audio Subtitles Dow…" at bounding box center [640, 352] width 1281 height 608
click at [476, 190] on video at bounding box center [475, 230] width 649 height 365
click at [404, 477] on button "Download" at bounding box center [419, 467] width 73 height 19
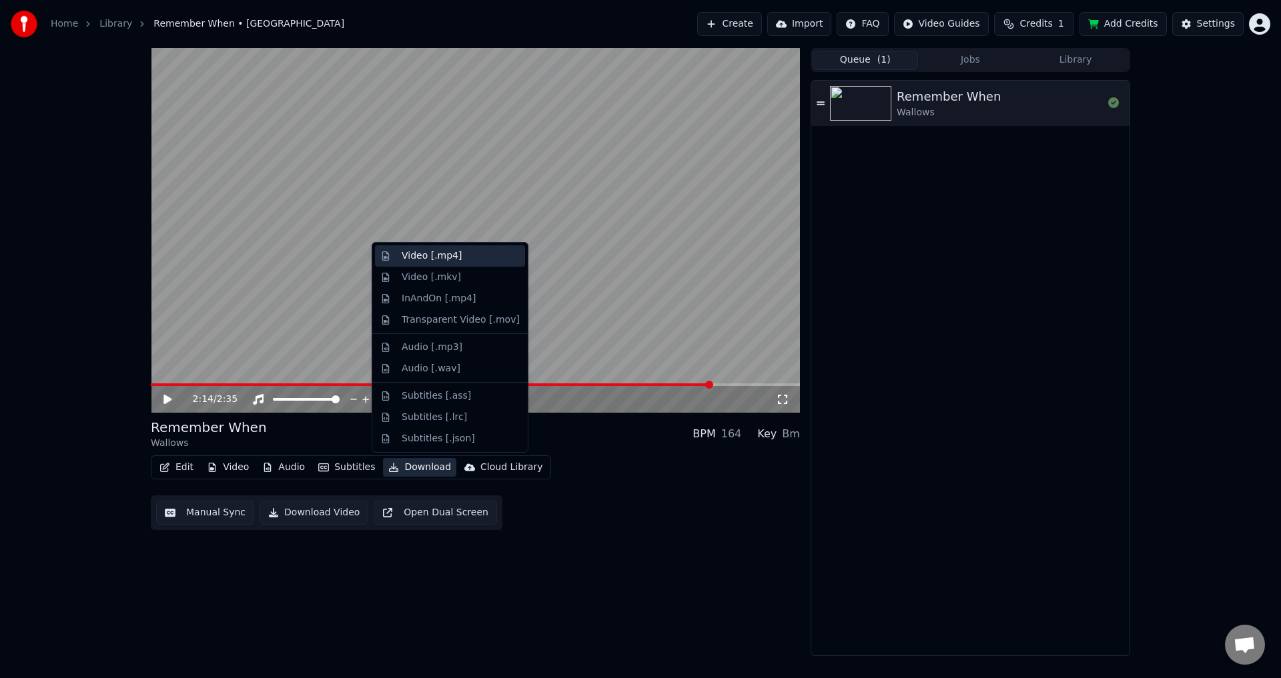
click at [434, 255] on div "Video [.mp4]" at bounding box center [432, 255] width 60 height 13
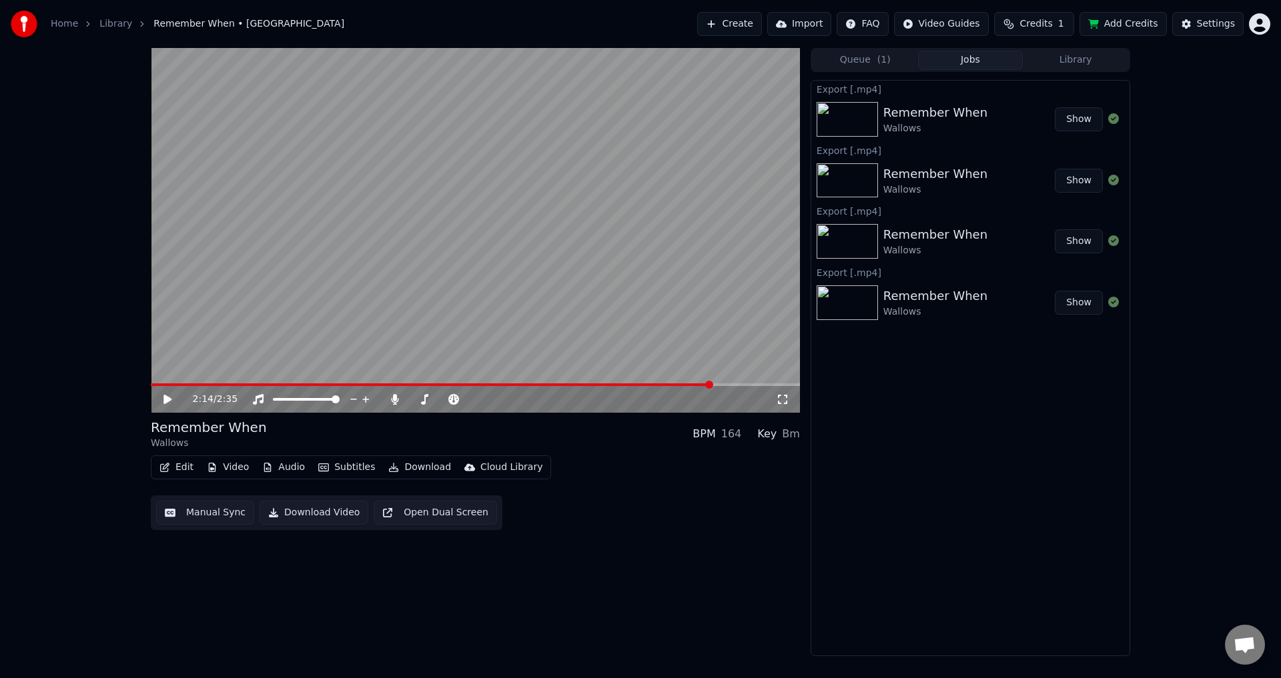
click at [1075, 113] on button "Show" at bounding box center [1079, 119] width 48 height 24
